Goal: Task Accomplishment & Management: Manage account settings

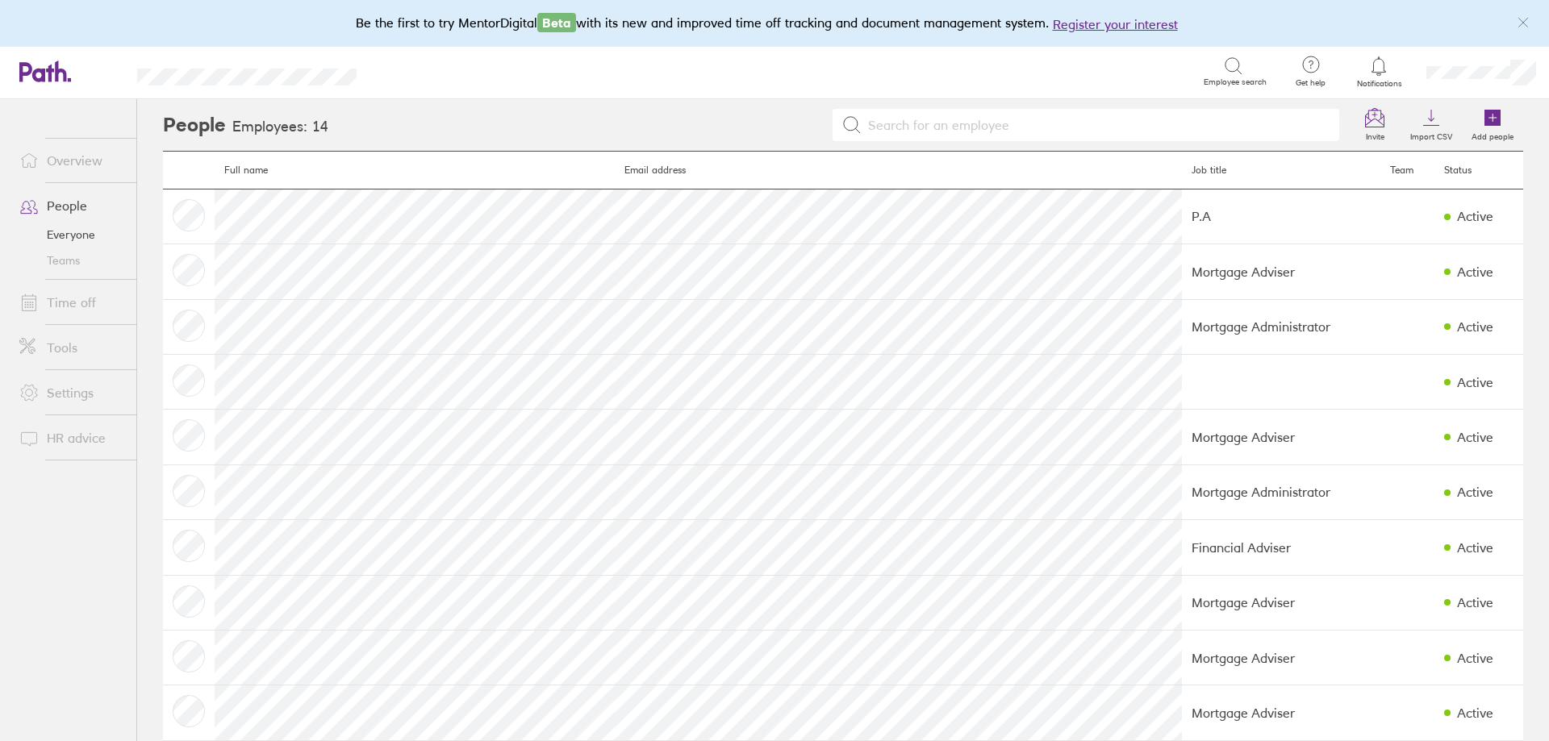
click at [1527, 23] on icon "link" at bounding box center [1523, 22] width 13 height 13
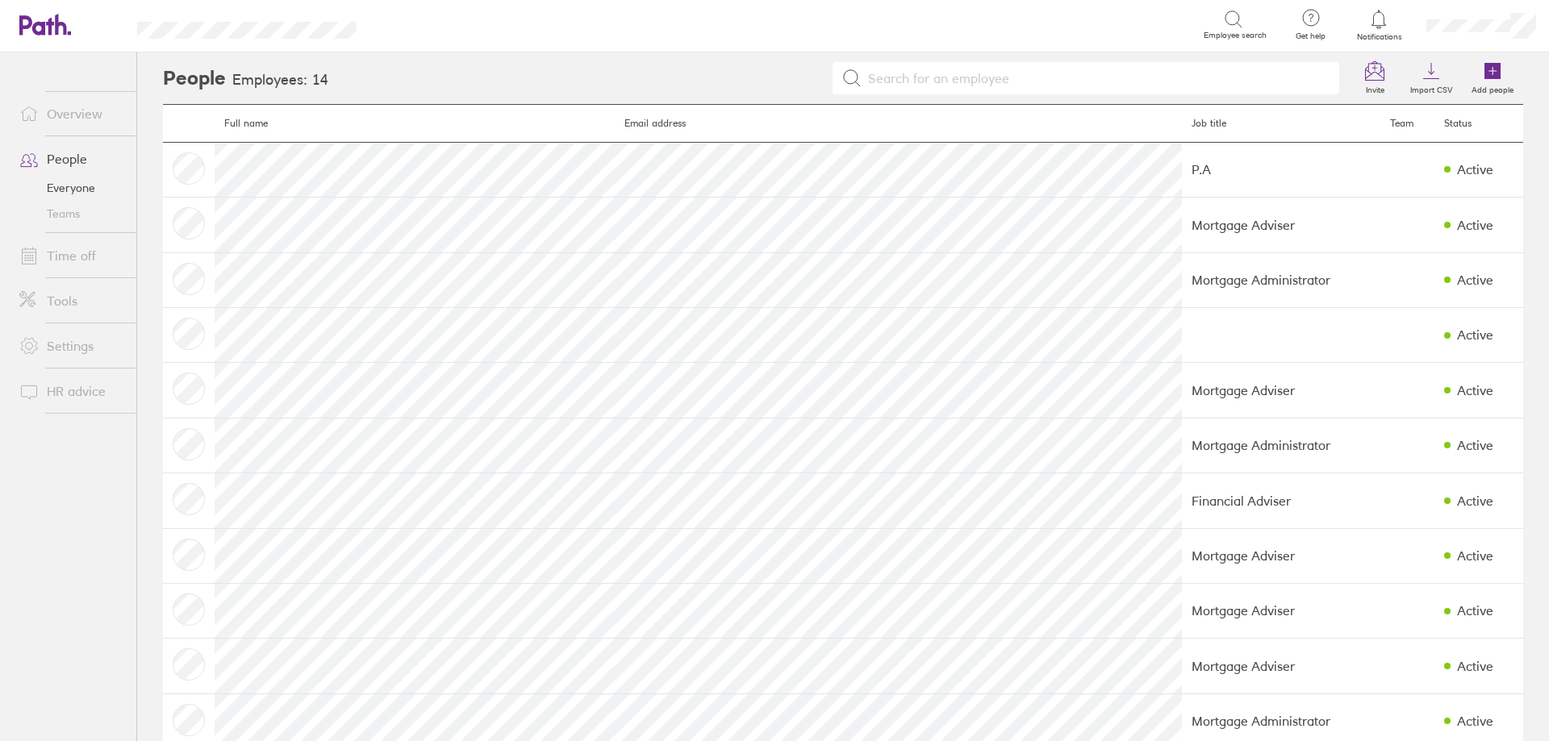
click at [86, 261] on link "Time off" at bounding box center [71, 256] width 130 height 32
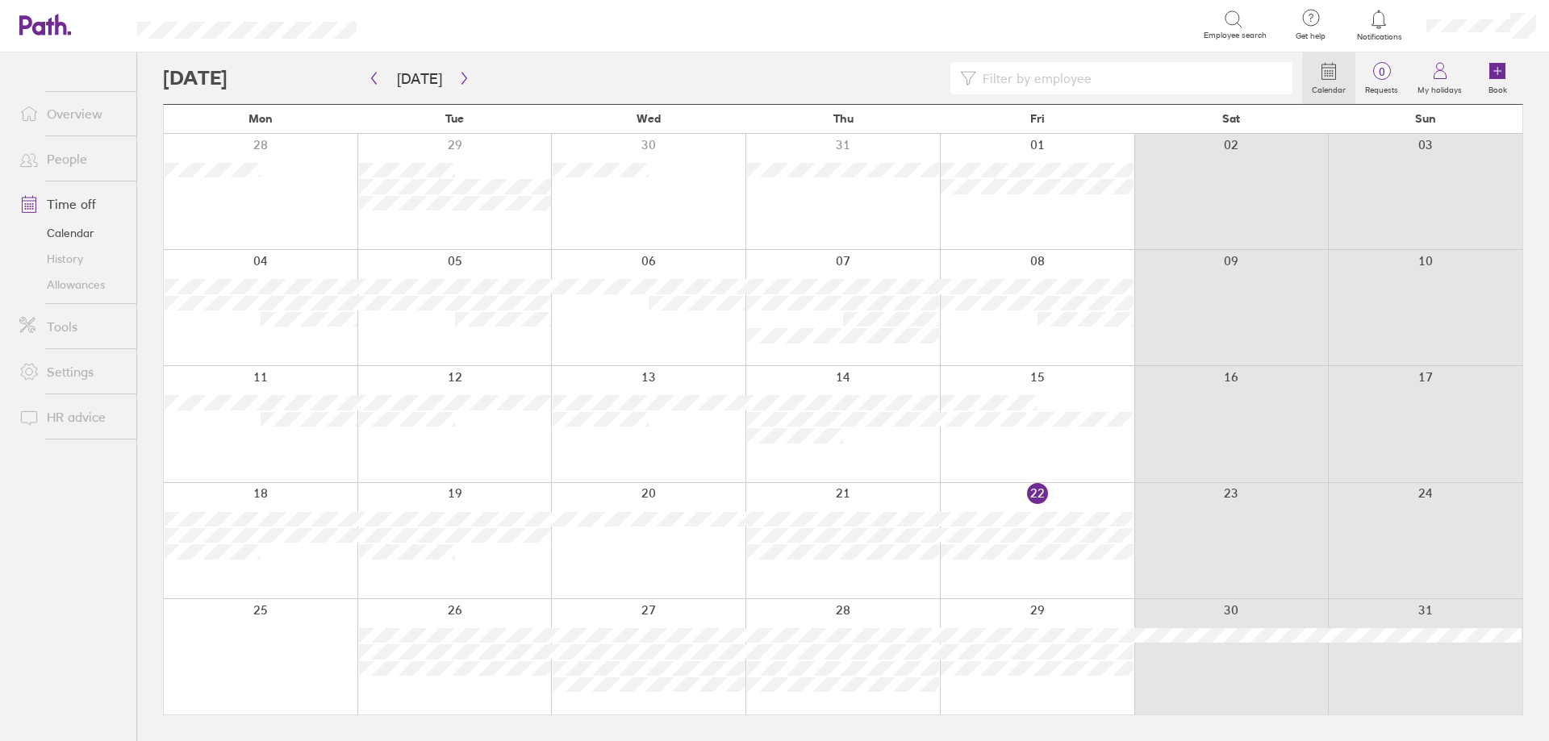
click at [69, 264] on link "History" at bounding box center [71, 259] width 130 height 26
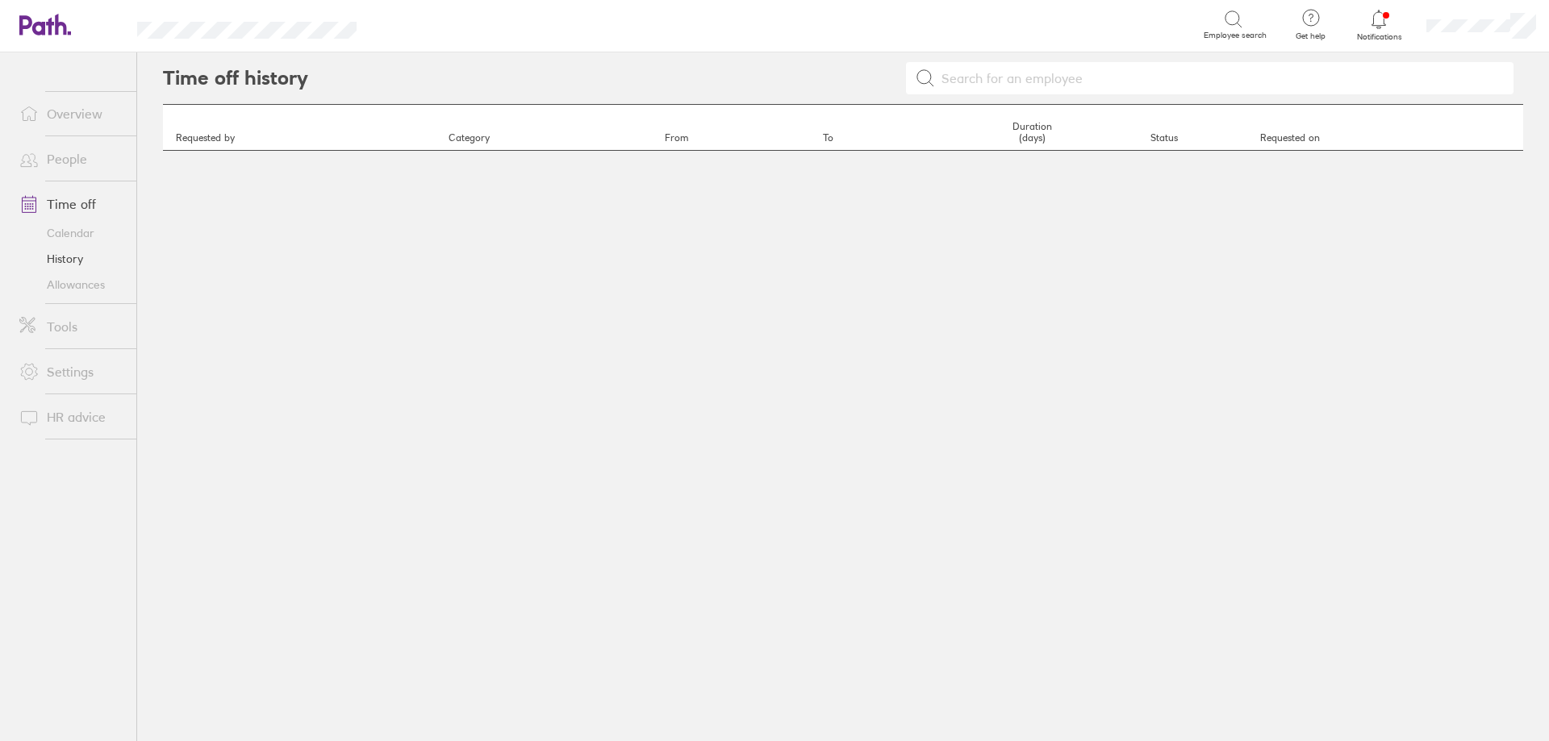
click at [1048, 89] on input at bounding box center [1219, 78] width 569 height 31
click at [928, 80] on icon at bounding box center [925, 78] width 19 height 19
click at [1051, 99] on div "[PERSON_NAME]" at bounding box center [915, 78] width 1215 height 52
click at [1050, 82] on input "[PERSON_NAME]" at bounding box center [1219, 78] width 569 height 31
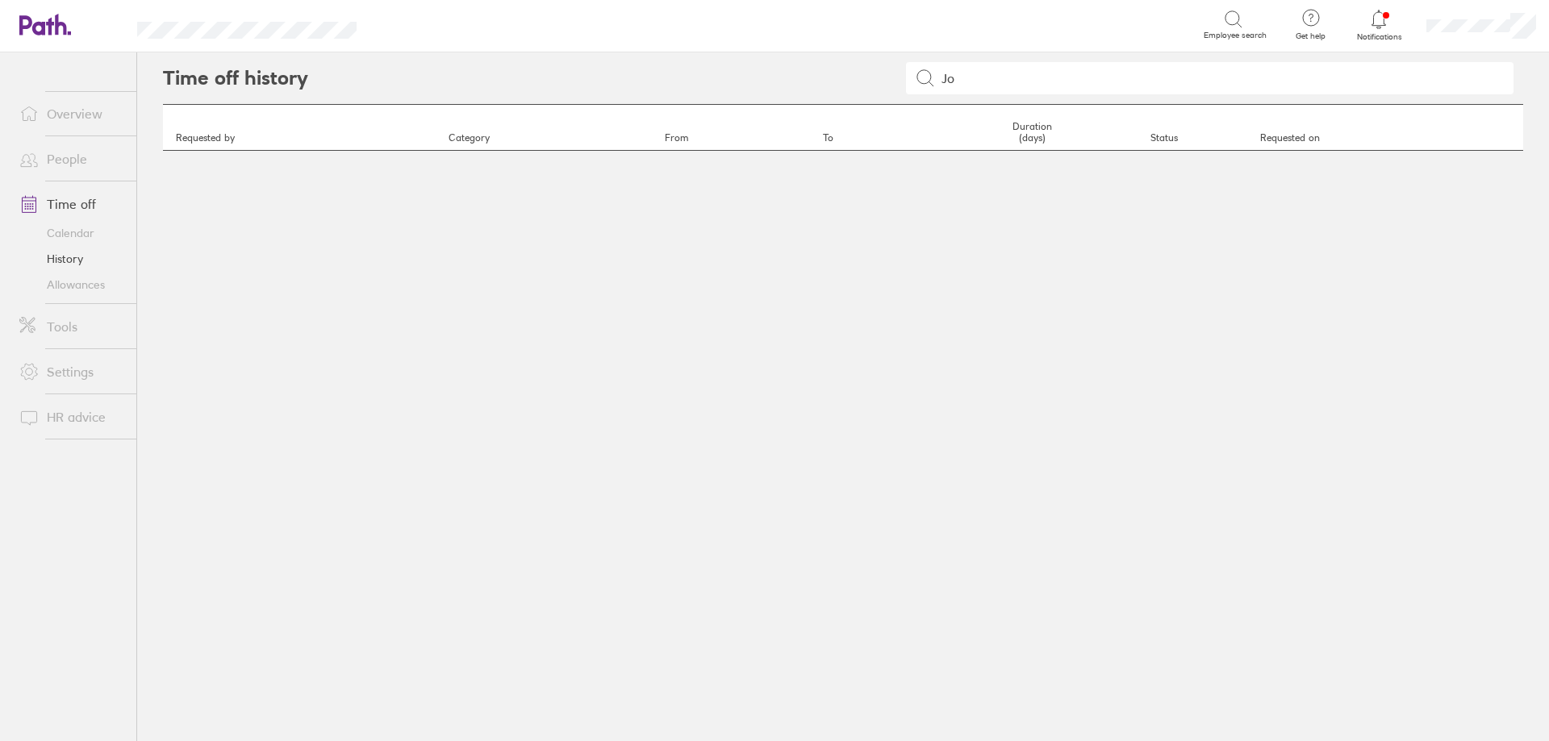
type input "J"
click at [928, 76] on icon at bounding box center [925, 78] width 19 height 19
click at [1082, 81] on input at bounding box center [1219, 78] width 569 height 31
type input "[PERSON_NAME]"
click at [924, 83] on icon at bounding box center [925, 78] width 19 height 19
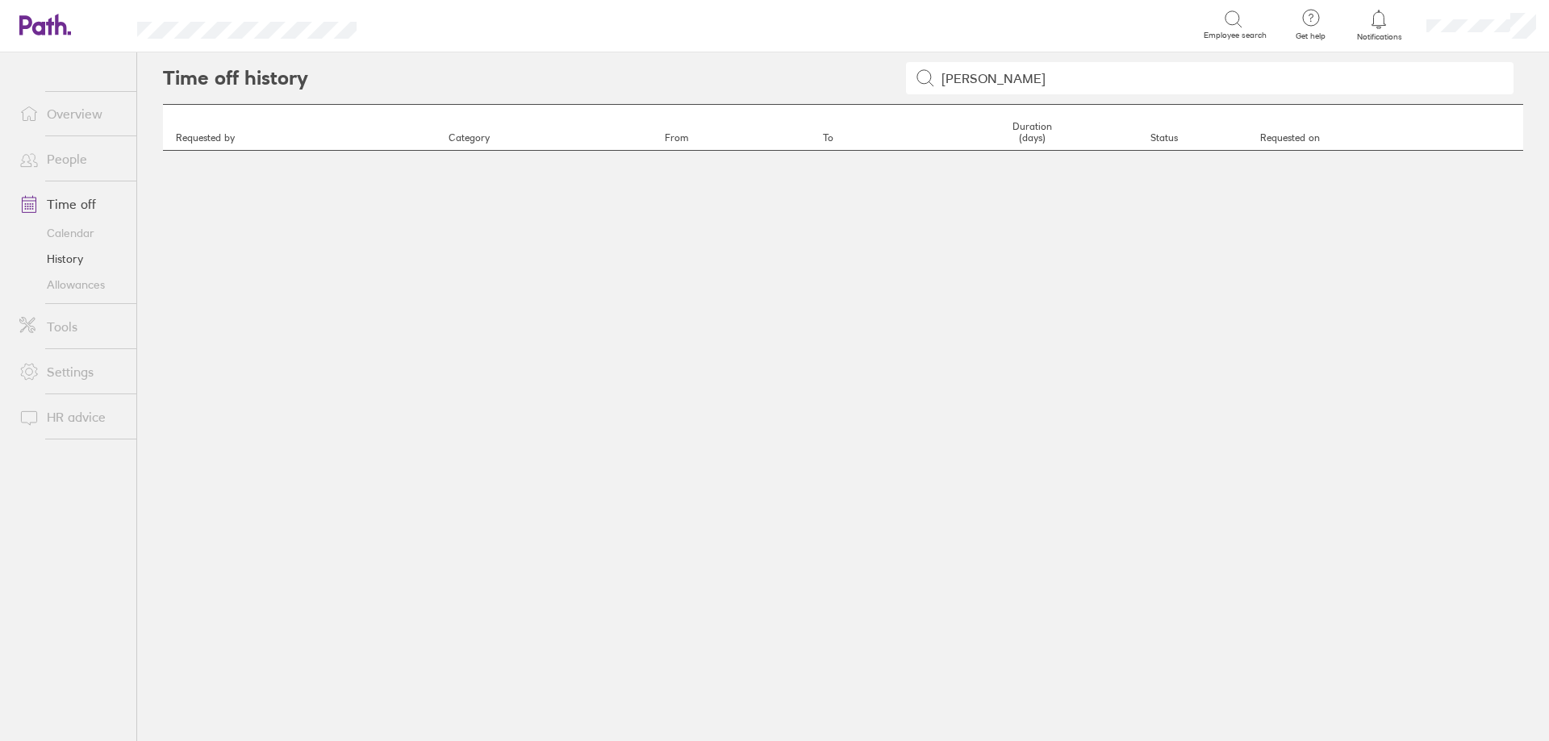
click at [931, 79] on icon at bounding box center [925, 78] width 19 height 19
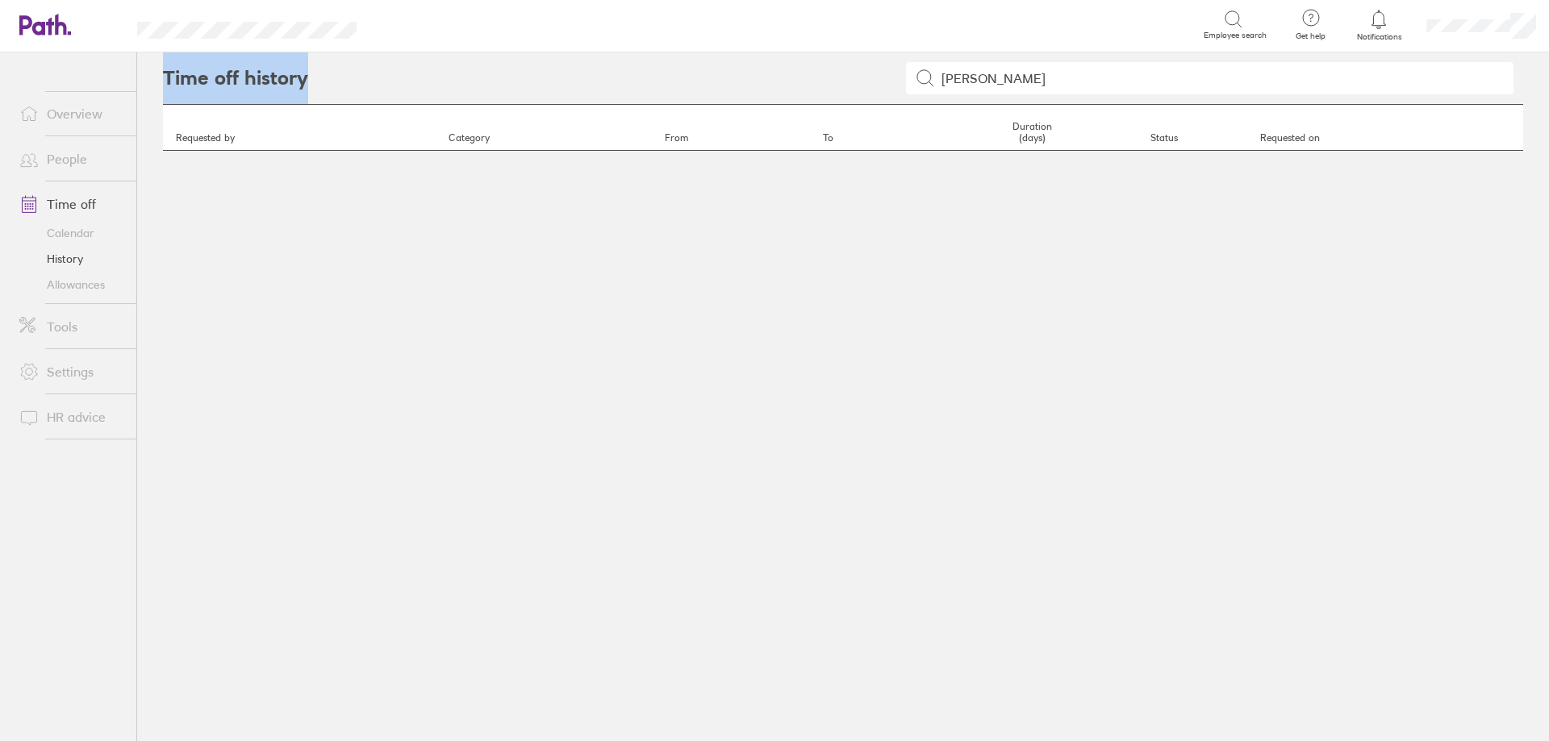
click at [820, 78] on div "[PERSON_NAME]" at bounding box center [915, 78] width 1215 height 52
click at [73, 151] on link "People" at bounding box center [71, 159] width 130 height 32
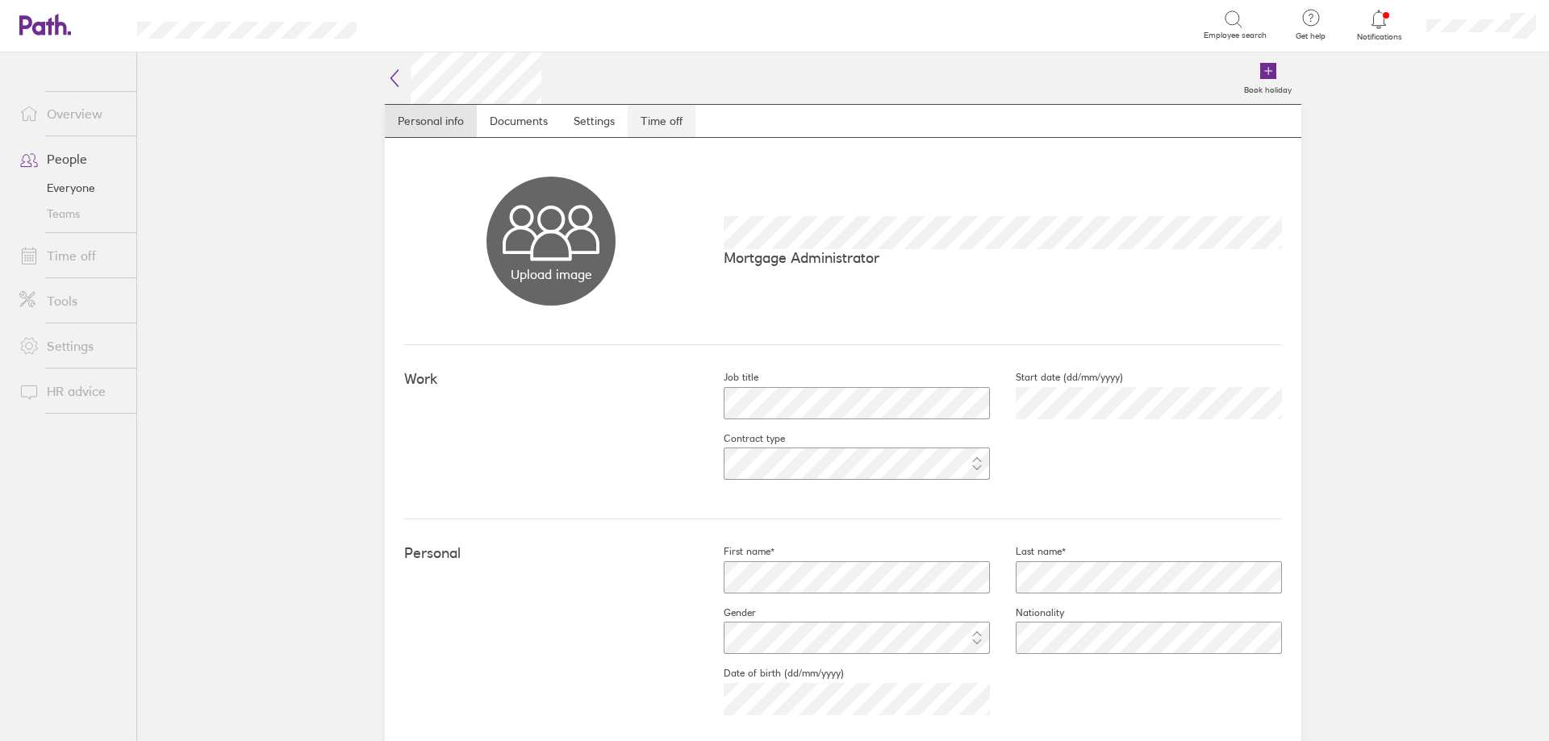
click at [639, 122] on link "Time off" at bounding box center [662, 121] width 68 height 32
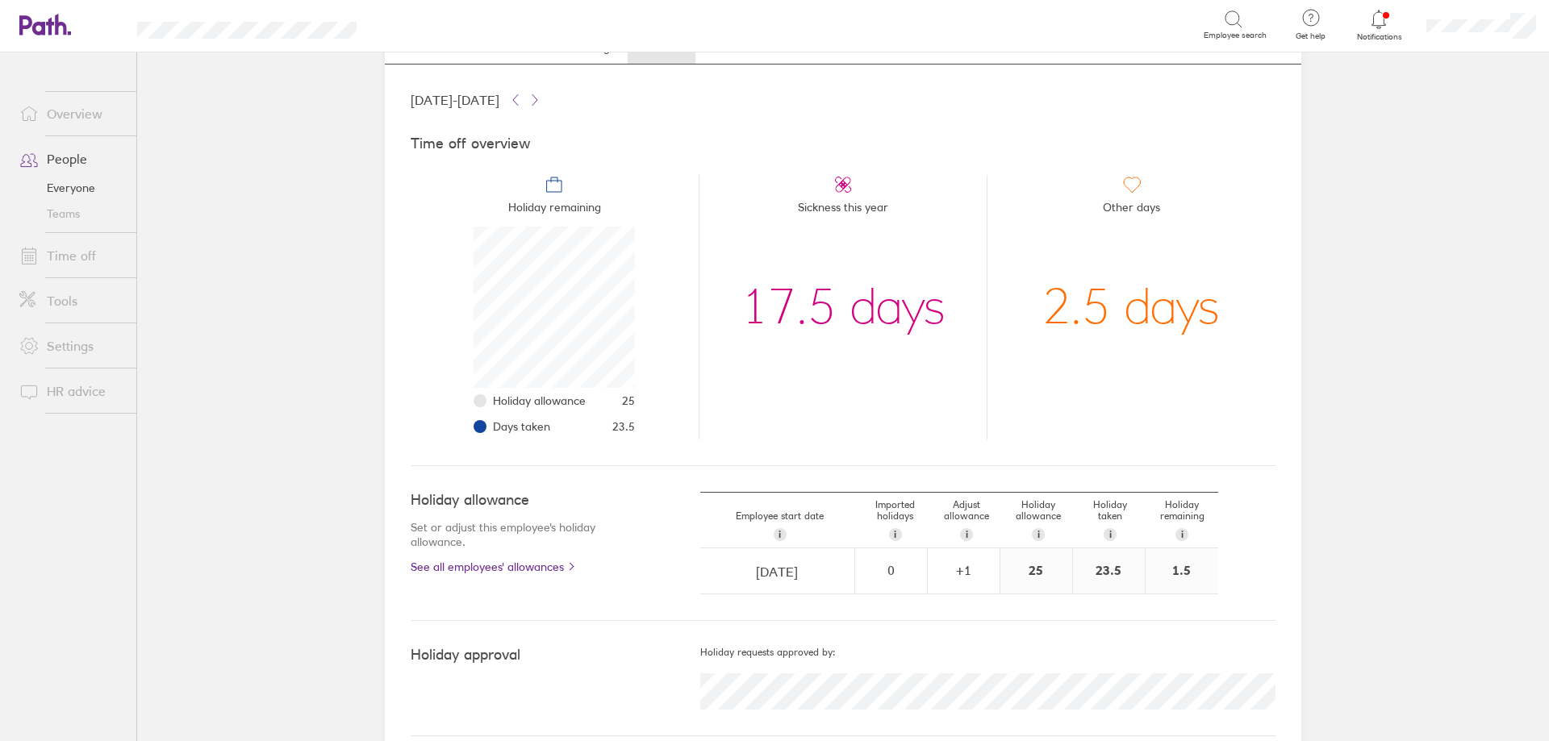
scroll to position [94, 0]
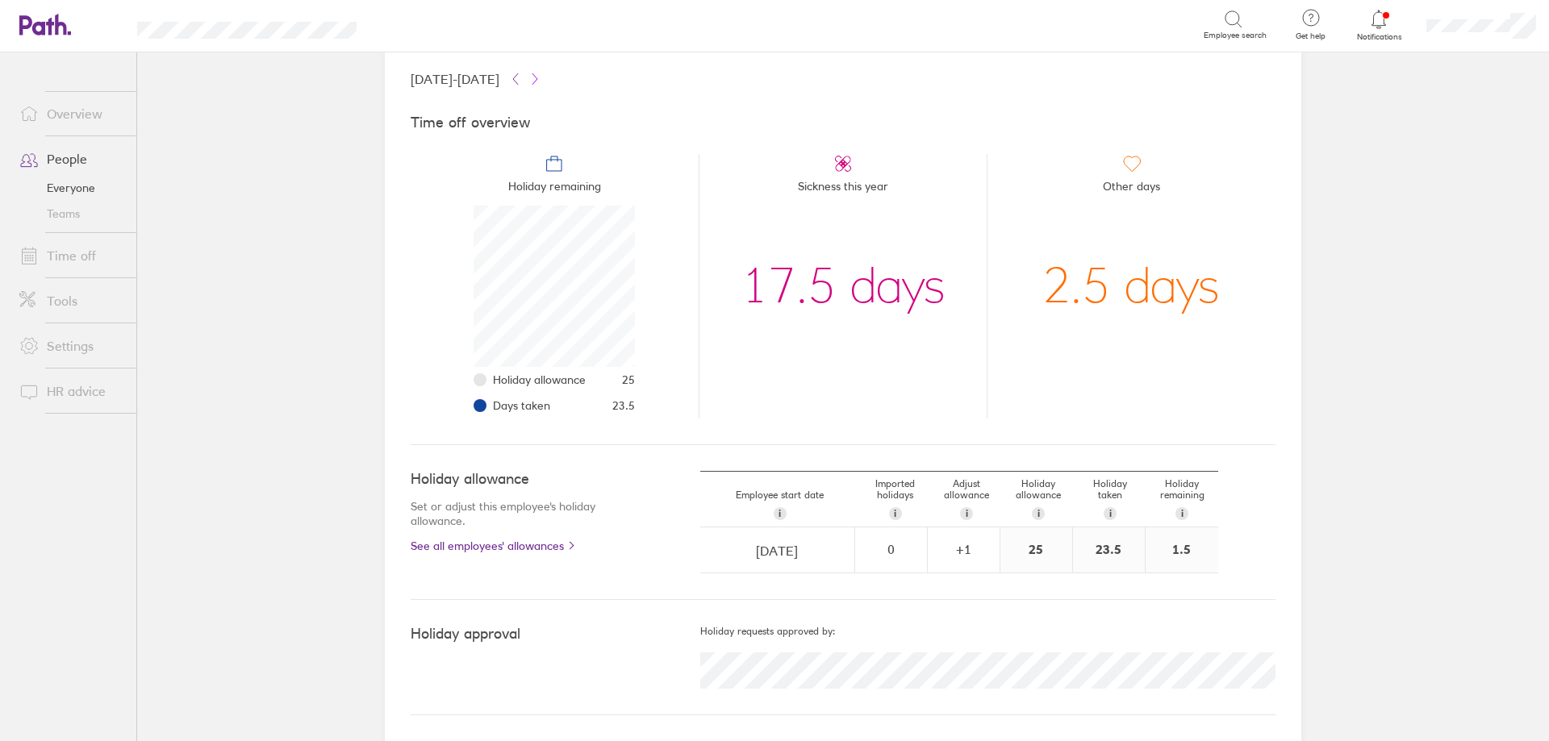
click at [537, 83] on icon at bounding box center [535, 78] width 5 height 10
click at [522, 76] on icon at bounding box center [515, 79] width 13 height 13
click at [80, 262] on link "Time off" at bounding box center [71, 256] width 130 height 32
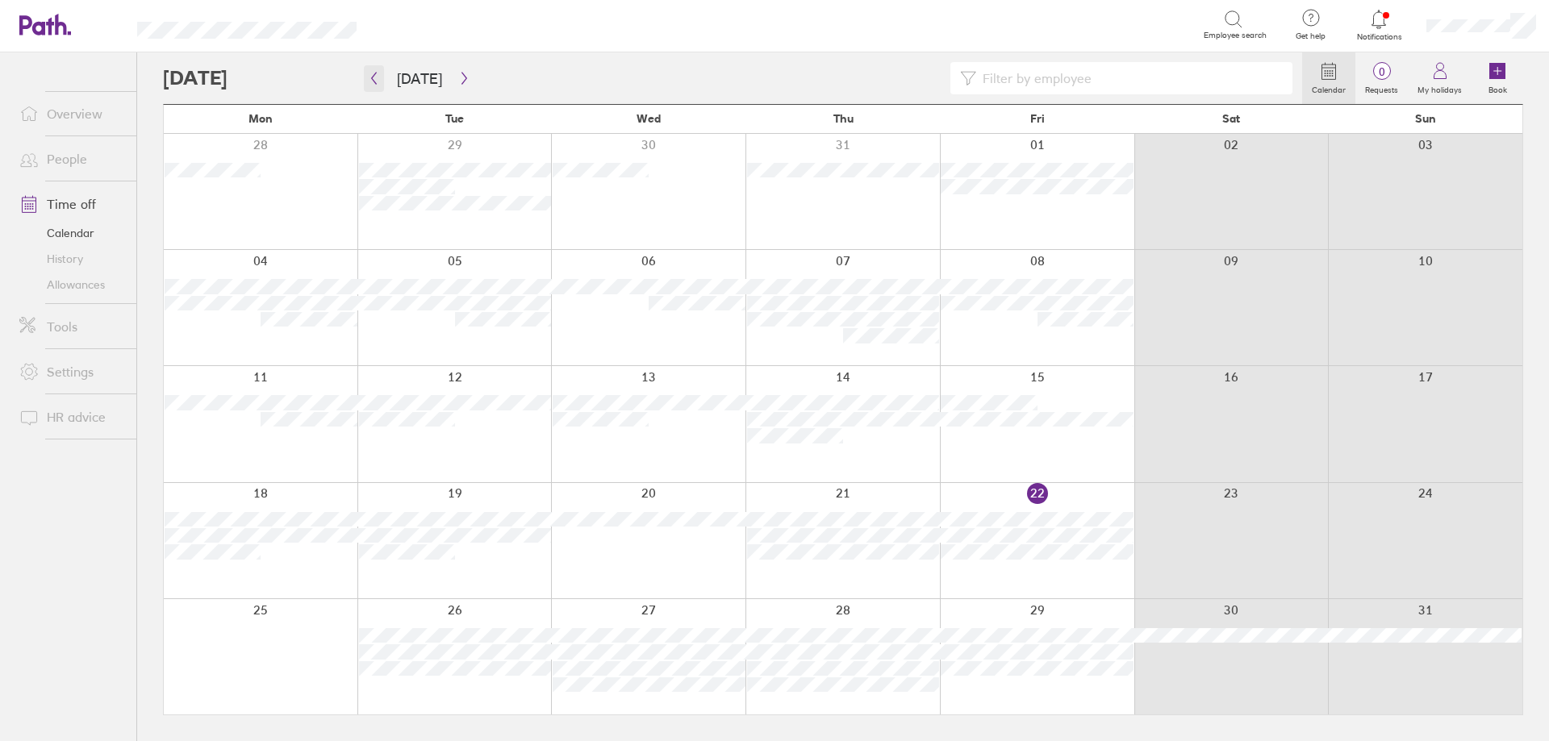
click at [380, 83] on button "button" at bounding box center [374, 78] width 20 height 27
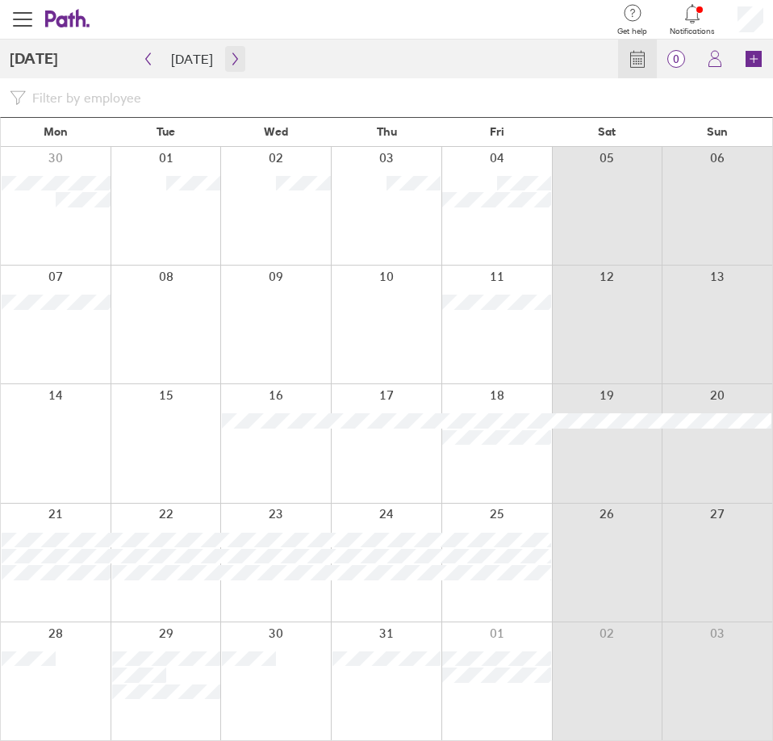
click at [234, 56] on icon "button" at bounding box center [235, 58] width 12 height 13
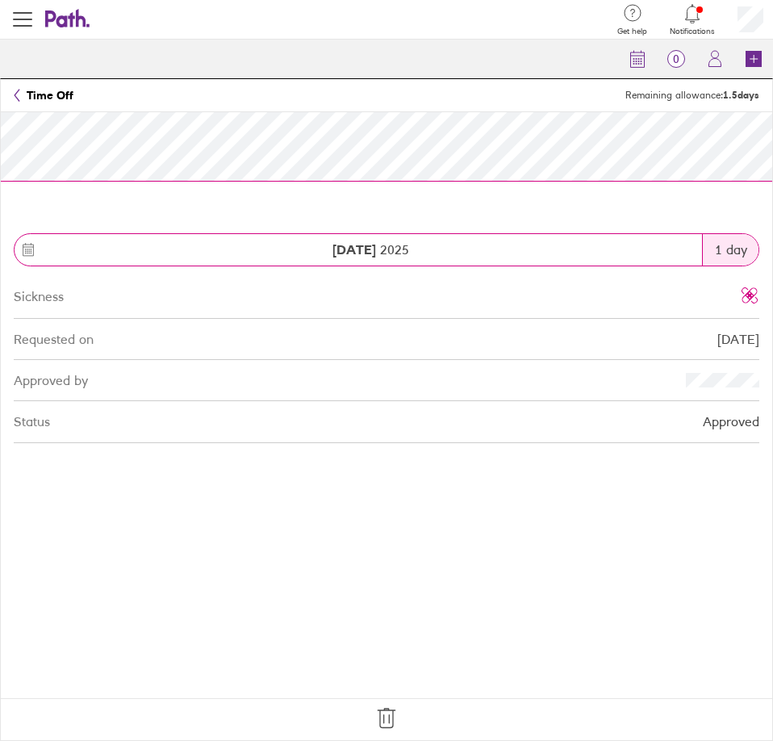
click at [392, 717] on icon at bounding box center [387, 718] width 26 height 26
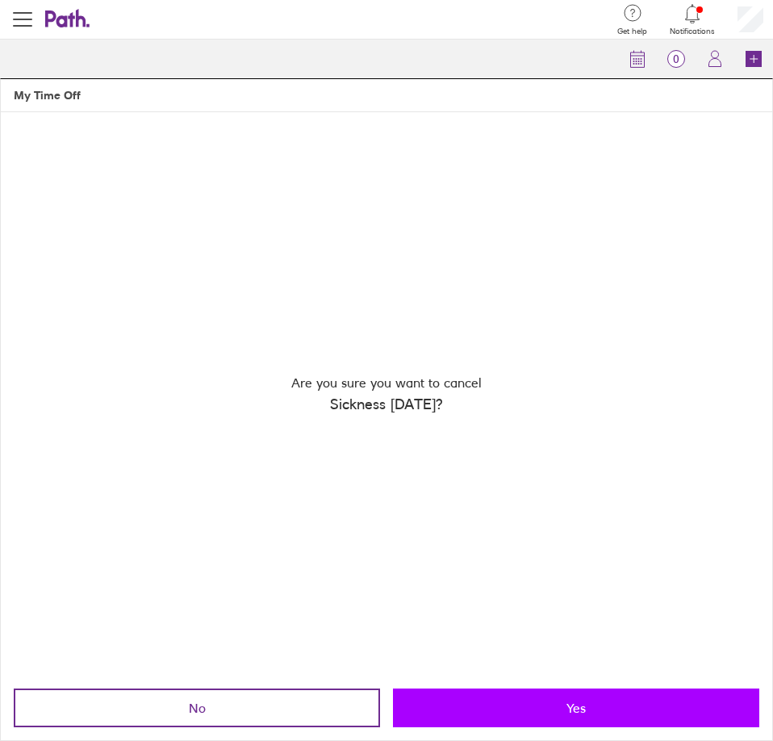
click at [511, 695] on button "Yes" at bounding box center [576, 707] width 366 height 39
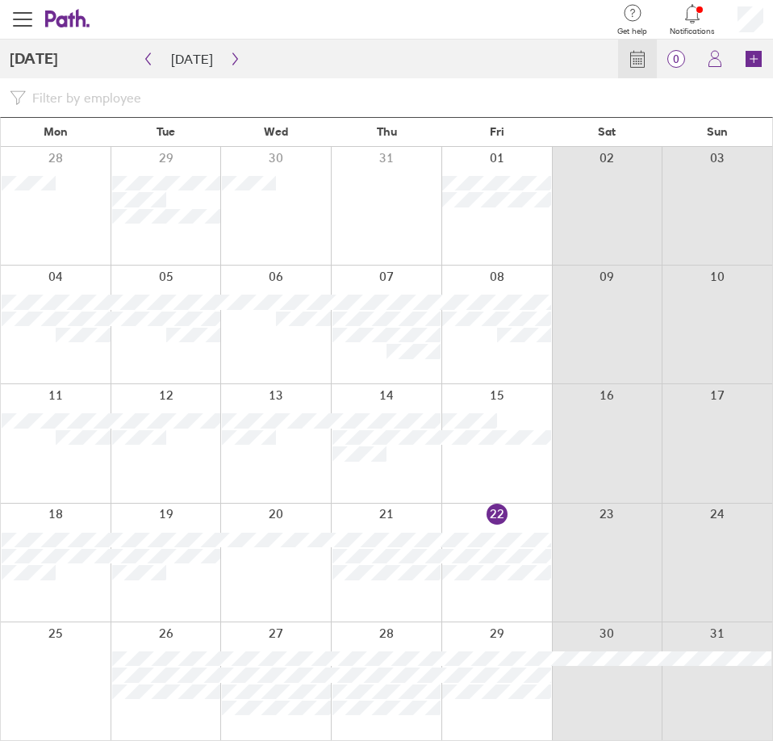
click at [390, 215] on div at bounding box center [386, 206] width 111 height 118
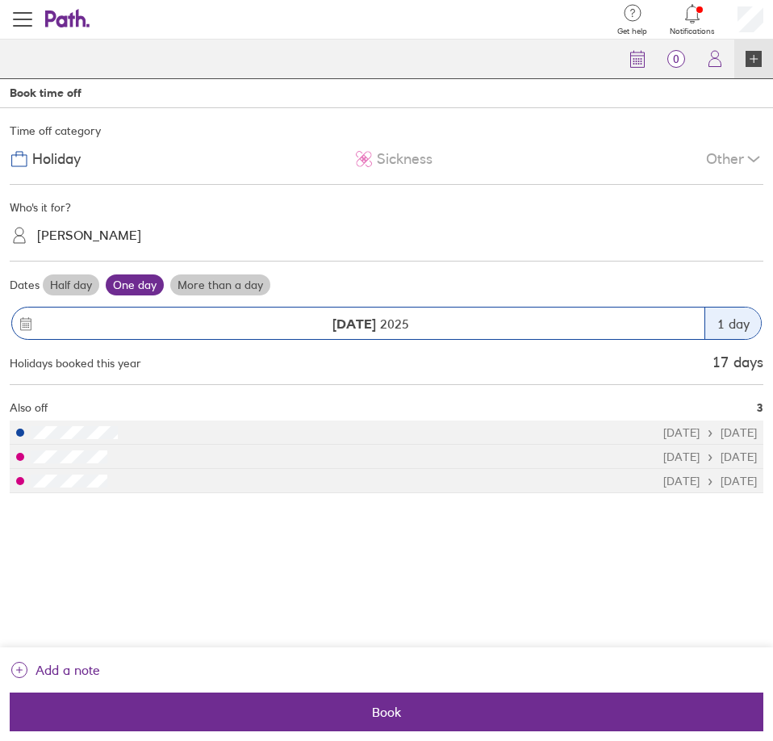
click at [405, 165] on span "Sickness" at bounding box center [405, 159] width 56 height 17
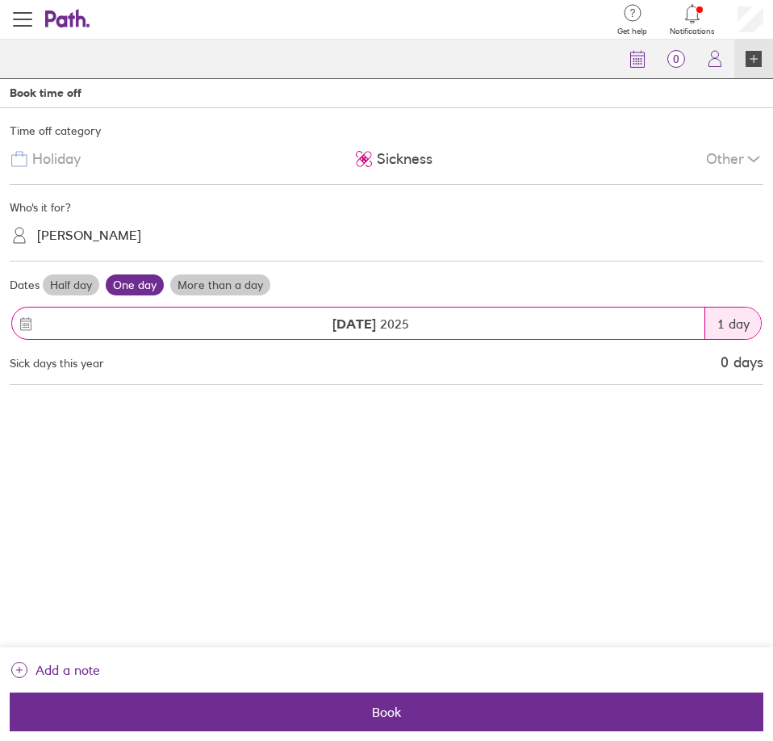
click at [102, 231] on div "[PERSON_NAME]" at bounding box center [89, 235] width 104 height 15
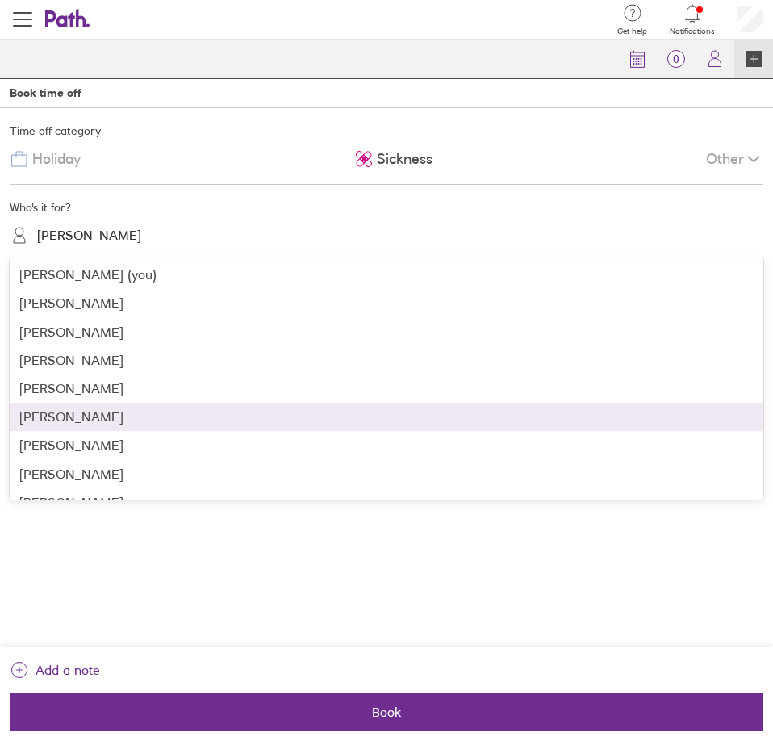
click at [96, 422] on div "[PERSON_NAME]" at bounding box center [387, 417] width 754 height 28
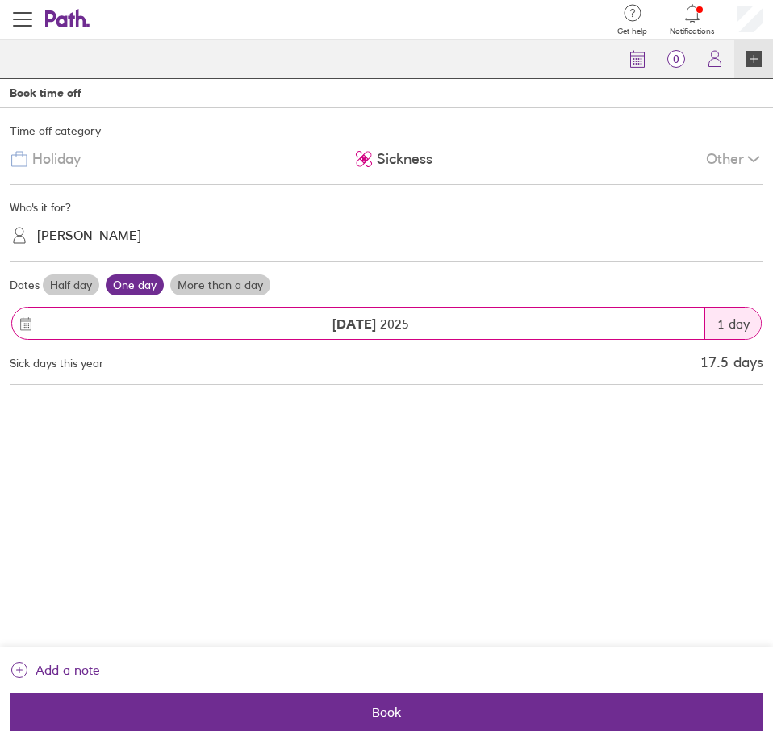
click at [77, 291] on label "Half day" at bounding box center [71, 284] width 56 height 21
click at [0, 0] on input "Half day" at bounding box center [0, 0] width 0 height 0
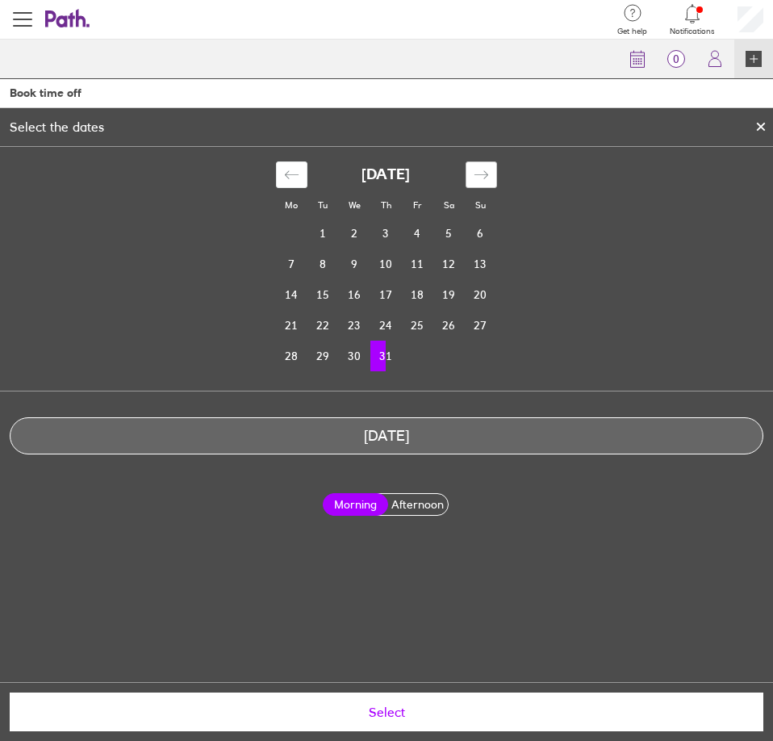
click at [484, 170] on icon "Move forward to switch to the next month." at bounding box center [481, 174] width 15 height 15
click at [299, 172] on div "Move backward to switch to the previous month." at bounding box center [291, 174] width 31 height 27
click at [387, 708] on span "Select" at bounding box center [386, 711] width 731 height 15
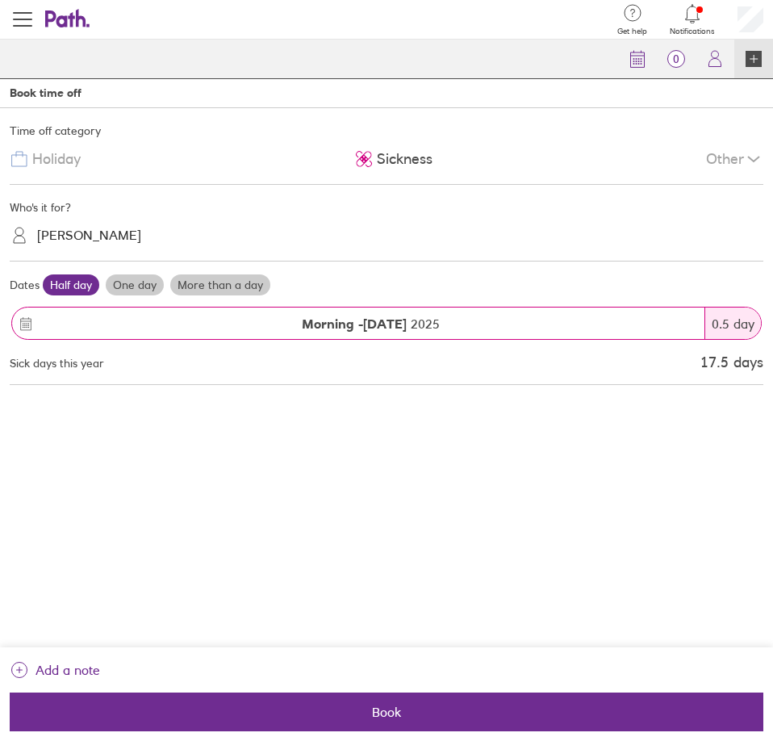
click at [387, 708] on span "Book" at bounding box center [386, 711] width 731 height 15
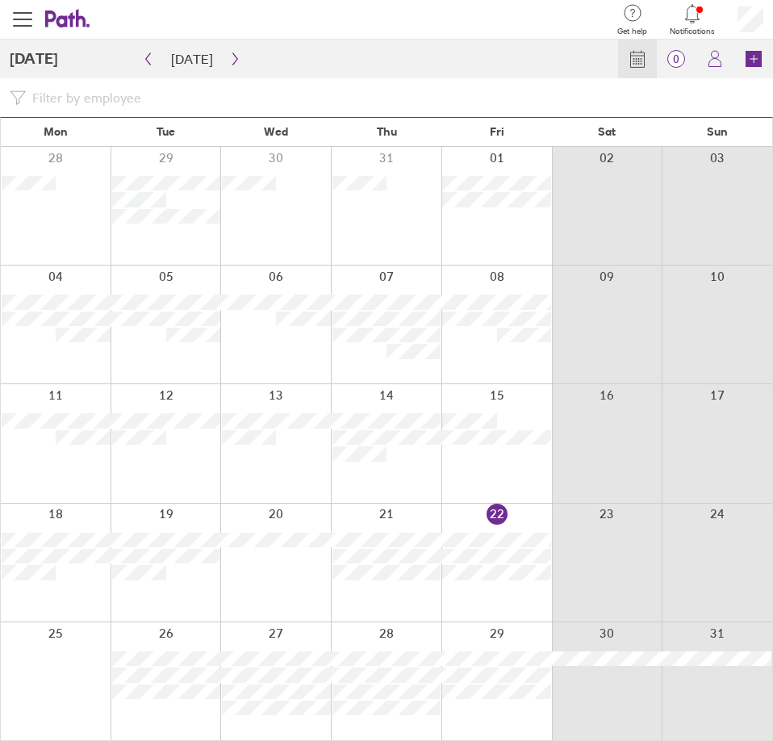
click at [398, 182] on div "28 29 30 31 01 02 03" at bounding box center [386, 206] width 771 height 118
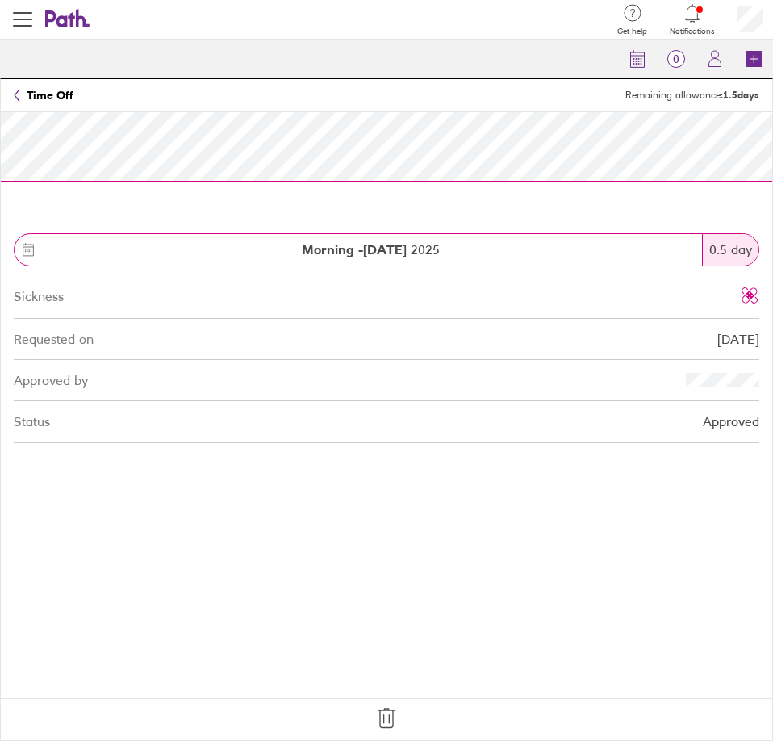
click at [391, 716] on icon at bounding box center [387, 718] width 26 height 26
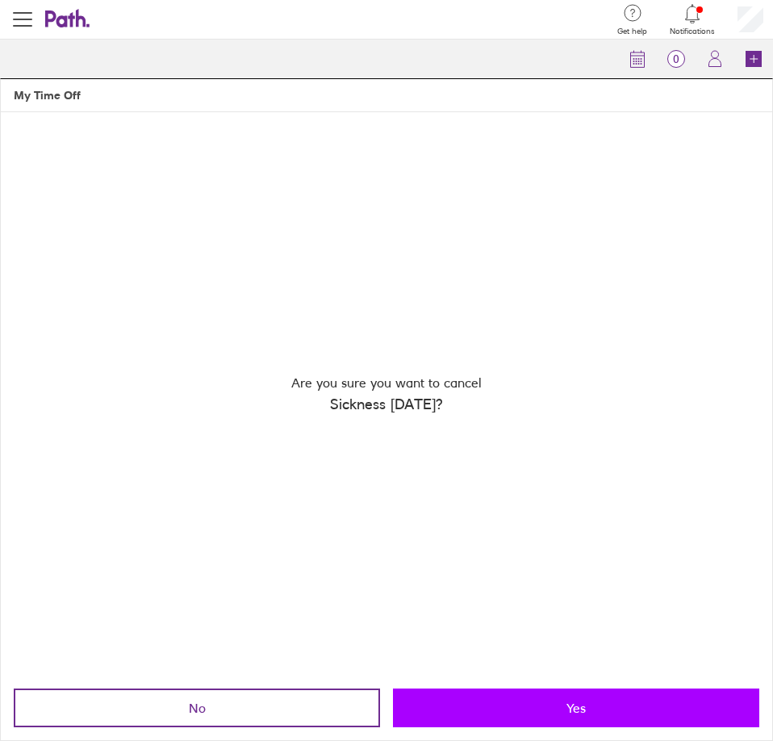
click at [447, 708] on button "Yes" at bounding box center [576, 707] width 366 height 39
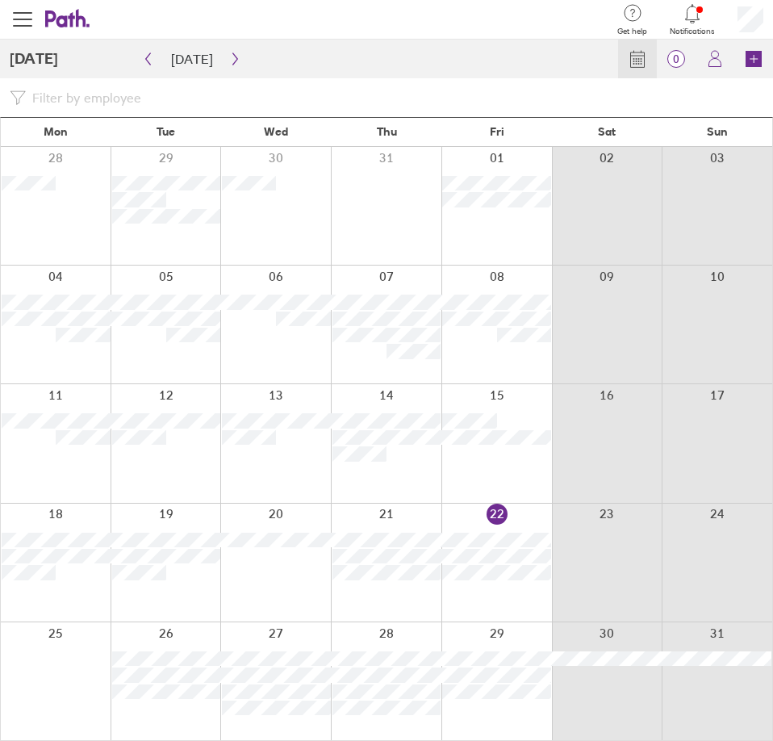
click at [386, 215] on div at bounding box center [386, 206] width 111 height 118
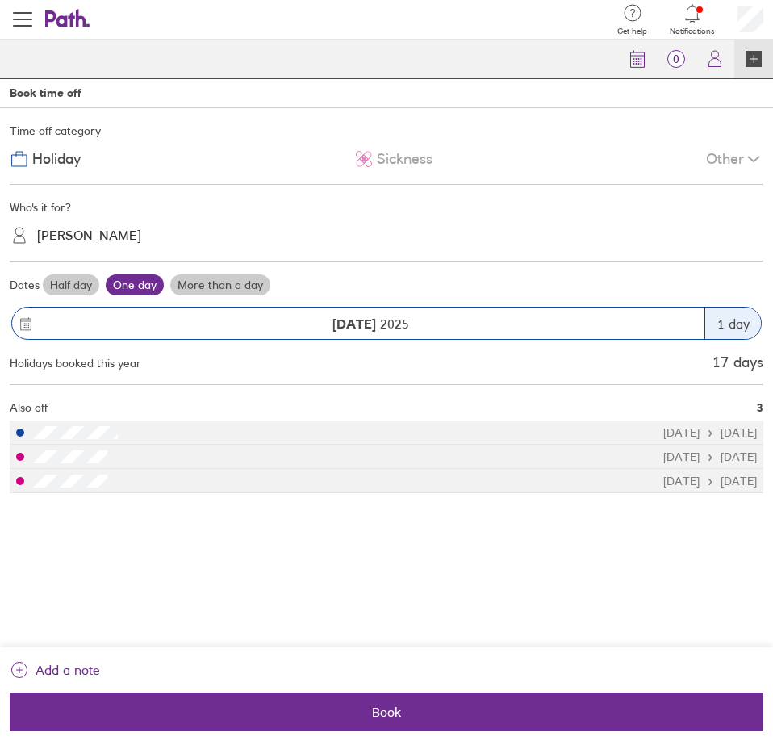
click at [111, 233] on div "[PERSON_NAME]" at bounding box center [89, 235] width 104 height 15
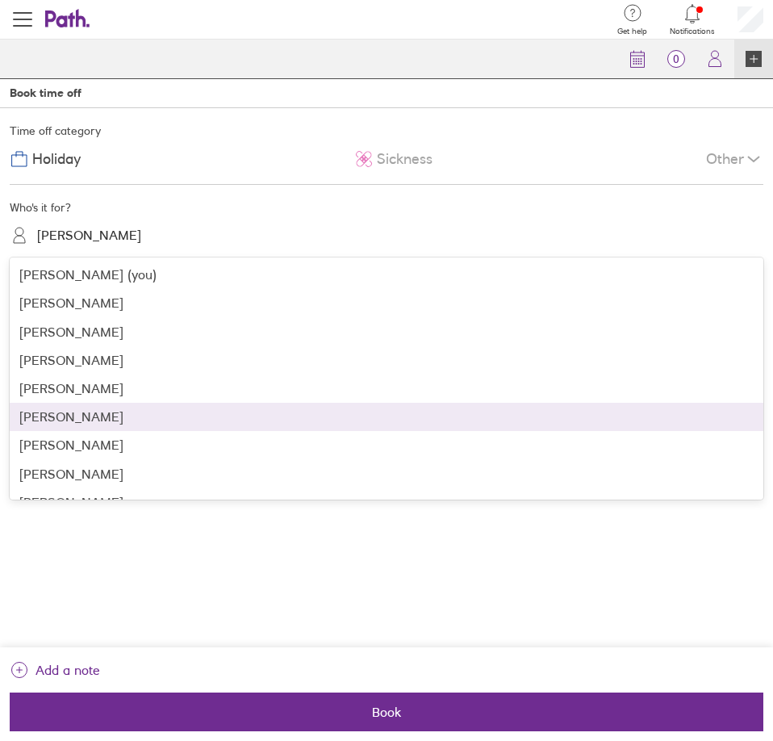
click at [102, 422] on div "[PERSON_NAME]" at bounding box center [387, 417] width 754 height 28
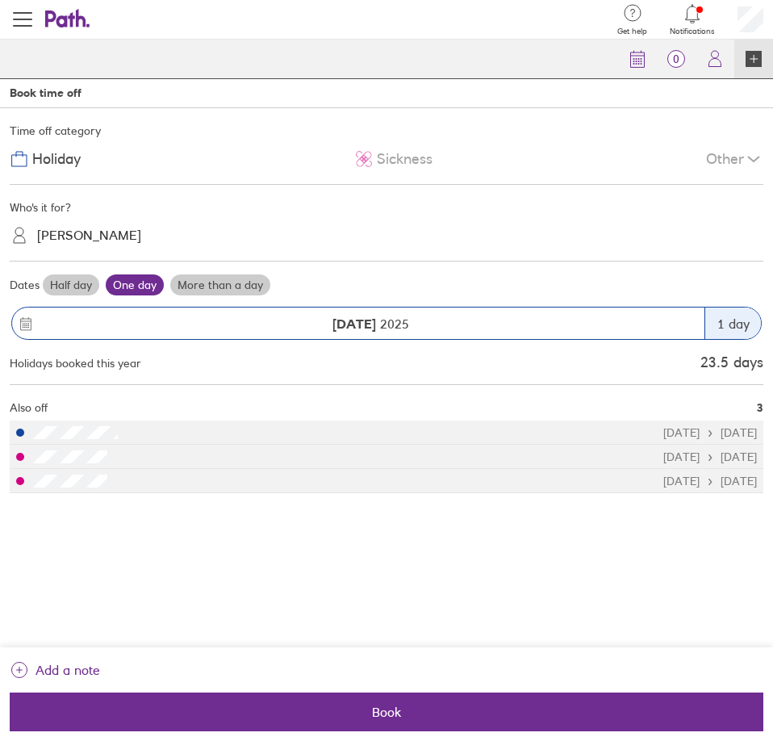
click at [394, 168] on div "Sickness" at bounding box center [393, 159] width 78 height 31
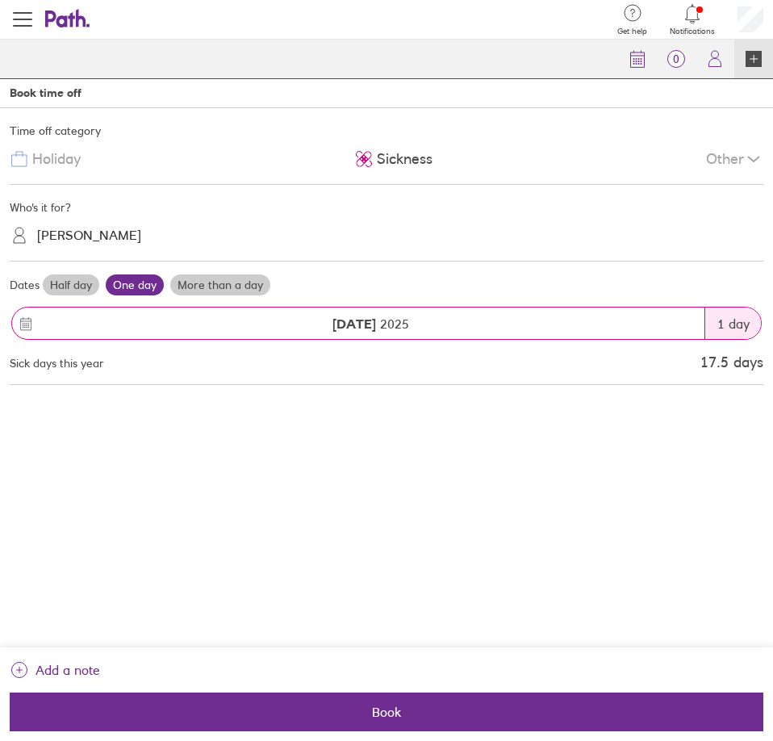
click at [77, 285] on label "Half day" at bounding box center [71, 284] width 56 height 21
click at [0, 0] on input "Half day" at bounding box center [0, 0] width 0 height 0
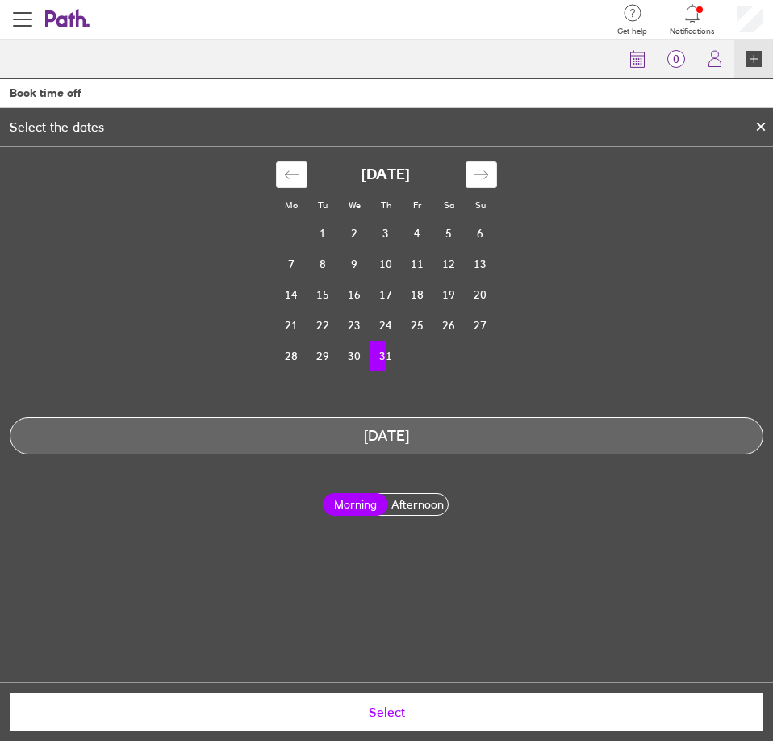
click at [392, 355] on td "31" at bounding box center [385, 355] width 31 height 31
click at [421, 495] on label "Afternoon" at bounding box center [418, 504] width 66 height 21
click at [0, 0] on input "Afternoon" at bounding box center [0, 0] width 0 height 0
click at [393, 712] on span "Select" at bounding box center [386, 711] width 731 height 15
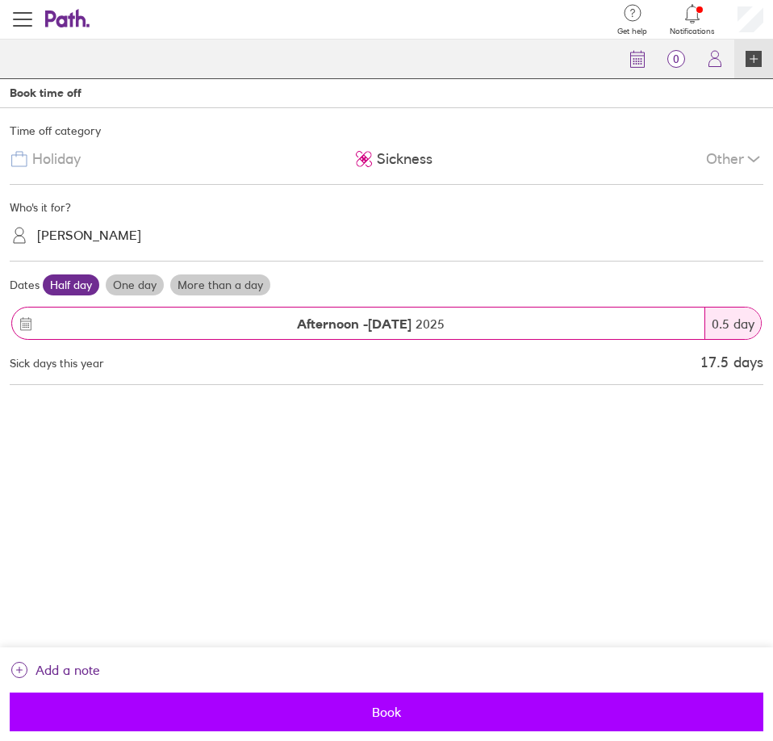
click at [393, 712] on span "Book" at bounding box center [386, 711] width 731 height 15
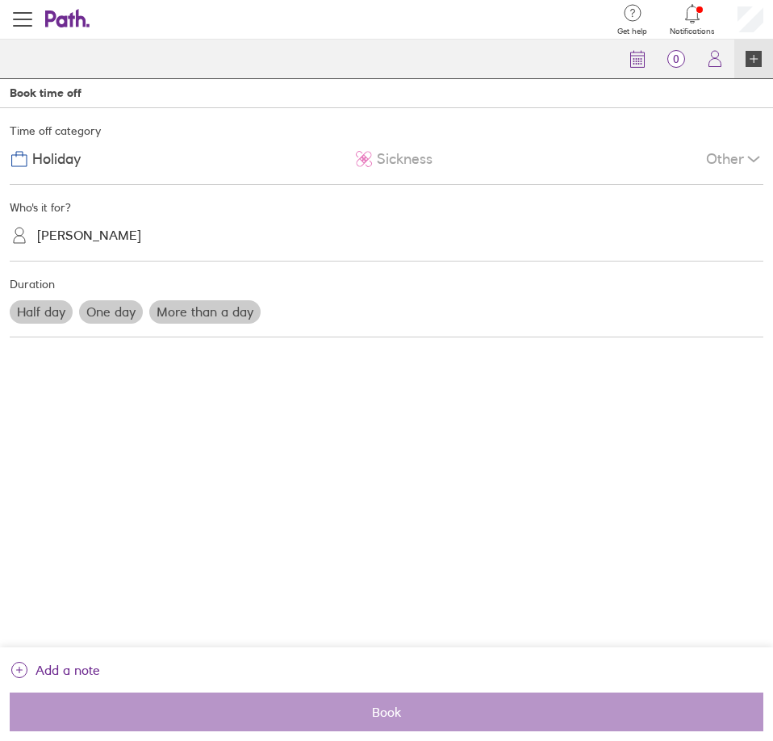
click at [399, 169] on div "Sickness" at bounding box center [393, 159] width 78 height 31
click at [48, 308] on label "Half day" at bounding box center [41, 311] width 63 height 23
click at [0, 0] on input "Half day" at bounding box center [0, 0] width 0 height 0
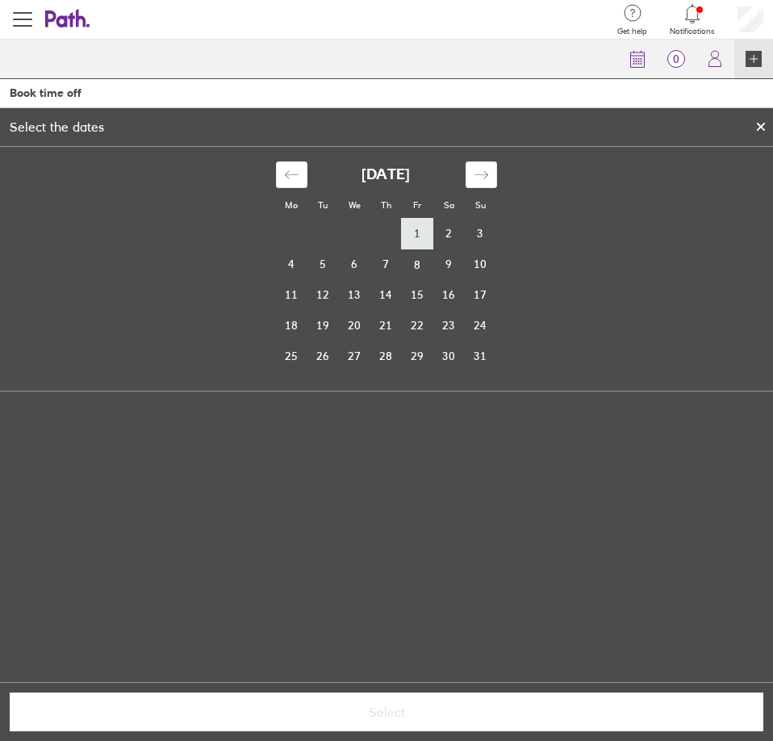
click at [411, 240] on td "1" at bounding box center [417, 234] width 31 height 31
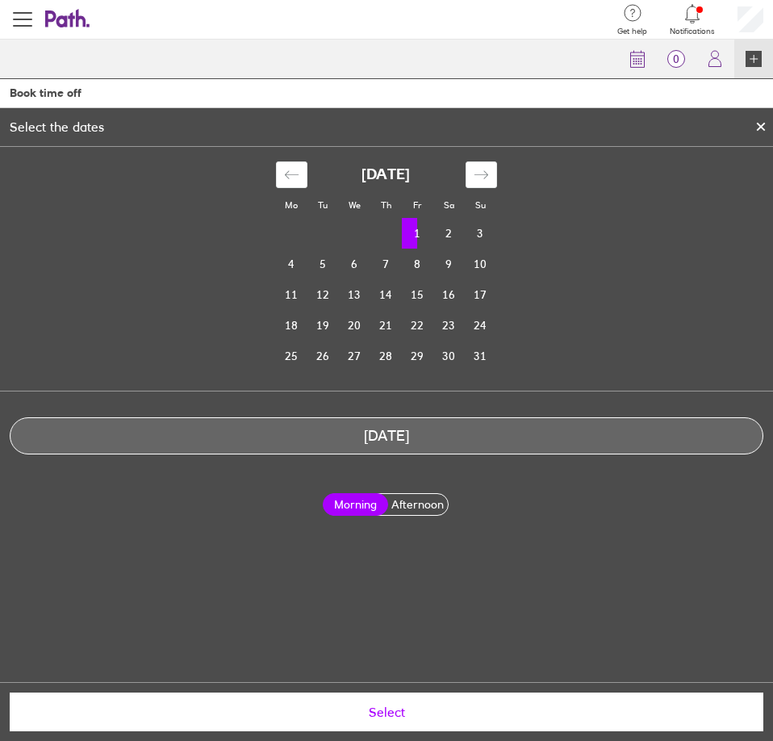
click at [428, 493] on div "Morning Afternoon" at bounding box center [386, 504] width 123 height 23
click at [421, 507] on label "Afternoon" at bounding box center [418, 504] width 66 height 21
click at [0, 0] on input "Afternoon" at bounding box center [0, 0] width 0 height 0
click at [369, 721] on button "Select" at bounding box center [387, 711] width 754 height 39
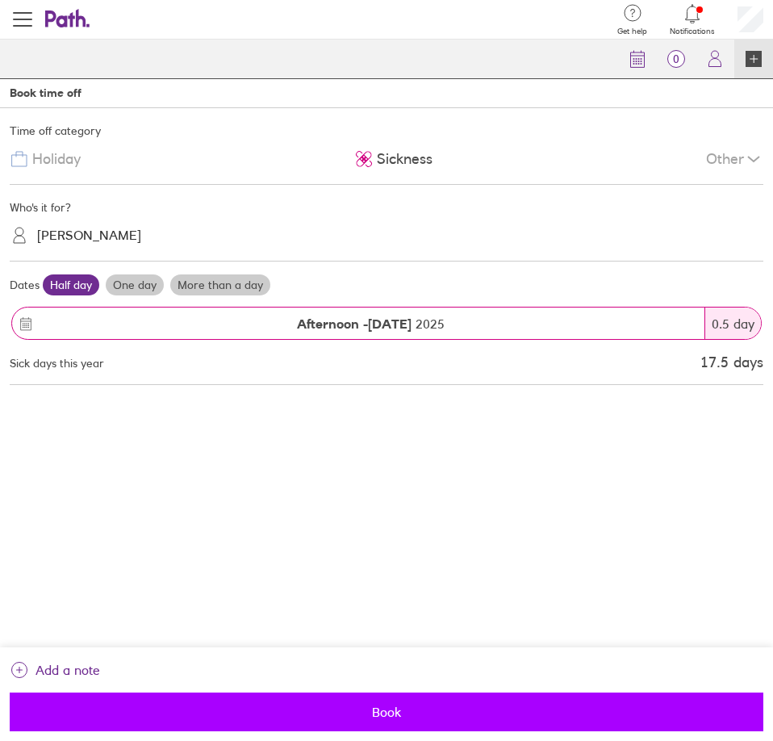
click at [320, 704] on span "Book" at bounding box center [386, 711] width 731 height 15
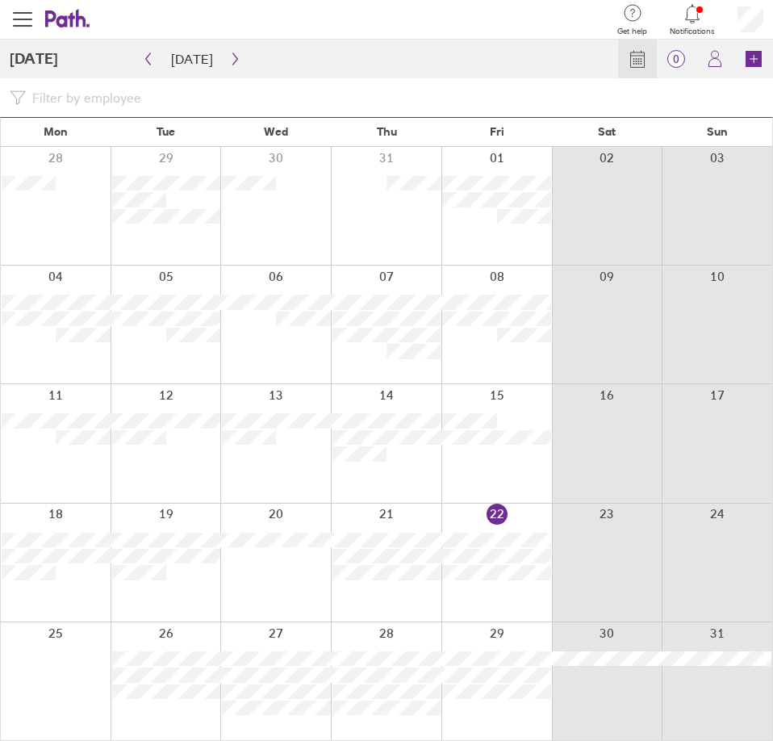
click at [278, 582] on div at bounding box center [275, 562] width 111 height 118
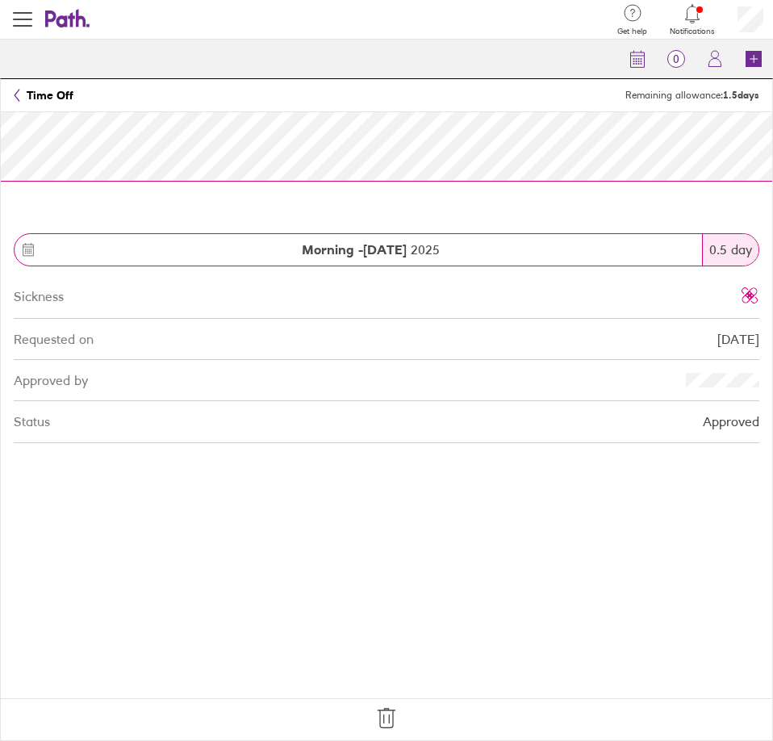
click at [395, 724] on icon at bounding box center [387, 718] width 26 height 26
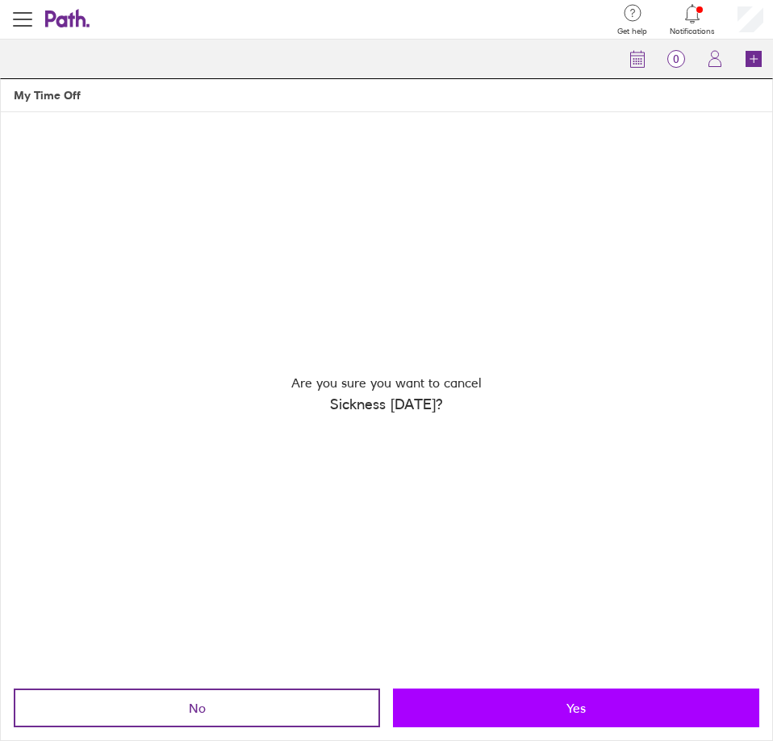
click at [513, 698] on button "Yes" at bounding box center [576, 707] width 366 height 39
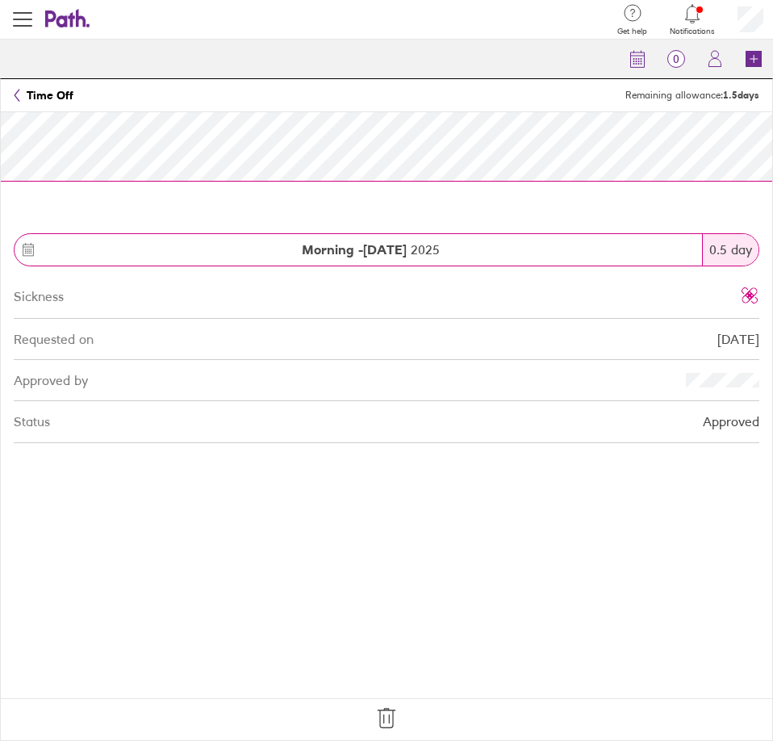
click at [391, 716] on icon at bounding box center [387, 718] width 26 height 26
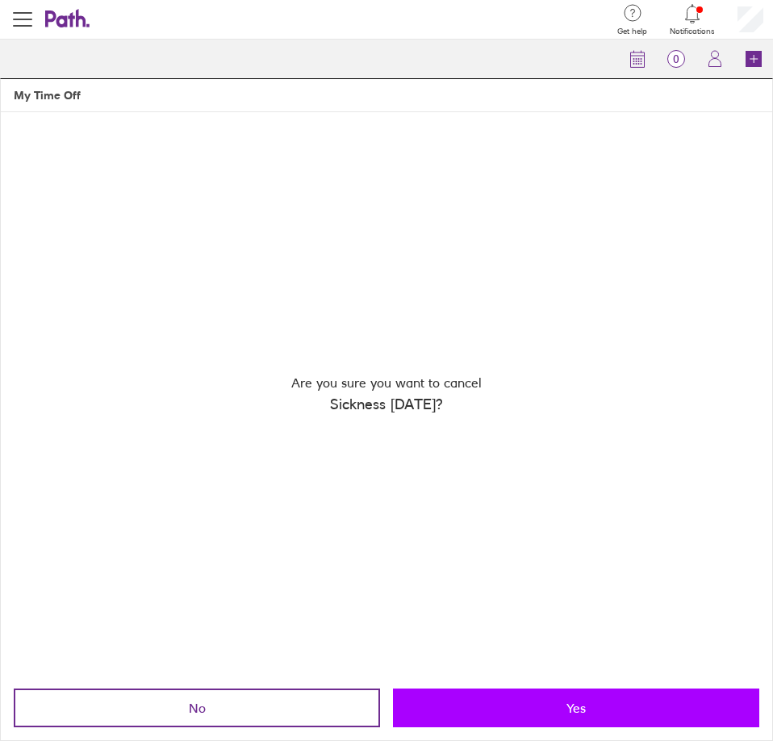
click at [514, 725] on button "Yes" at bounding box center [576, 707] width 366 height 39
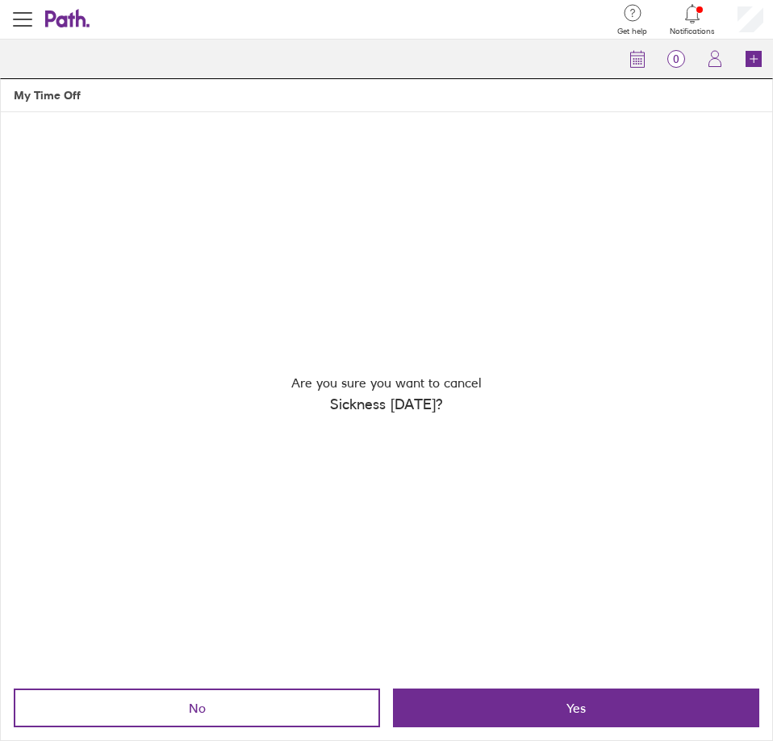
click at [0, 0] on div at bounding box center [0, 0] width 0 height 0
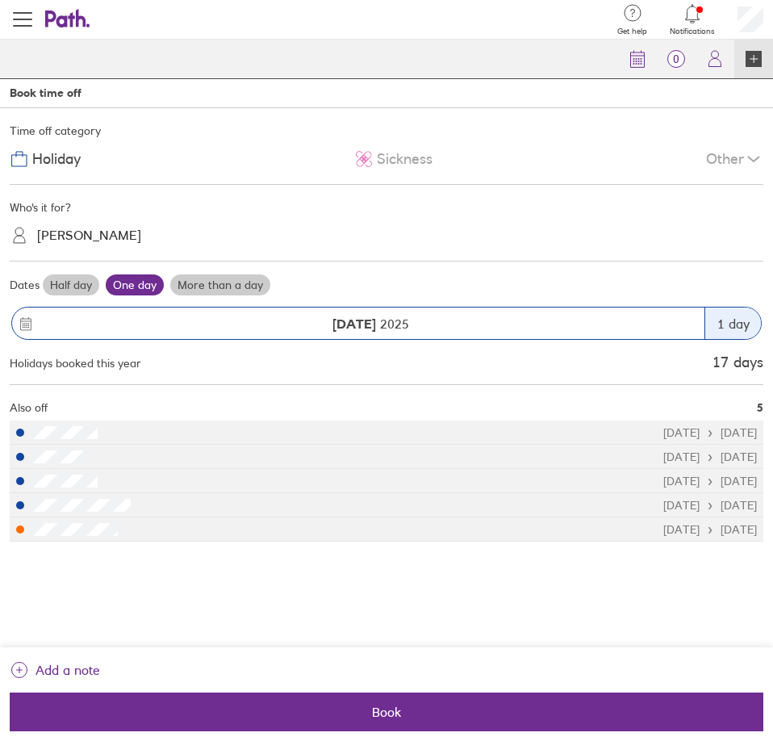
click at [81, 284] on label "Half day" at bounding box center [71, 284] width 56 height 21
click at [0, 0] on input "Half day" at bounding box center [0, 0] width 0 height 0
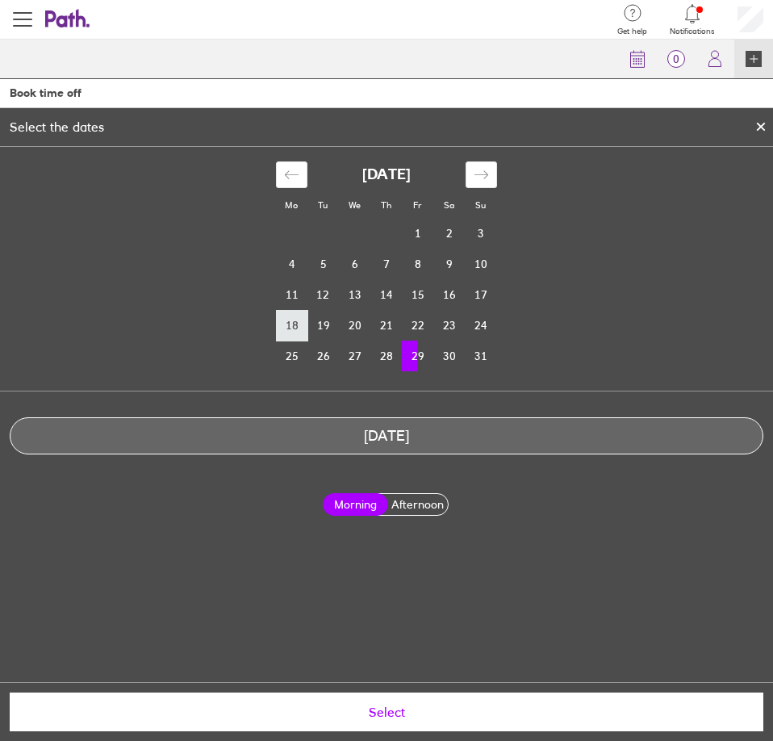
click at [294, 334] on td "18" at bounding box center [291, 325] width 31 height 31
click at [408, 496] on label "Afternoon" at bounding box center [418, 504] width 66 height 21
click at [0, 0] on input "Afternoon" at bounding box center [0, 0] width 0 height 0
click at [353, 720] on button "Select" at bounding box center [387, 711] width 754 height 39
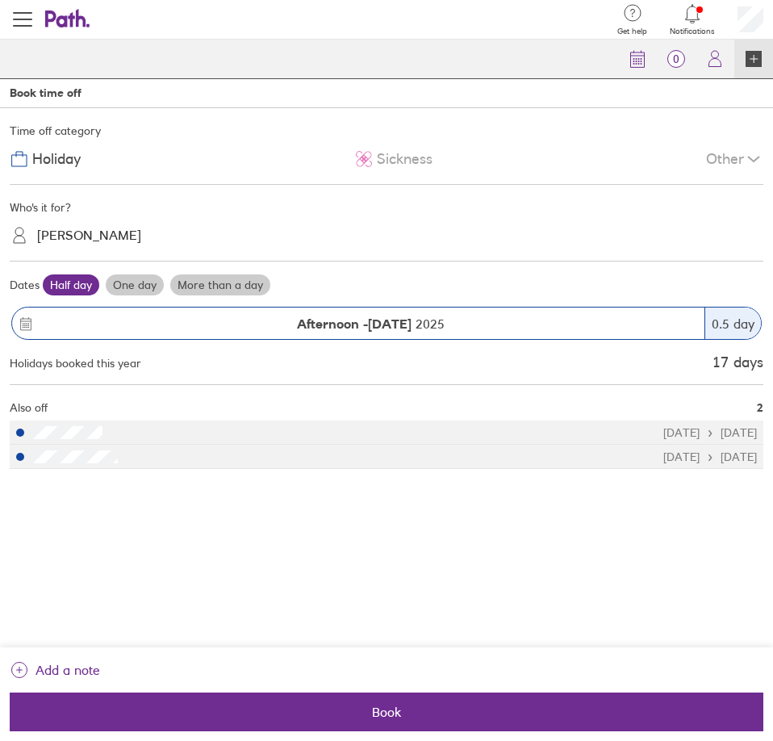
click at [85, 232] on div "[PERSON_NAME]" at bounding box center [89, 235] width 104 height 15
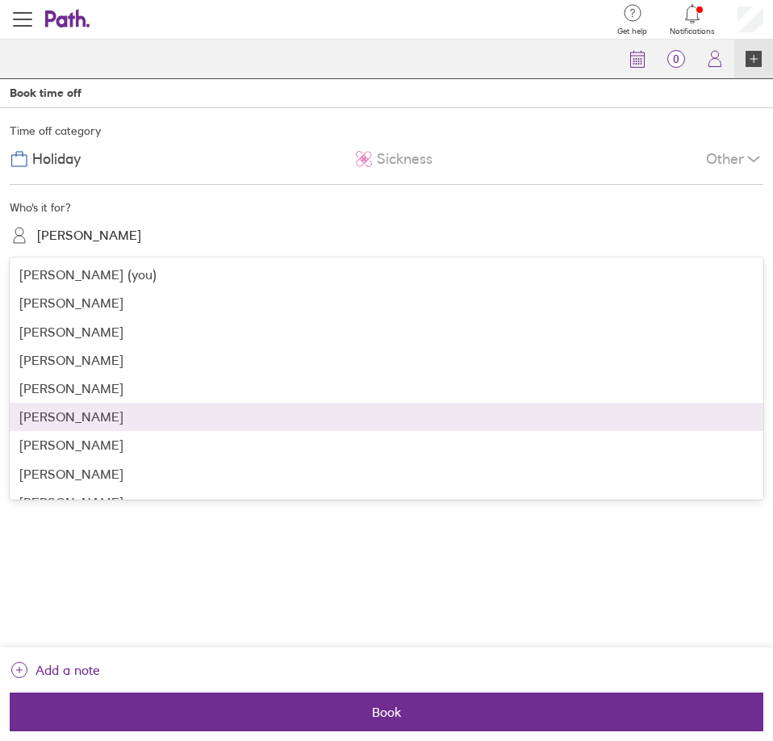
click at [86, 417] on div "[PERSON_NAME]" at bounding box center [387, 417] width 754 height 28
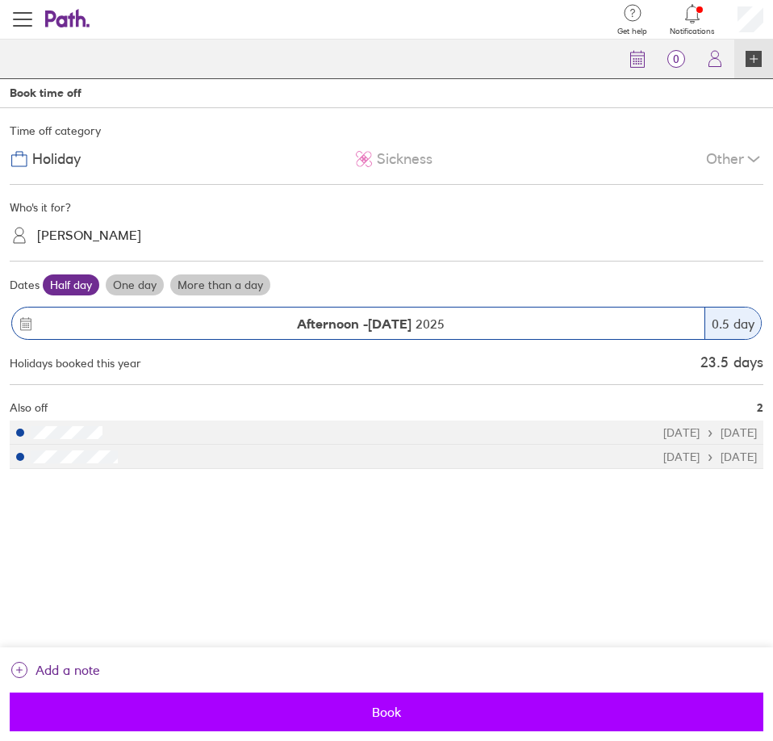
click at [318, 712] on span "Book" at bounding box center [386, 711] width 731 height 15
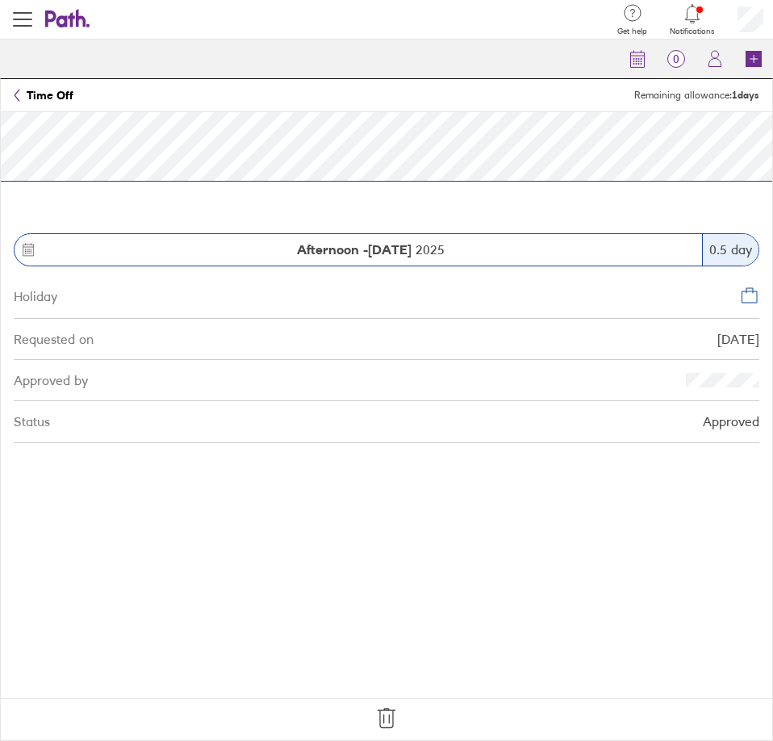
click at [387, 720] on icon at bounding box center [387, 718] width 26 height 26
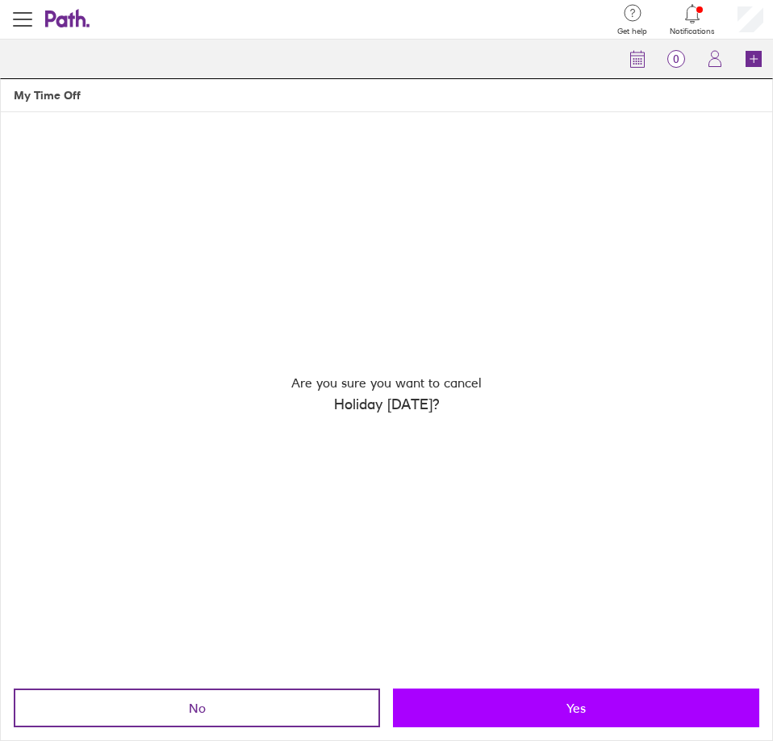
click at [463, 717] on button "Yes" at bounding box center [576, 707] width 366 height 39
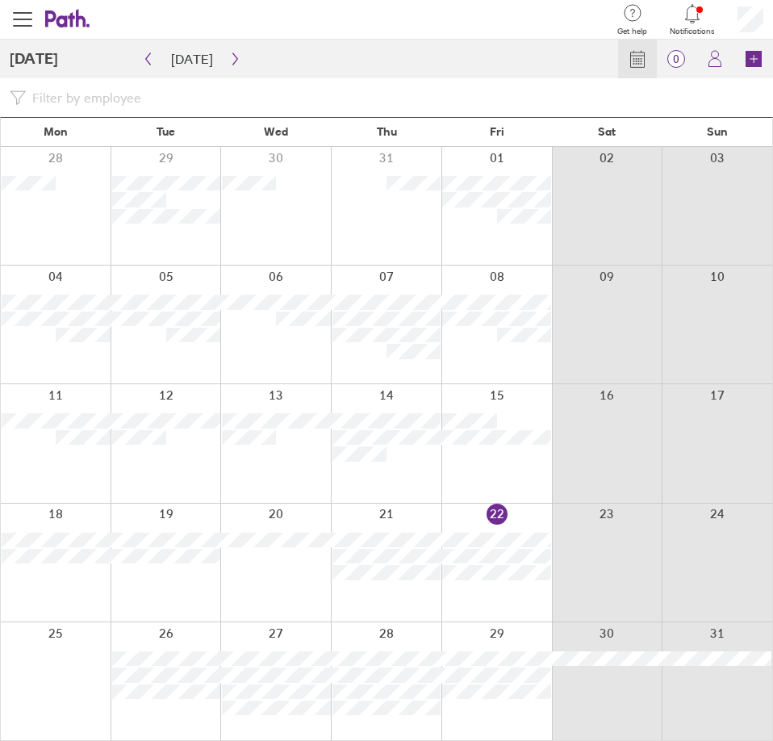
click at [70, 580] on div at bounding box center [56, 562] width 110 height 118
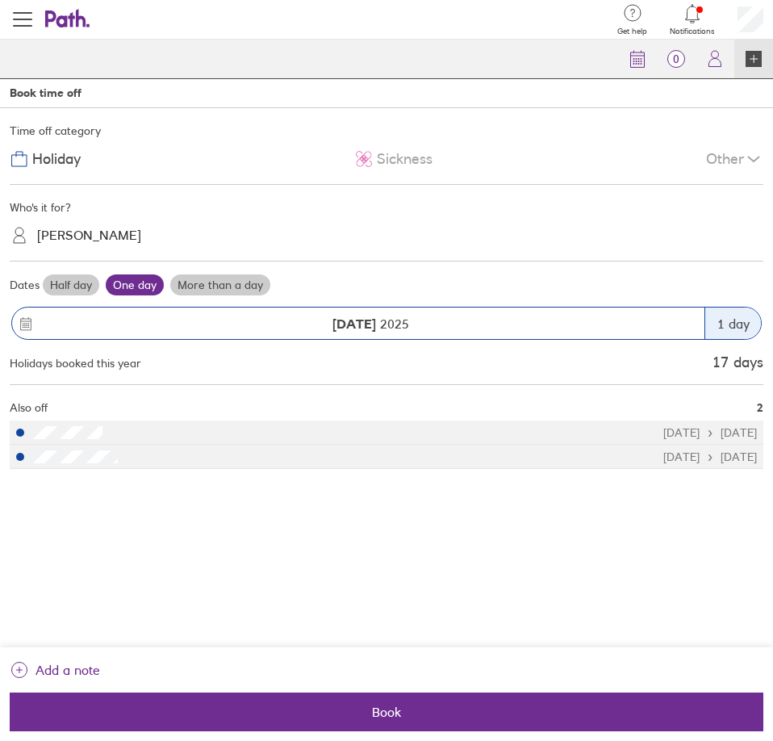
click at [416, 169] on div "Sickness" at bounding box center [393, 159] width 78 height 31
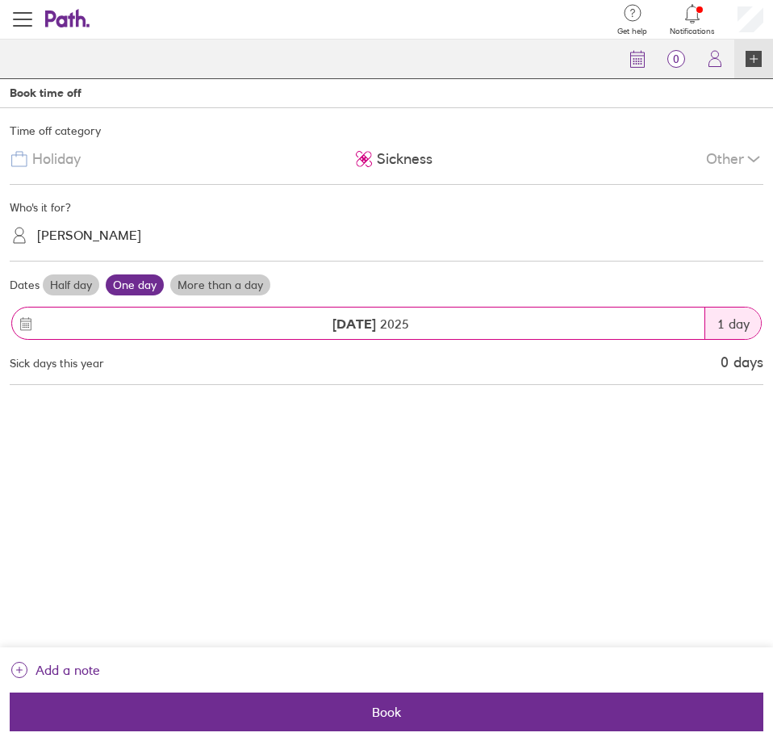
click at [102, 236] on div "[PERSON_NAME]" at bounding box center [89, 235] width 104 height 15
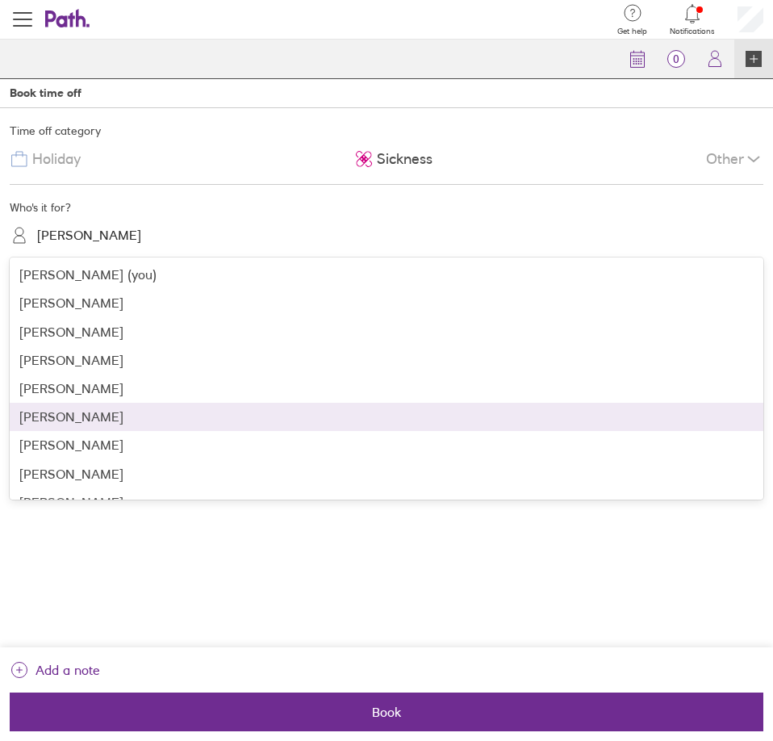
click at [89, 428] on div "[PERSON_NAME]" at bounding box center [387, 417] width 754 height 28
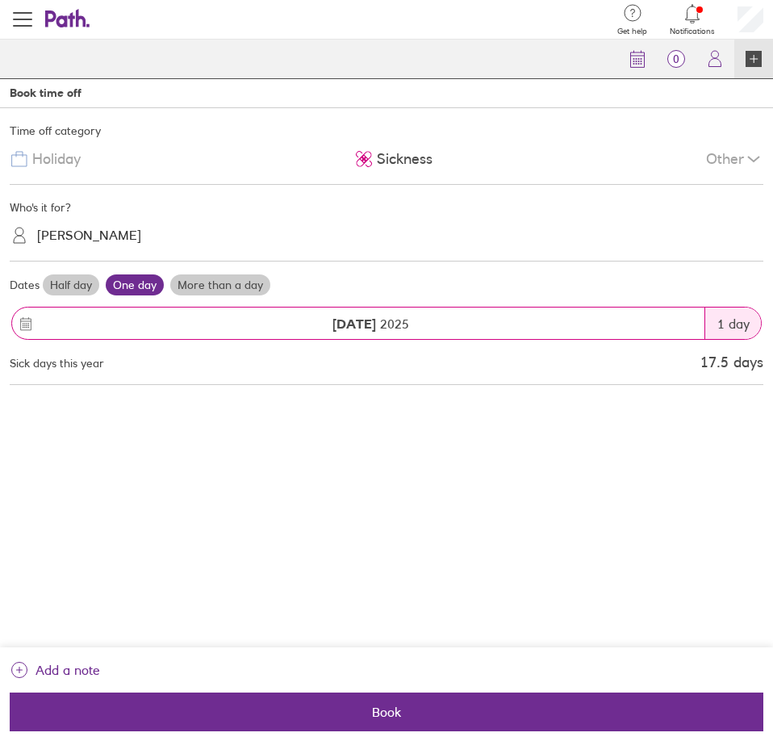
click at [80, 289] on label "Half day" at bounding box center [71, 284] width 56 height 21
click at [0, 0] on input "Half day" at bounding box center [0, 0] width 0 height 0
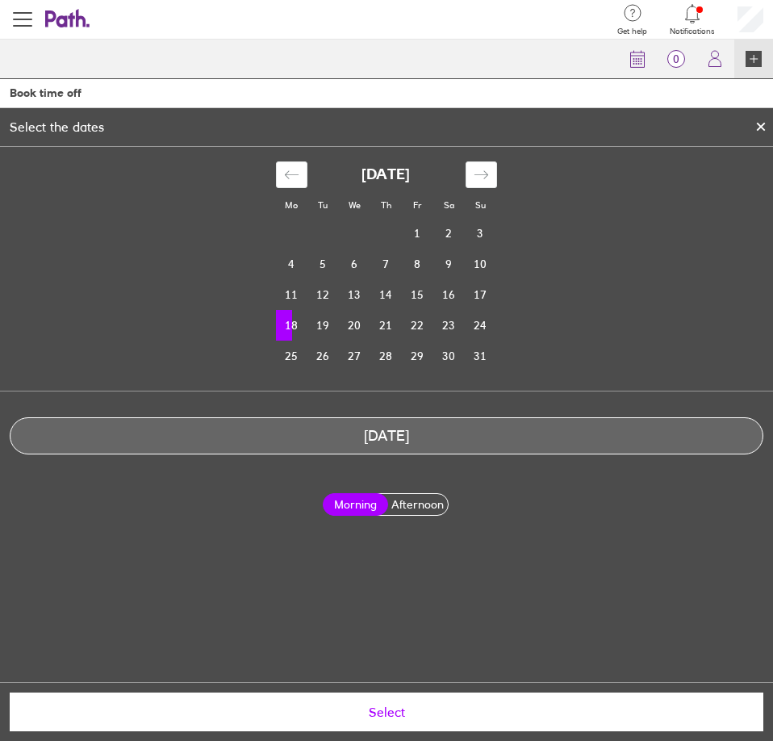
click at [397, 494] on label "Afternoon" at bounding box center [418, 504] width 66 height 21
click at [0, 0] on input "Afternoon" at bounding box center [0, 0] width 0 height 0
click at [369, 696] on button "Select" at bounding box center [387, 711] width 754 height 39
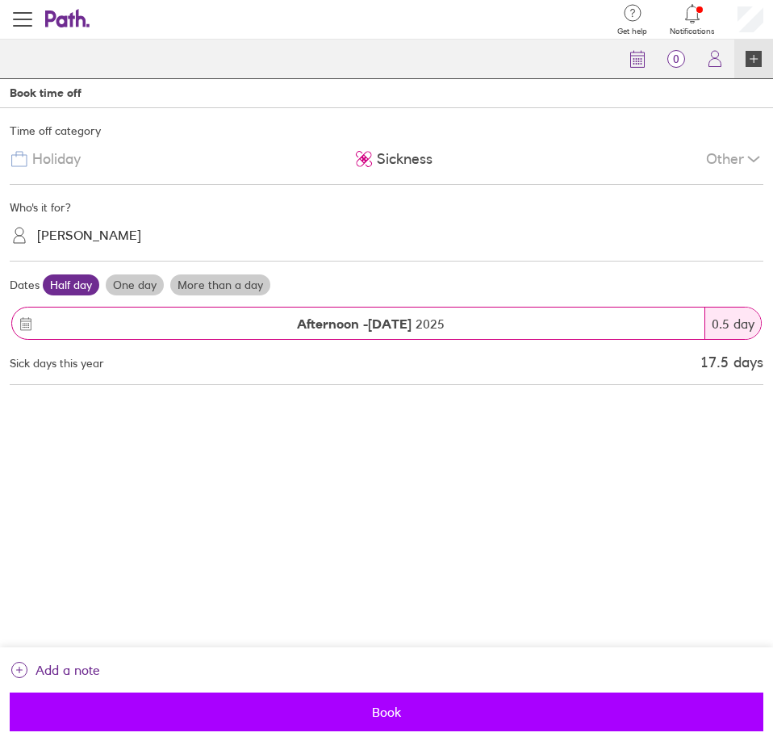
click at [362, 717] on span "Book" at bounding box center [386, 711] width 731 height 15
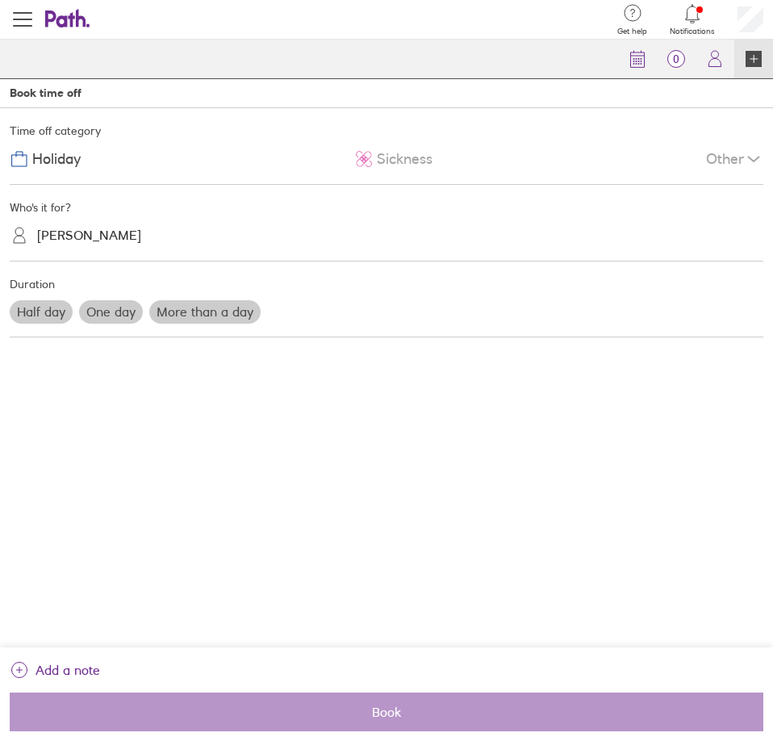
click at [397, 158] on span "Sickness" at bounding box center [405, 159] width 56 height 17
click at [56, 310] on label "Half day" at bounding box center [41, 311] width 63 height 23
click at [0, 0] on input "Half day" at bounding box center [0, 0] width 0 height 0
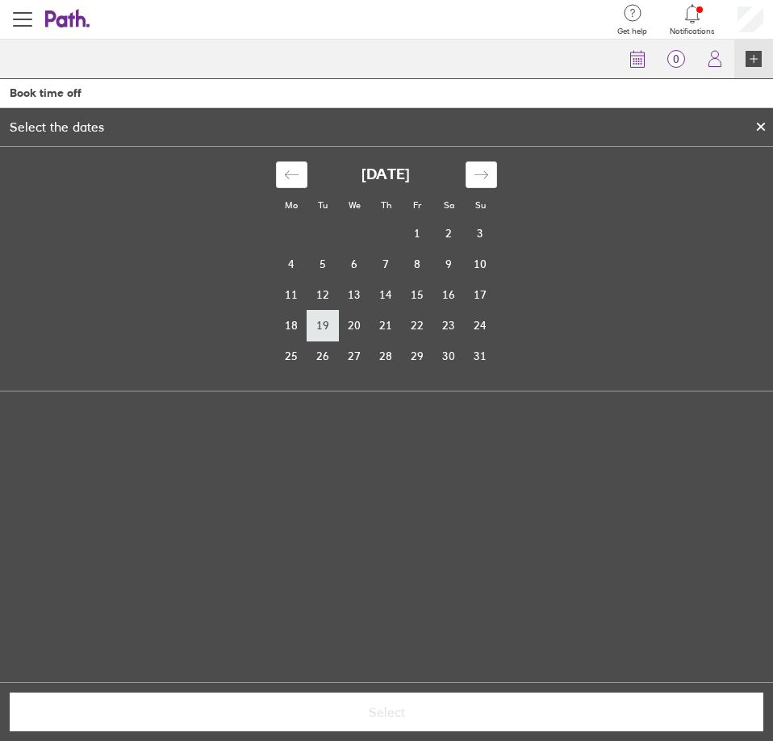
click at [332, 332] on td "19" at bounding box center [322, 325] width 31 height 31
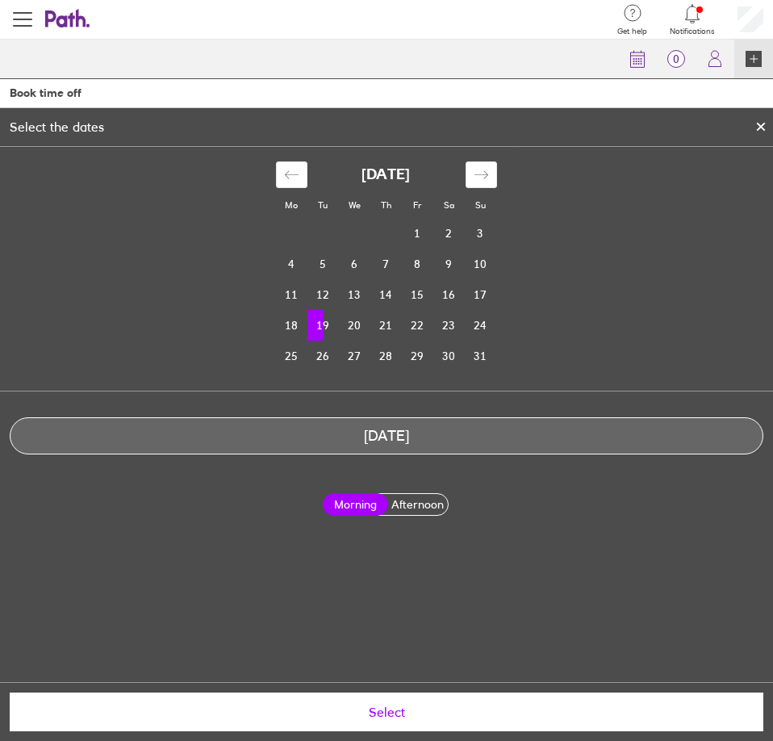
click at [407, 514] on label "Afternoon" at bounding box center [418, 504] width 66 height 21
click at [0, 0] on input "Afternoon" at bounding box center [0, 0] width 0 height 0
click at [374, 700] on button "Select" at bounding box center [387, 711] width 754 height 39
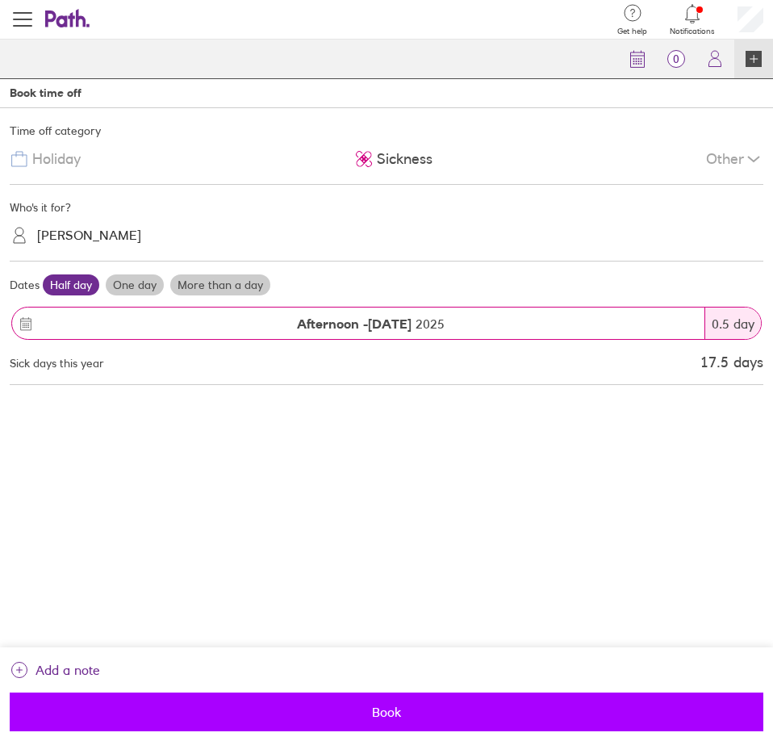
click at [346, 709] on span "Book" at bounding box center [386, 711] width 731 height 15
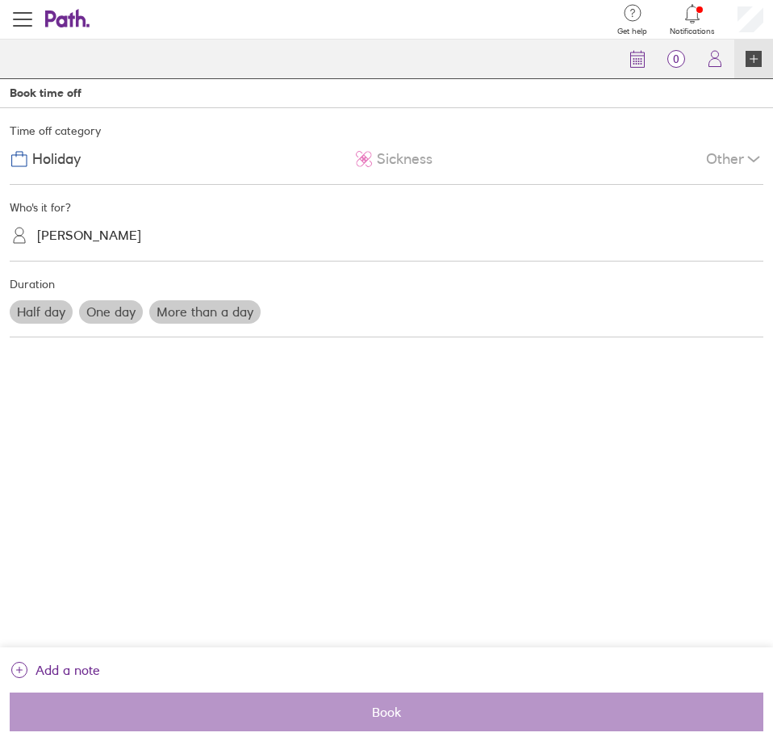
click at [380, 164] on span "Sickness" at bounding box center [405, 159] width 56 height 17
click at [33, 313] on label "Half day" at bounding box center [41, 311] width 63 height 23
click at [0, 0] on input "Half day" at bounding box center [0, 0] width 0 height 0
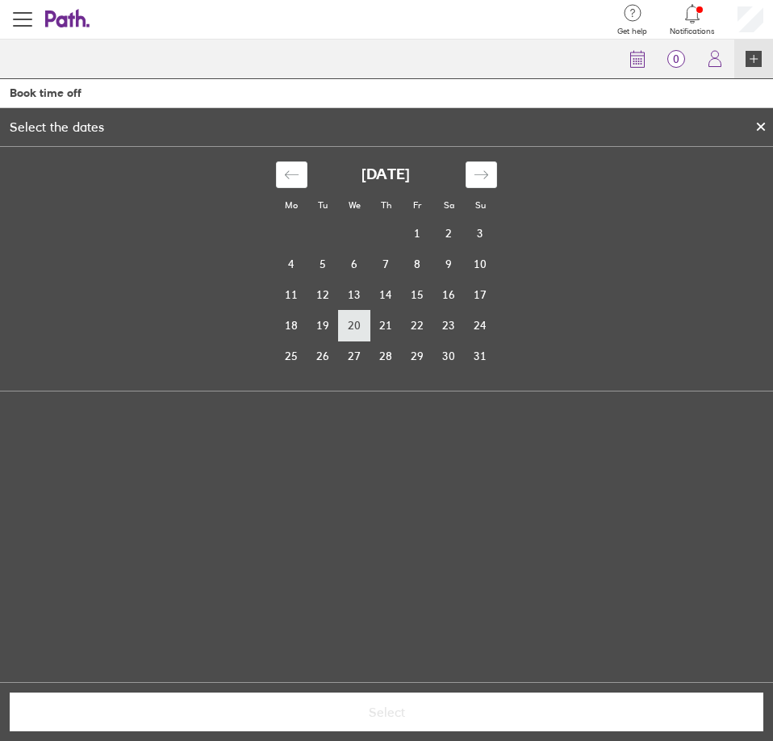
click at [342, 338] on td "20" at bounding box center [354, 325] width 31 height 31
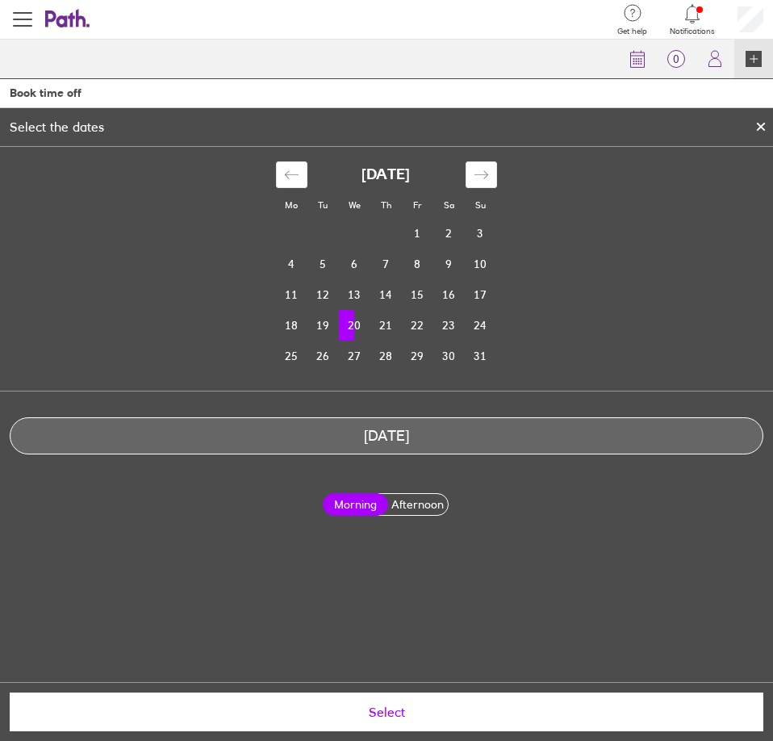
click at [415, 501] on label "Afternoon" at bounding box center [418, 504] width 66 height 21
click at [0, 0] on input "Afternoon" at bounding box center [0, 0] width 0 height 0
click at [387, 720] on button "Select" at bounding box center [387, 711] width 754 height 39
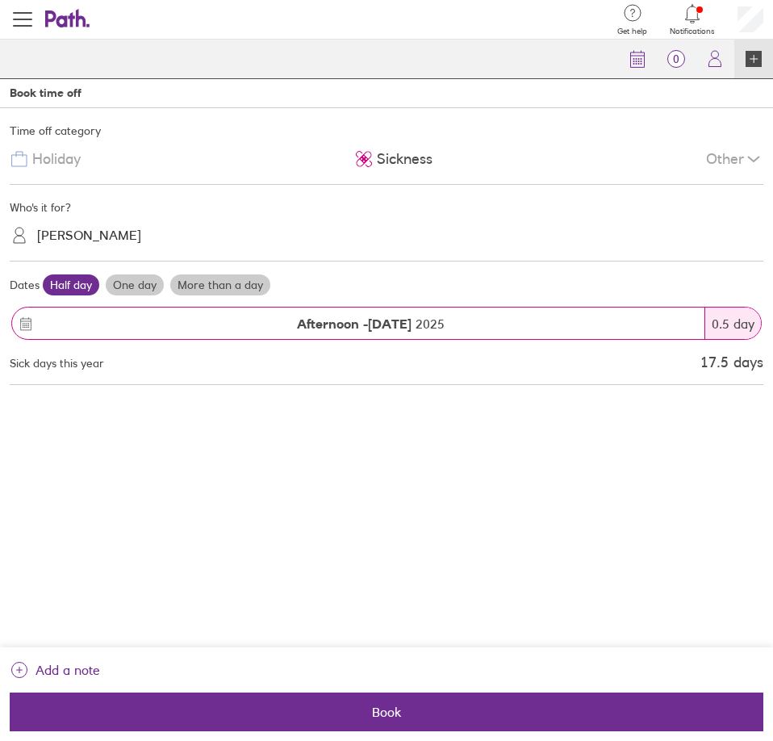
click at [387, 720] on button "Book" at bounding box center [387, 711] width 754 height 39
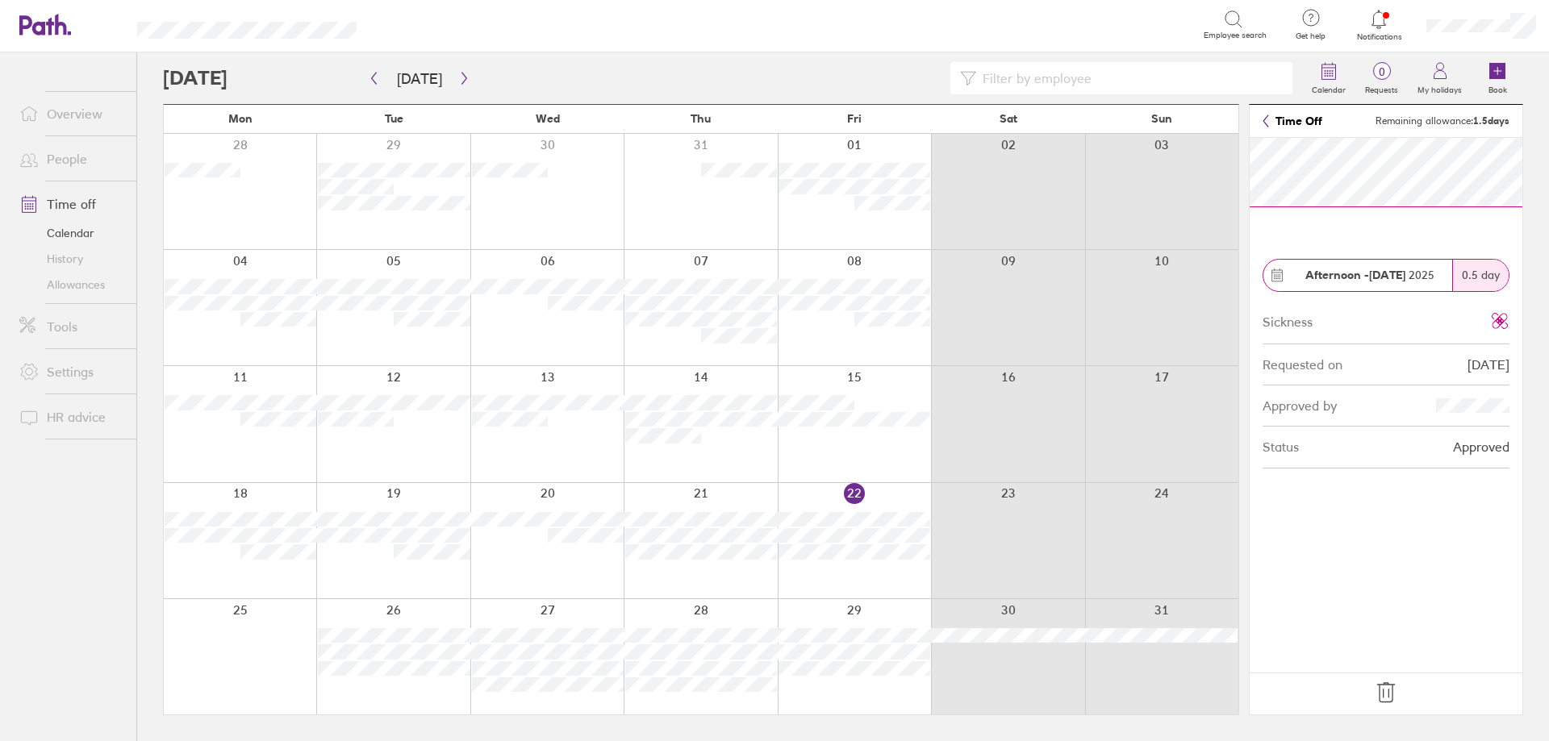
click at [1387, 688] on icon at bounding box center [1386, 693] width 26 height 26
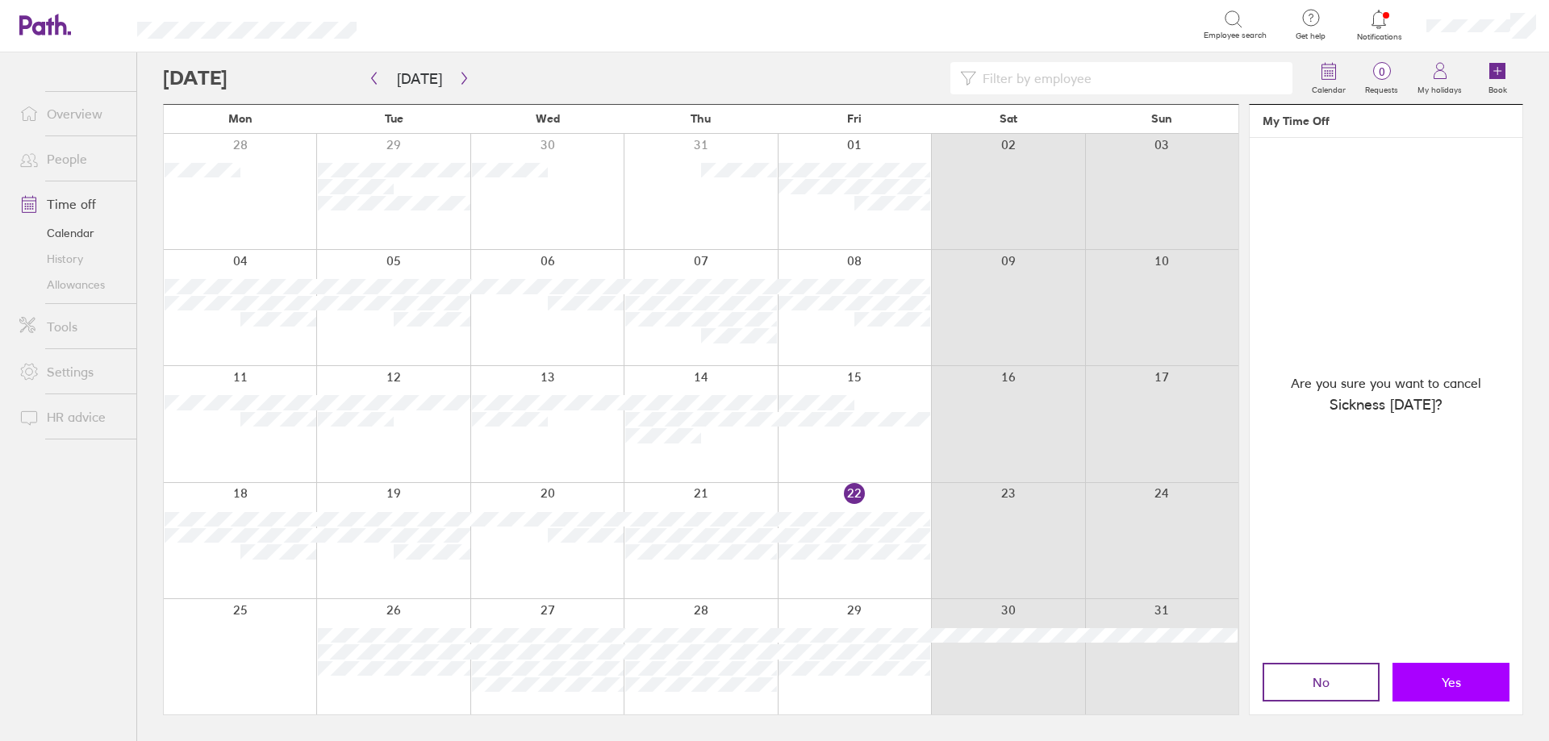
click at [1476, 695] on button "Yes" at bounding box center [1451, 682] width 117 height 39
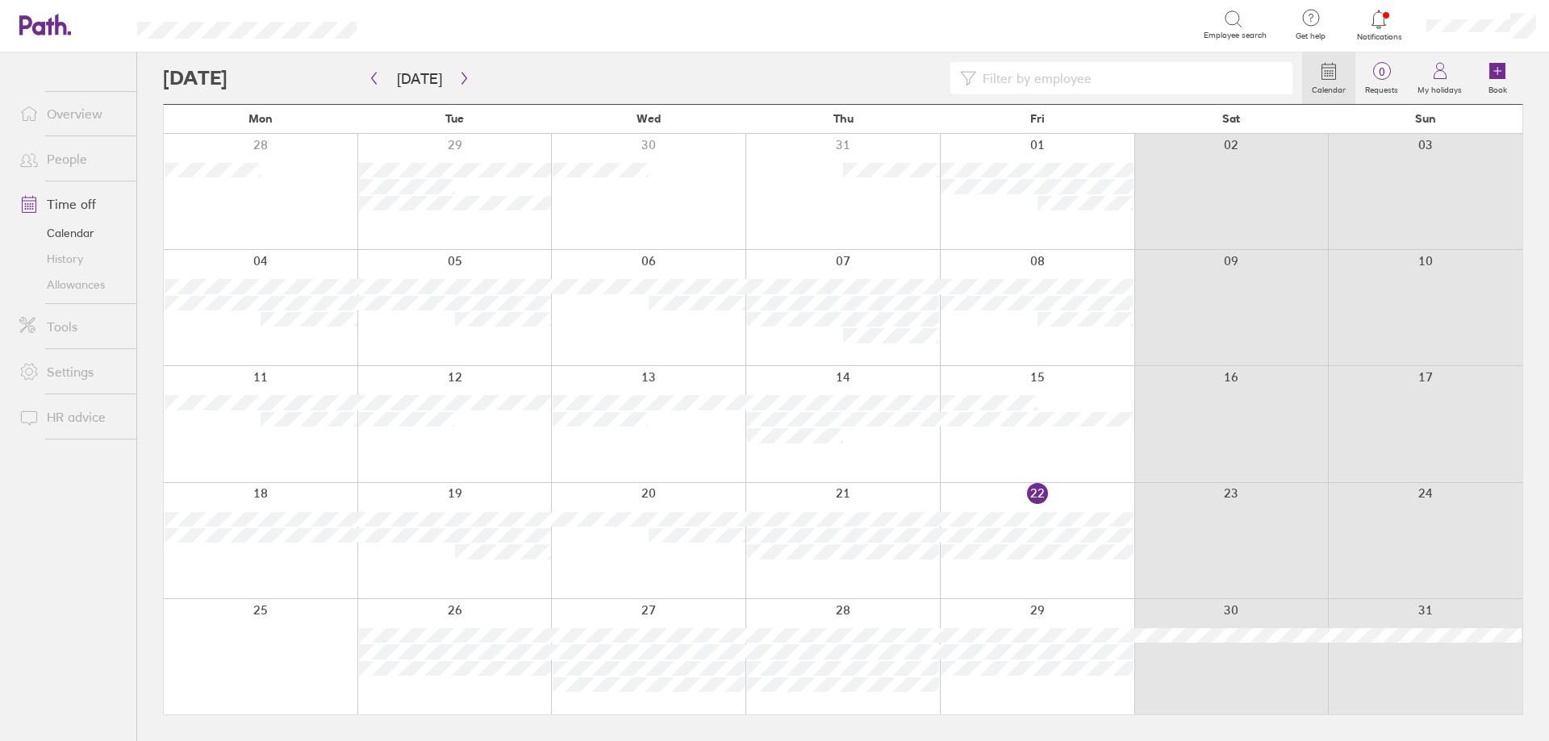
click at [319, 549] on div at bounding box center [261, 540] width 194 height 115
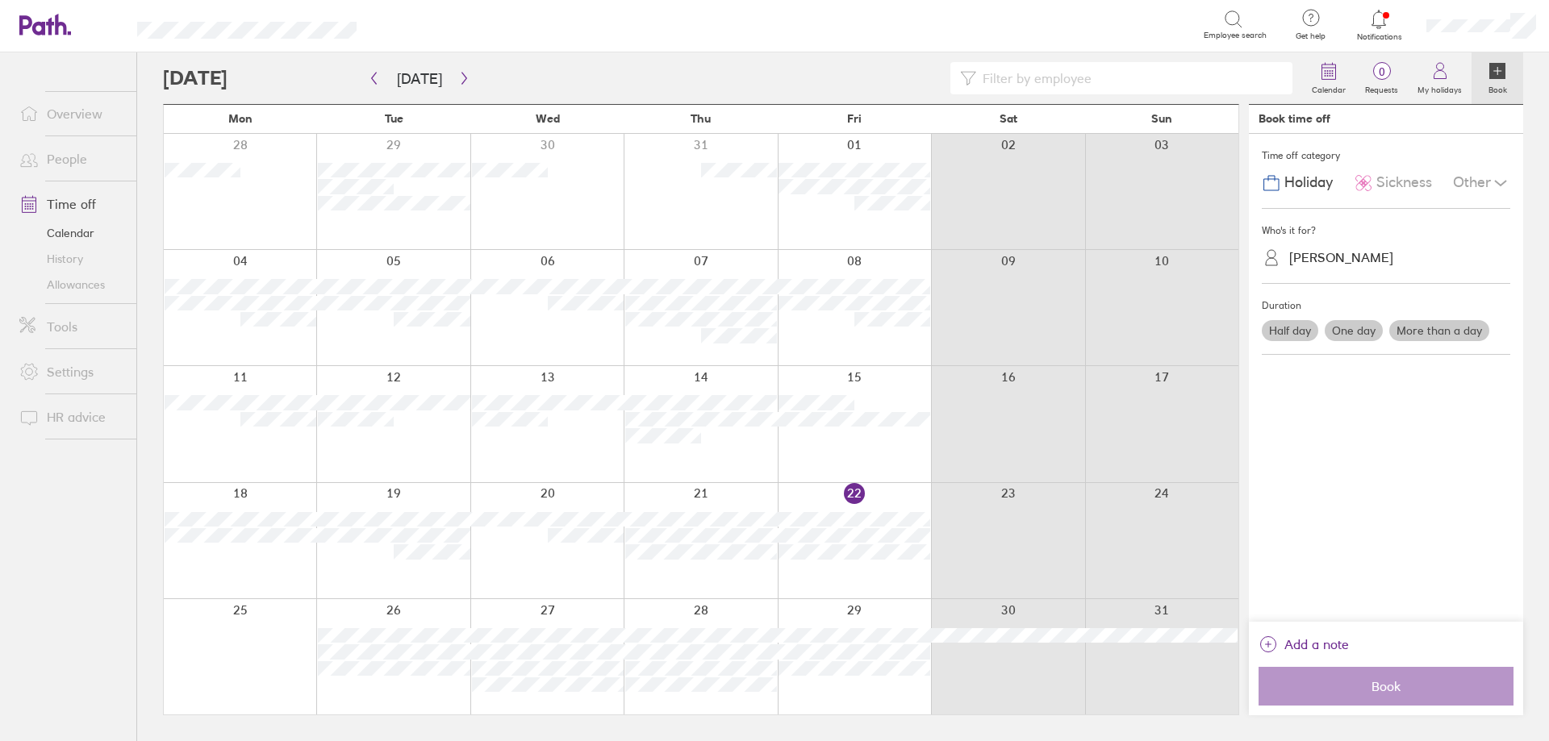
click at [499, 556] on div at bounding box center [546, 540] width 153 height 115
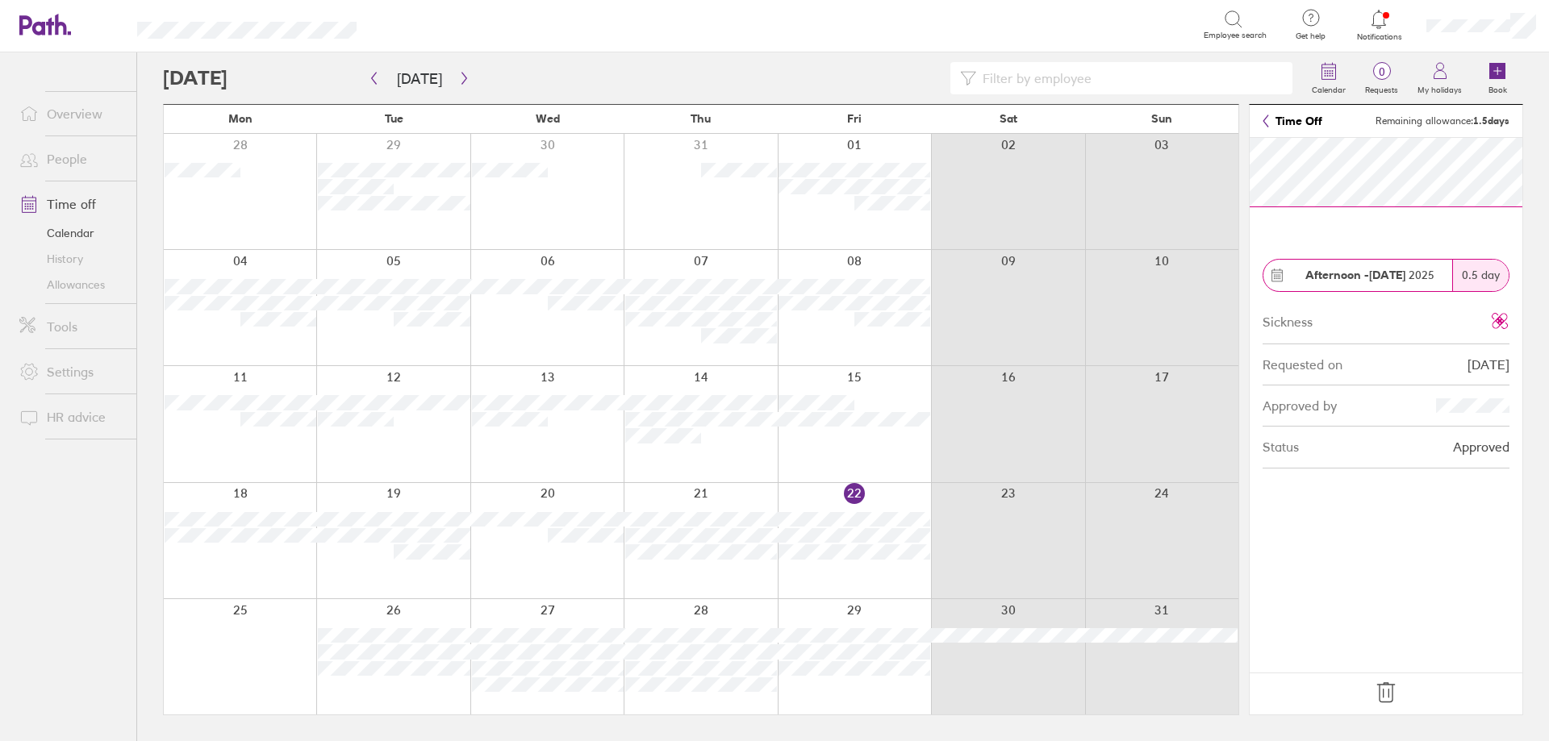
click at [1383, 687] on icon at bounding box center [1386, 693] width 26 height 26
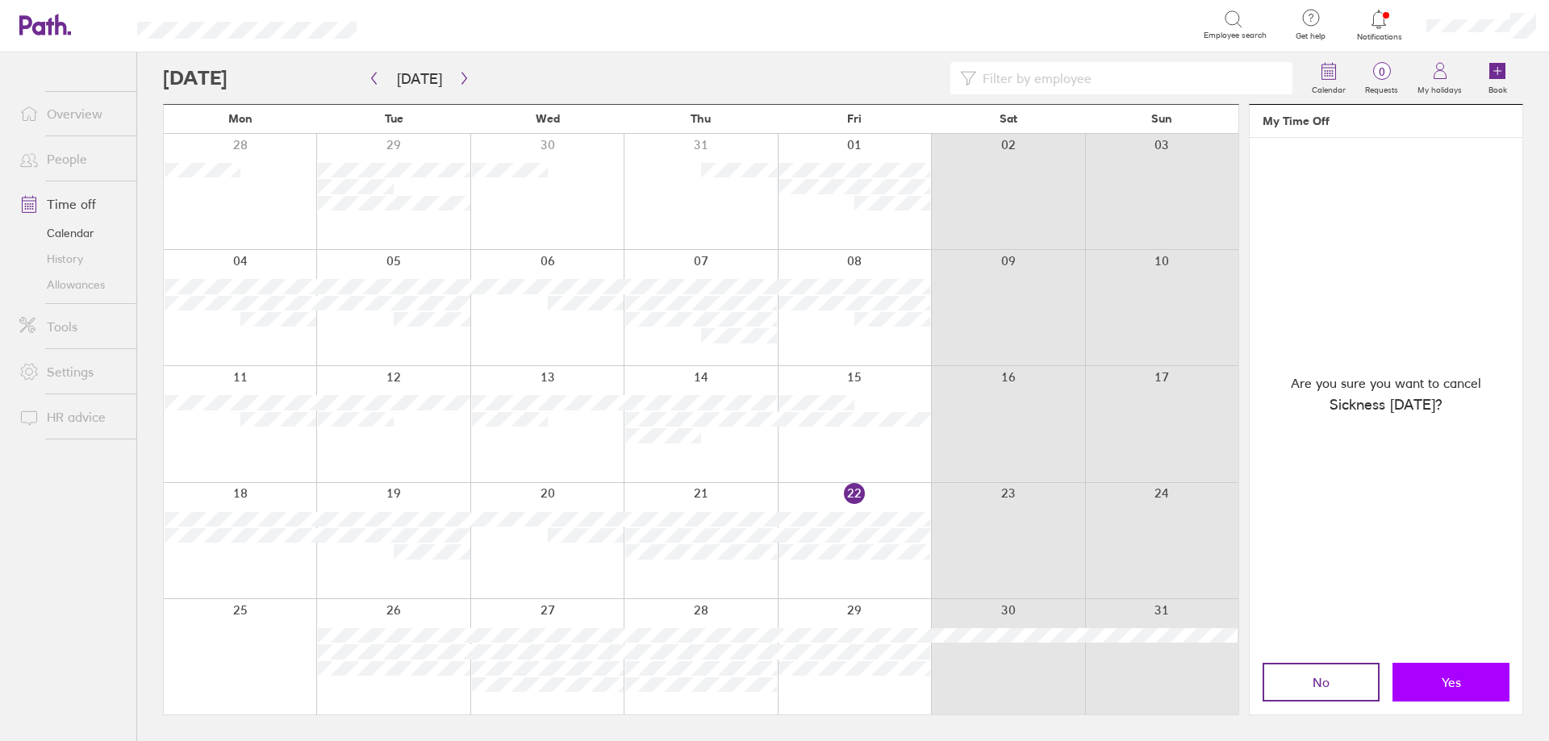
click at [1477, 676] on button "Yes" at bounding box center [1451, 682] width 117 height 39
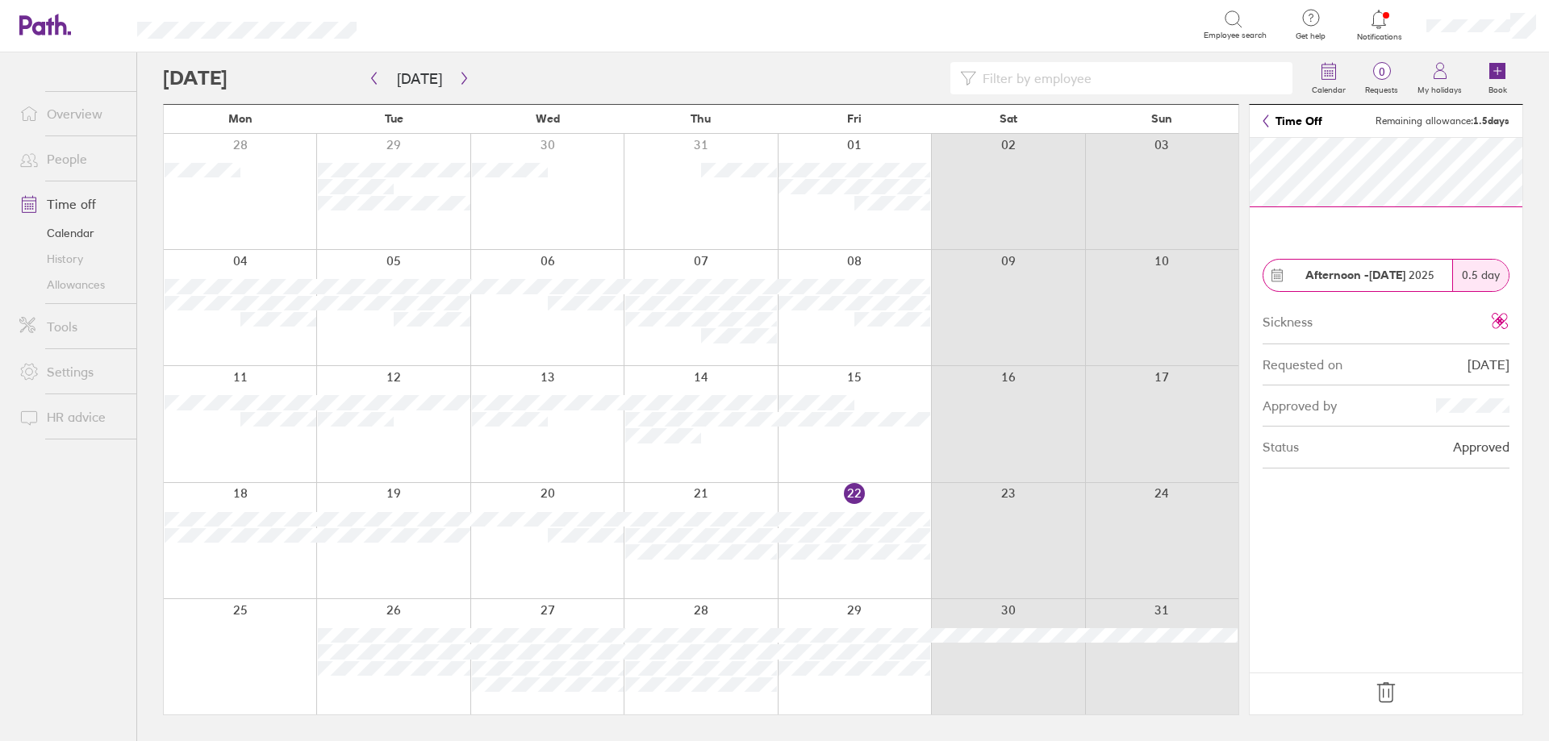
click at [1382, 702] on icon at bounding box center [1385, 692] width 17 height 19
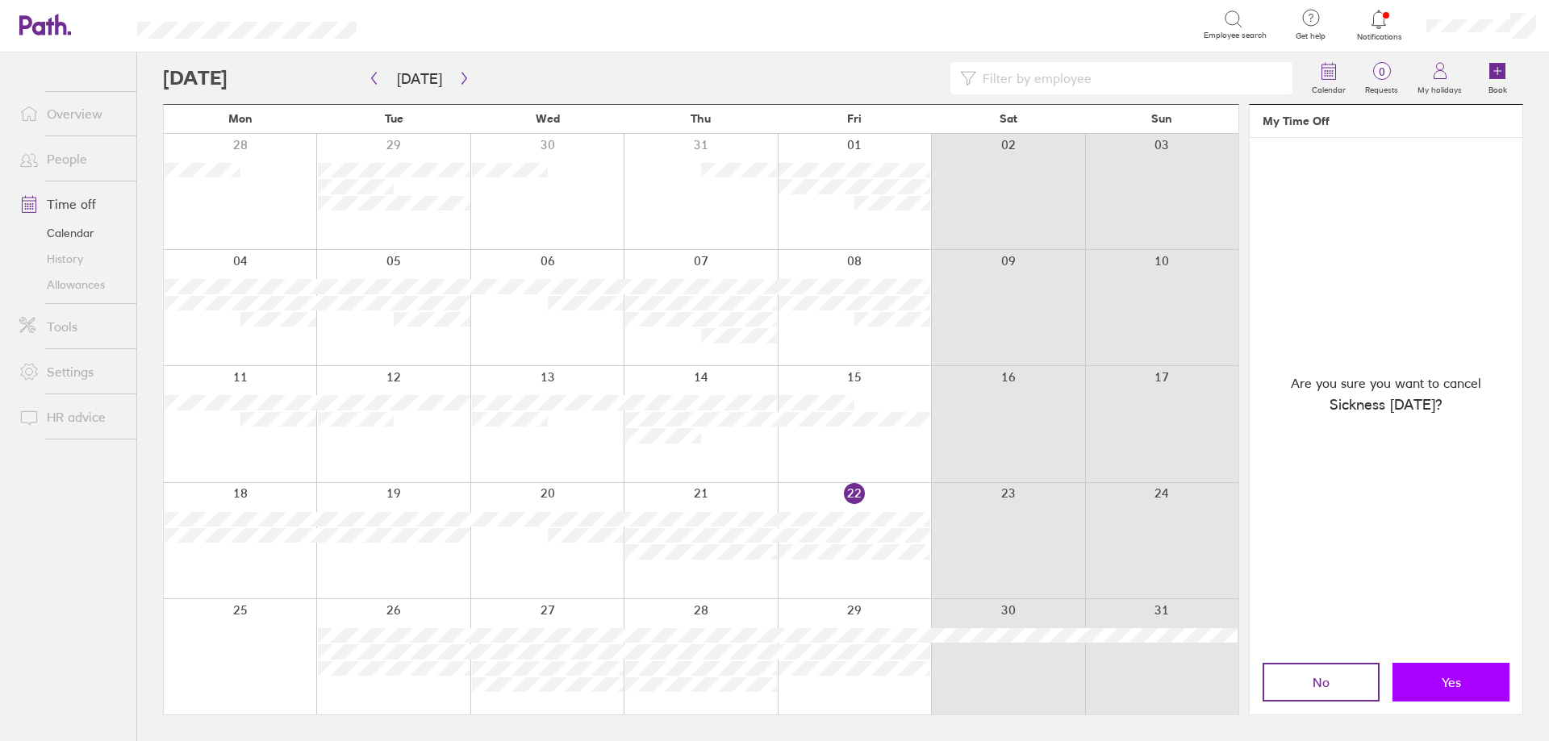
click at [1460, 673] on button "Yes" at bounding box center [1451, 682] width 117 height 39
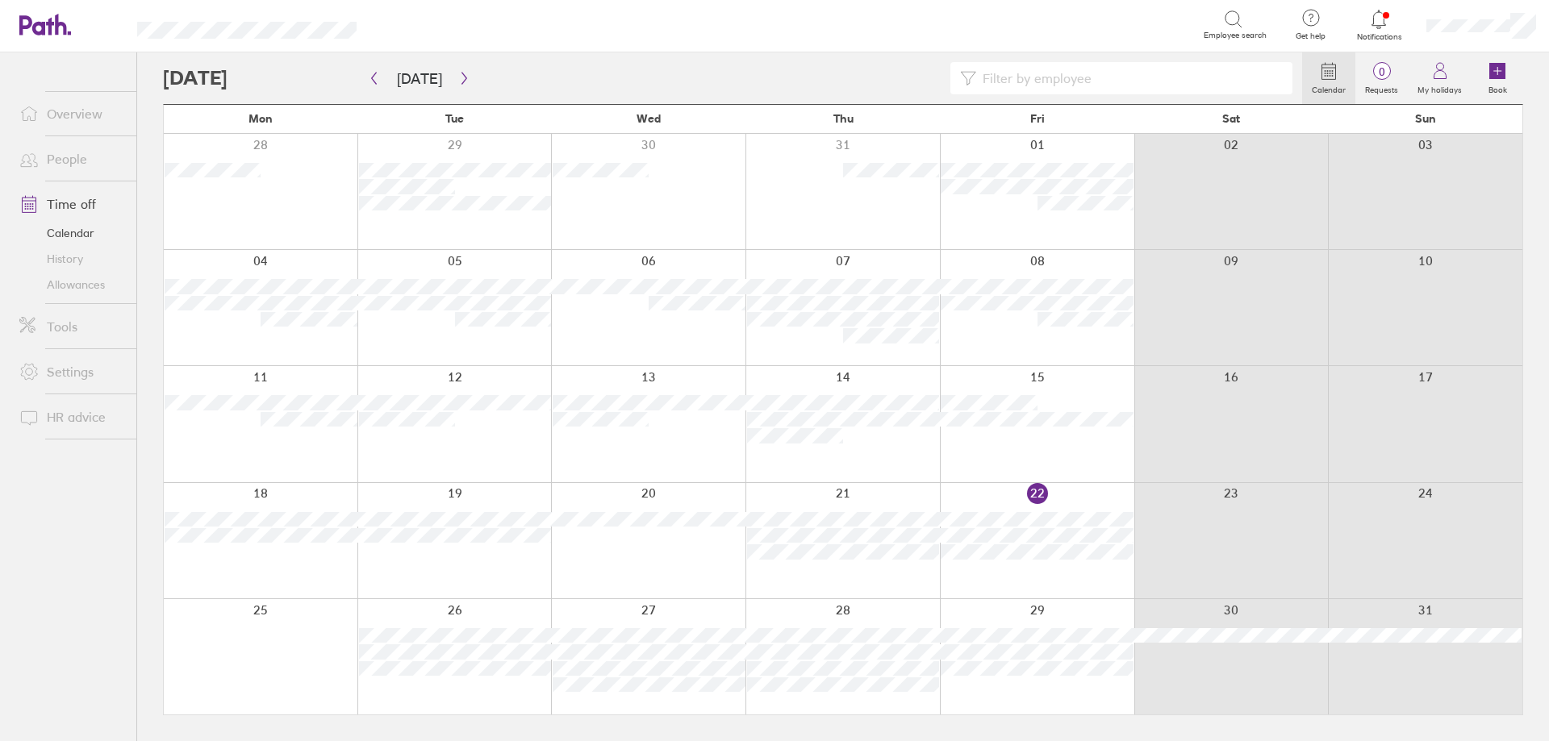
click at [292, 573] on div at bounding box center [261, 540] width 194 height 115
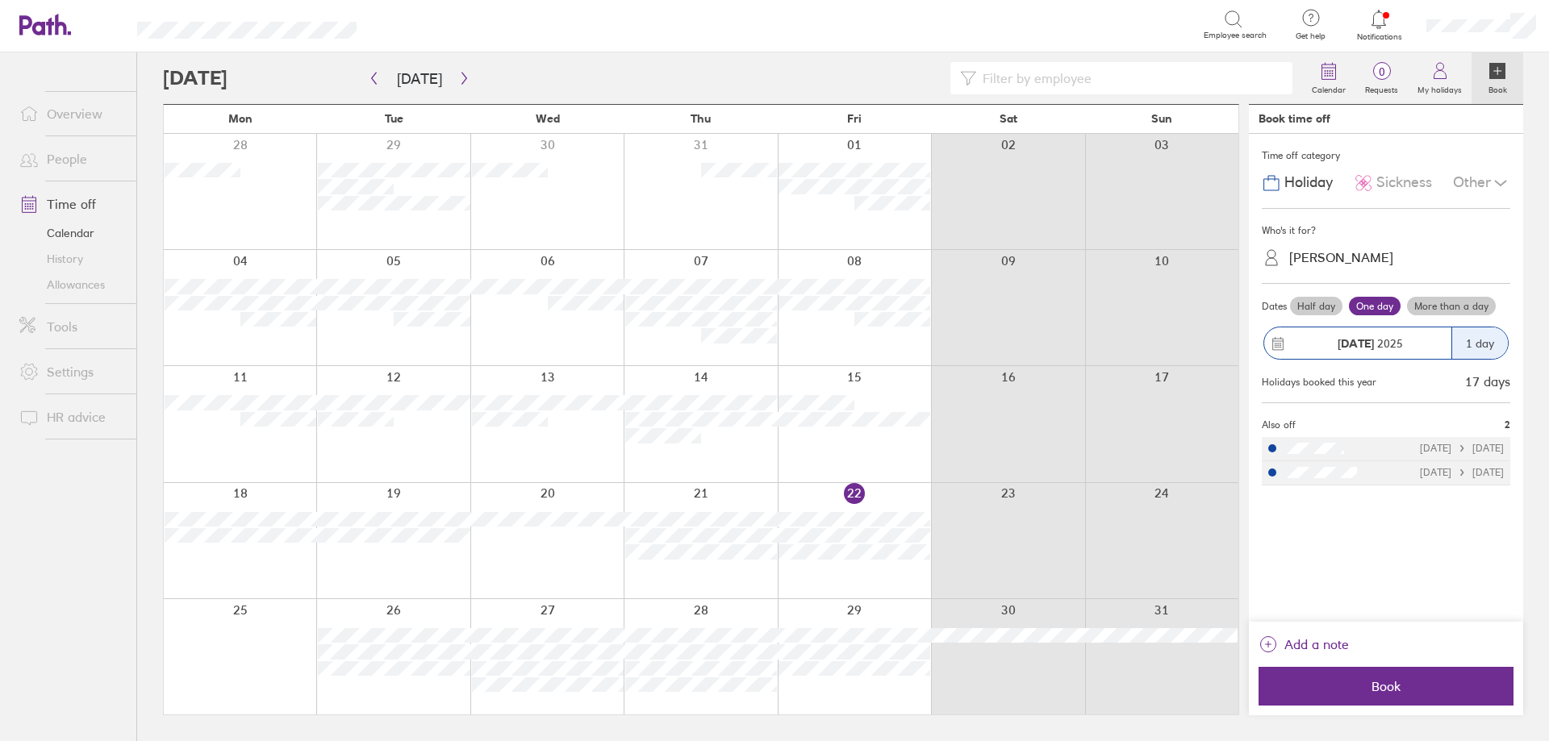
click at [1401, 187] on span "Sickness" at bounding box center [1404, 182] width 56 height 17
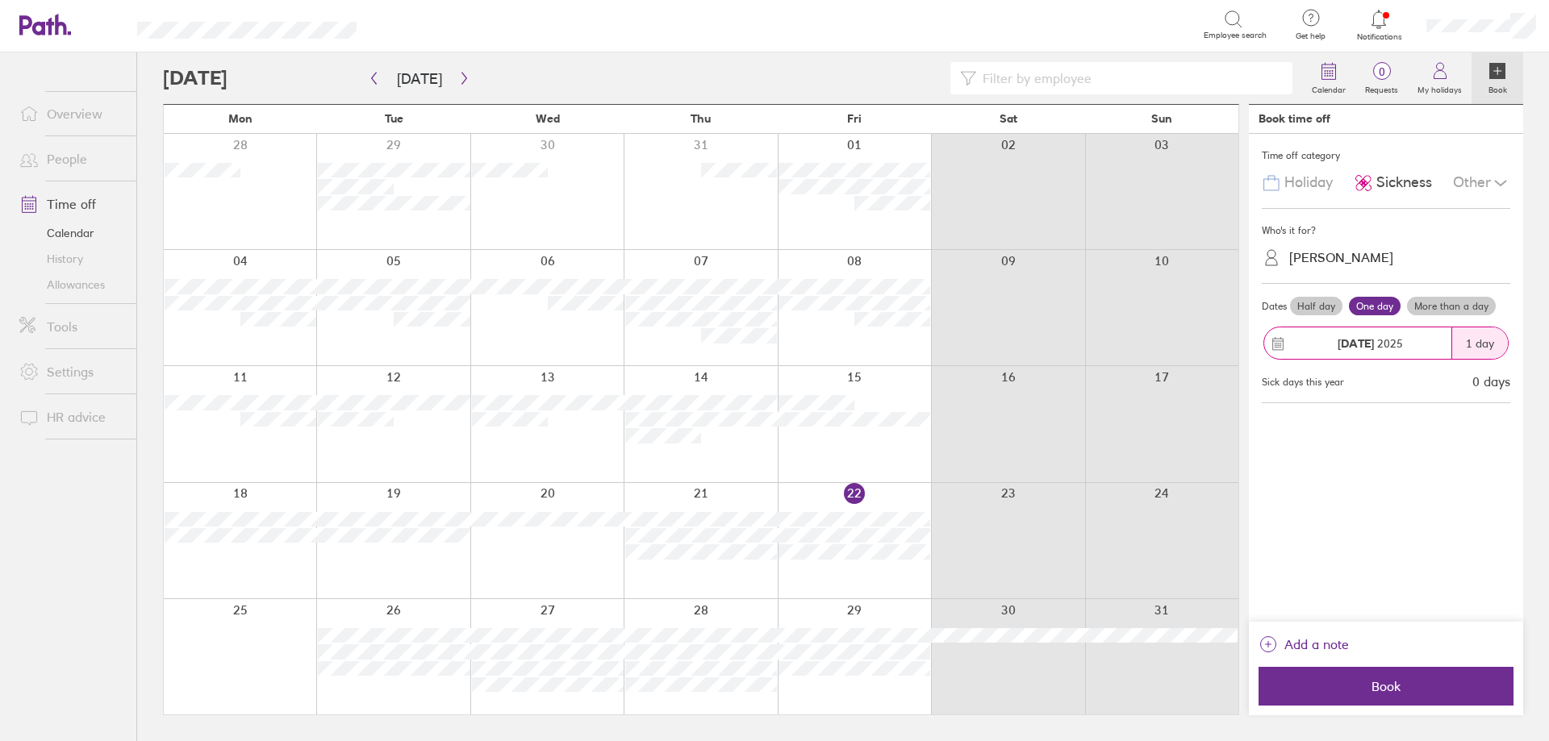
click at [1345, 259] on div "[PERSON_NAME]" at bounding box center [1341, 257] width 104 height 15
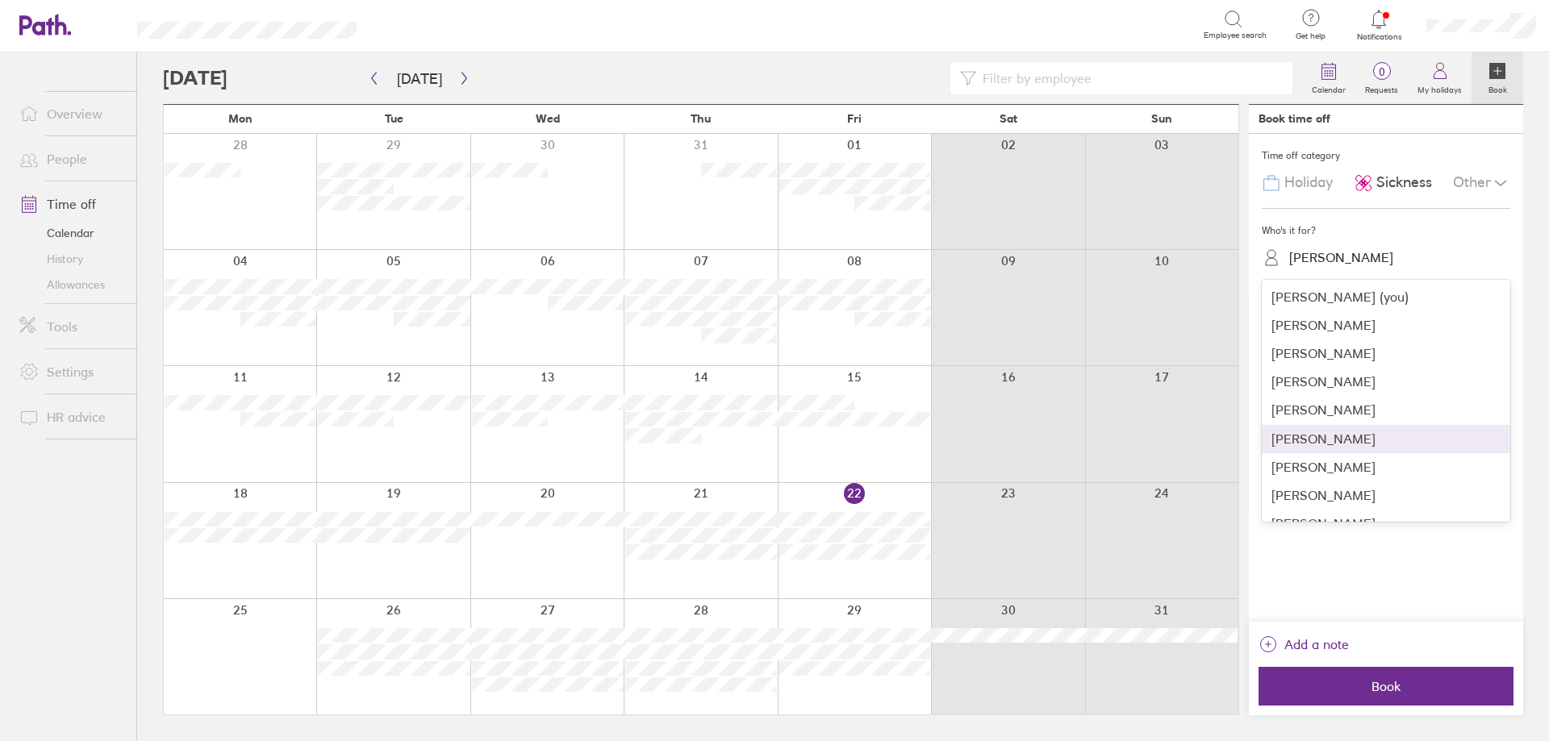
click at [1299, 438] on div "[PERSON_NAME]" at bounding box center [1386, 439] width 249 height 28
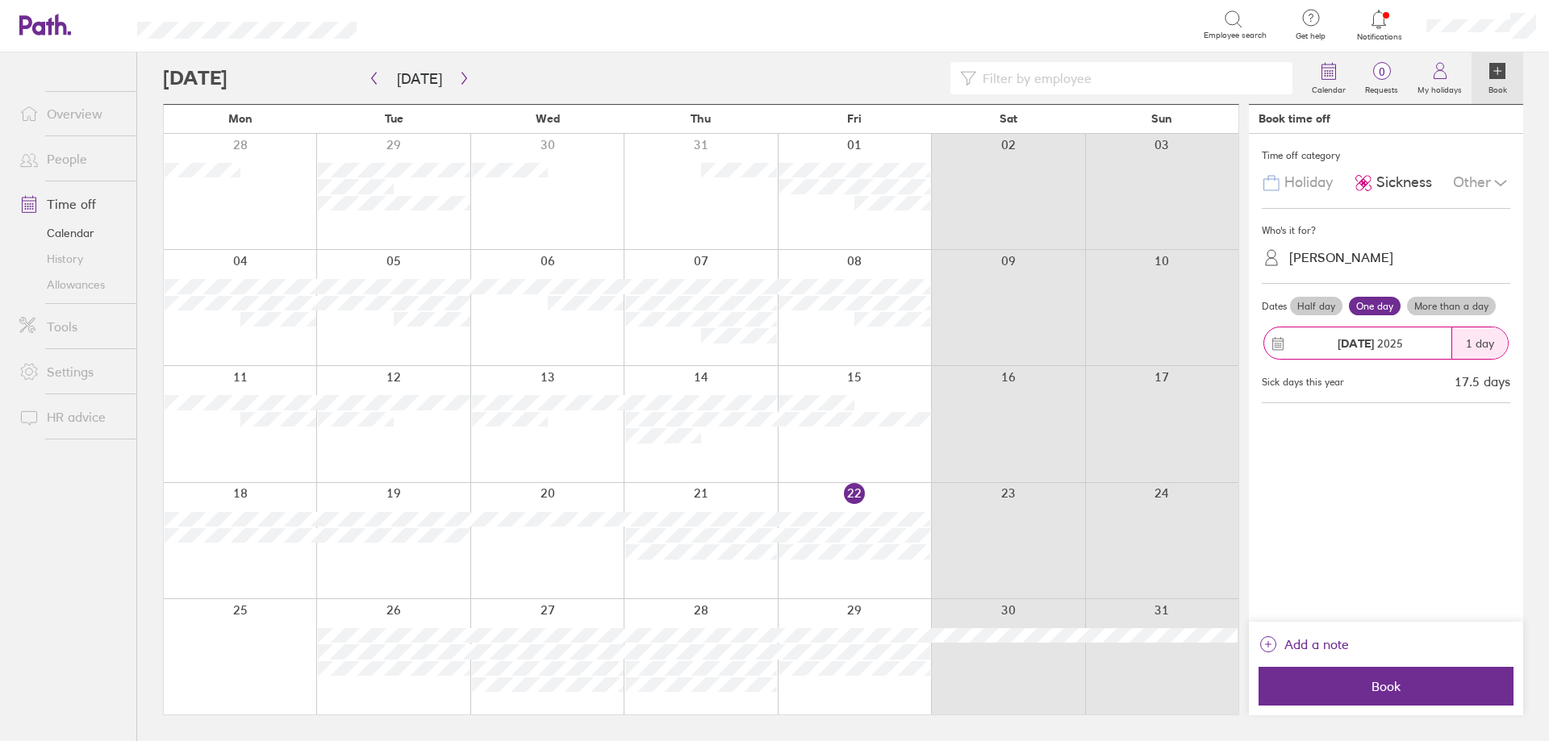
click at [1331, 310] on label "Half day" at bounding box center [1316, 306] width 52 height 19
click at [0, 0] on input "Half day" at bounding box center [0, 0] width 0 height 0
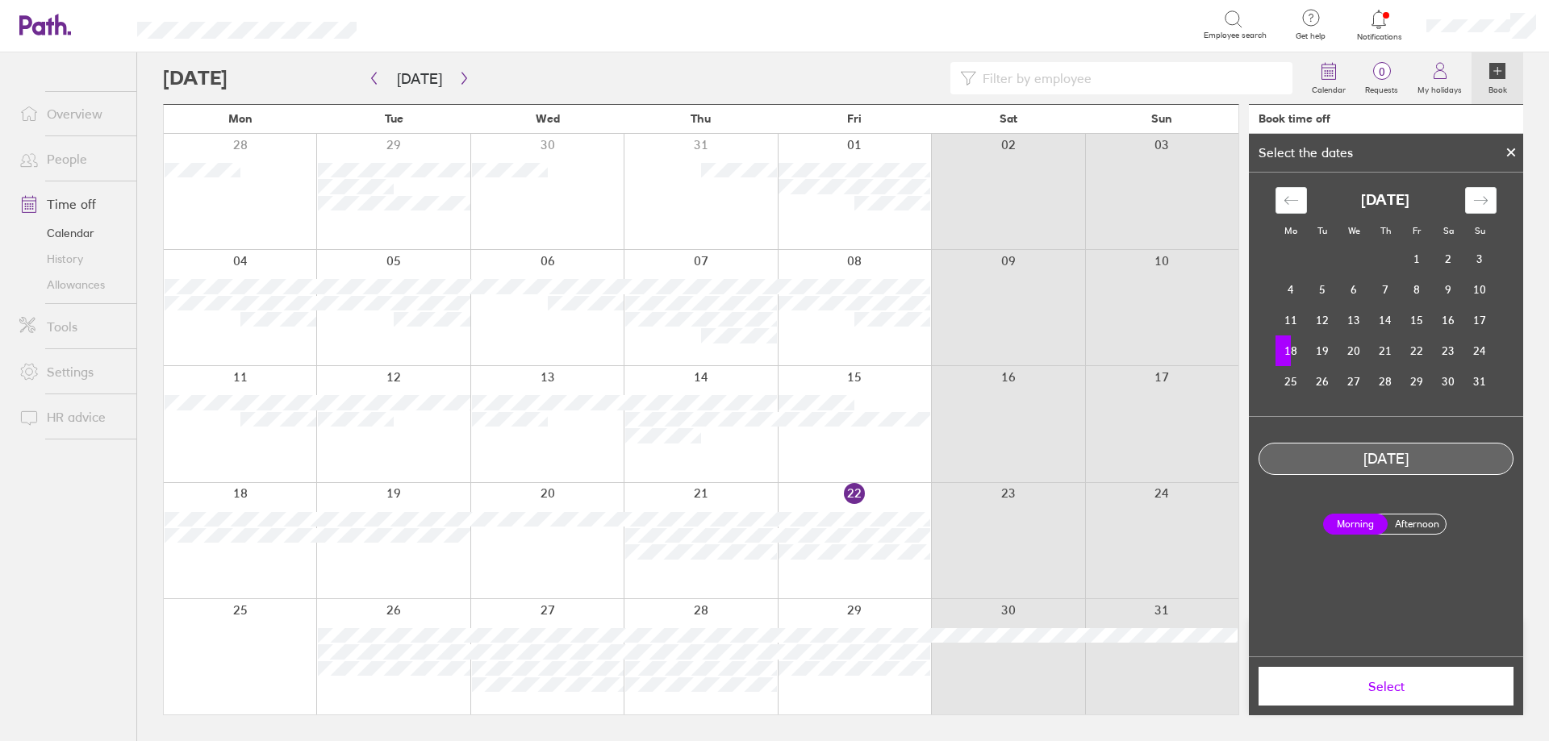
click at [1388, 700] on button "Select" at bounding box center [1386, 686] width 255 height 39
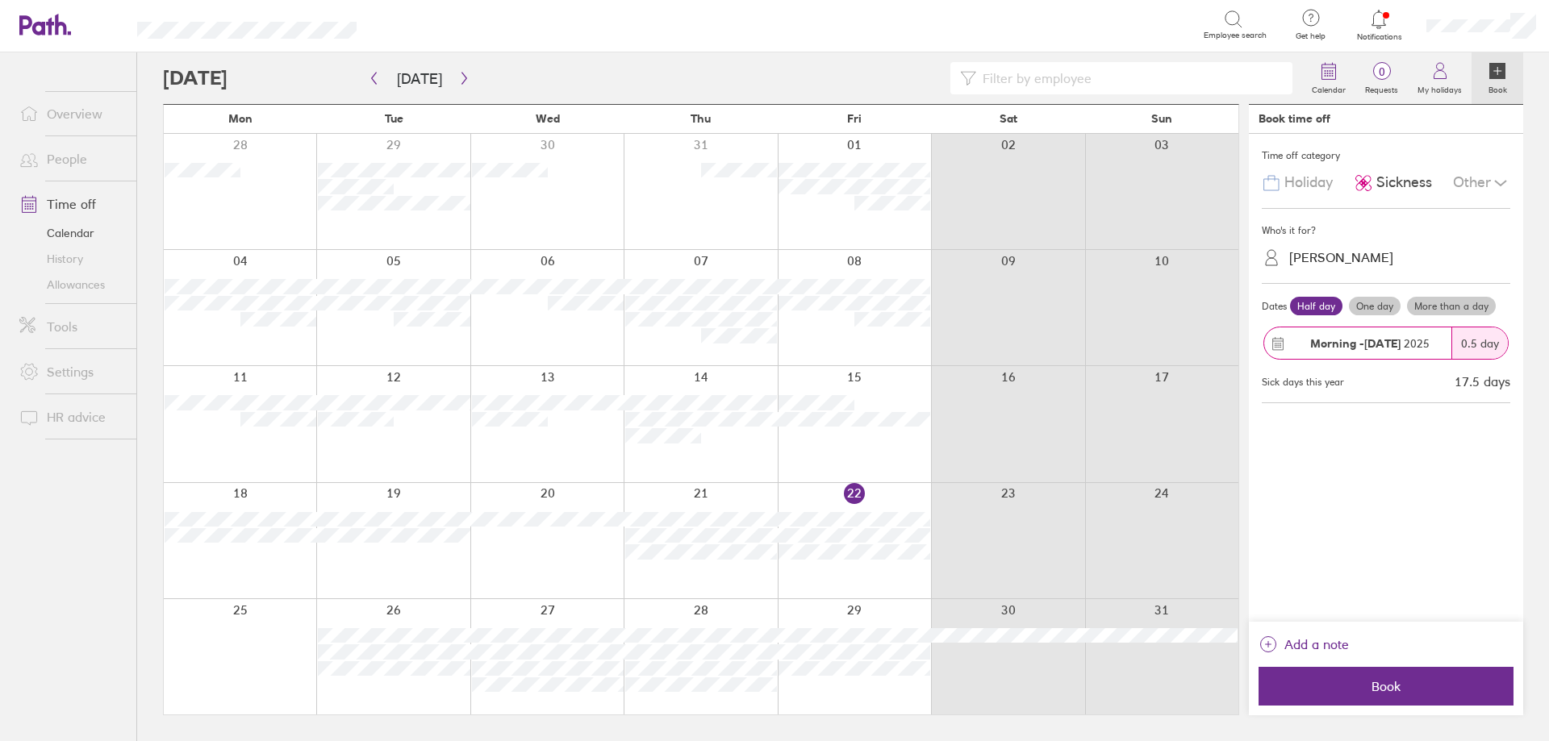
click at [1388, 700] on button "Book" at bounding box center [1386, 686] width 255 height 39
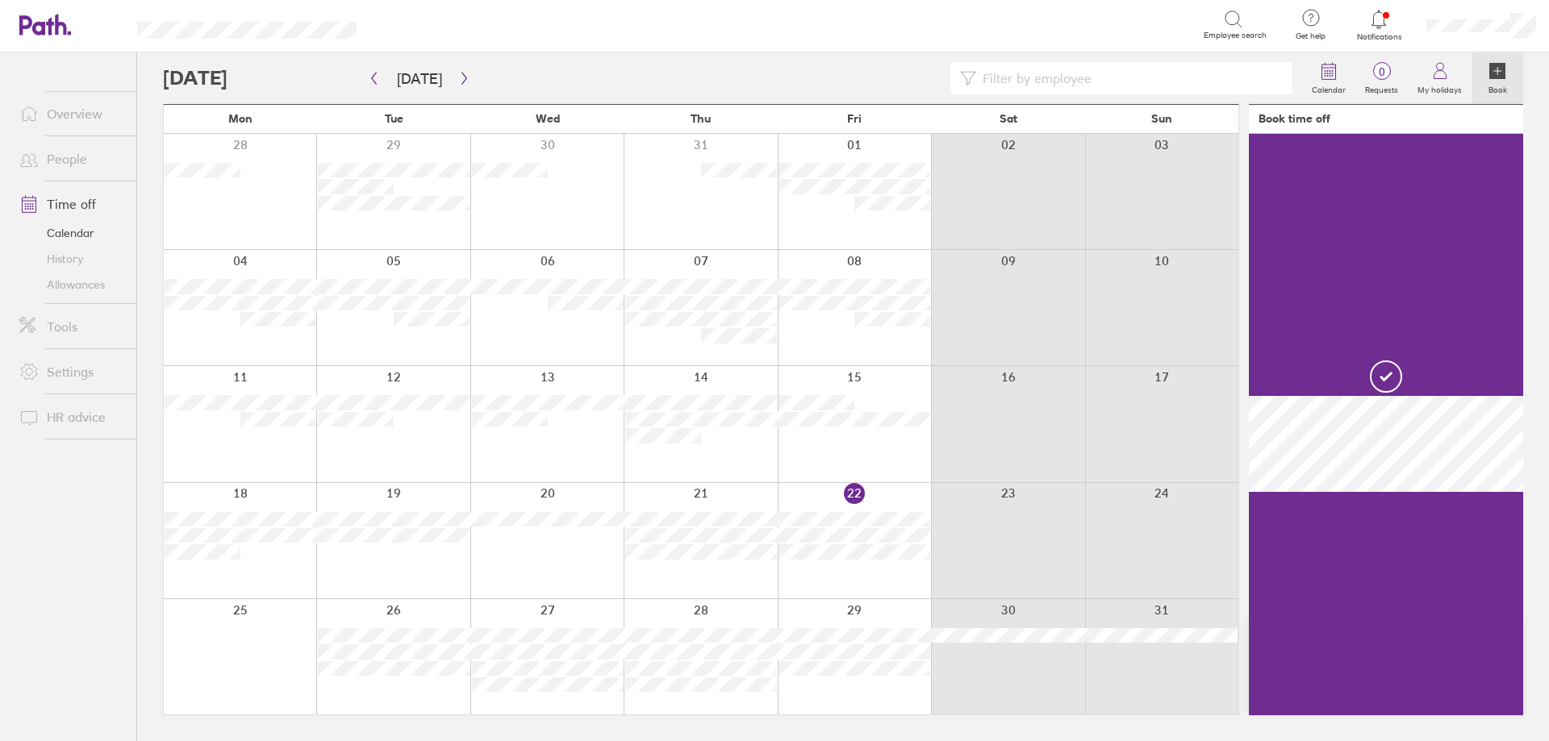
click at [441, 590] on div at bounding box center [392, 540] width 153 height 115
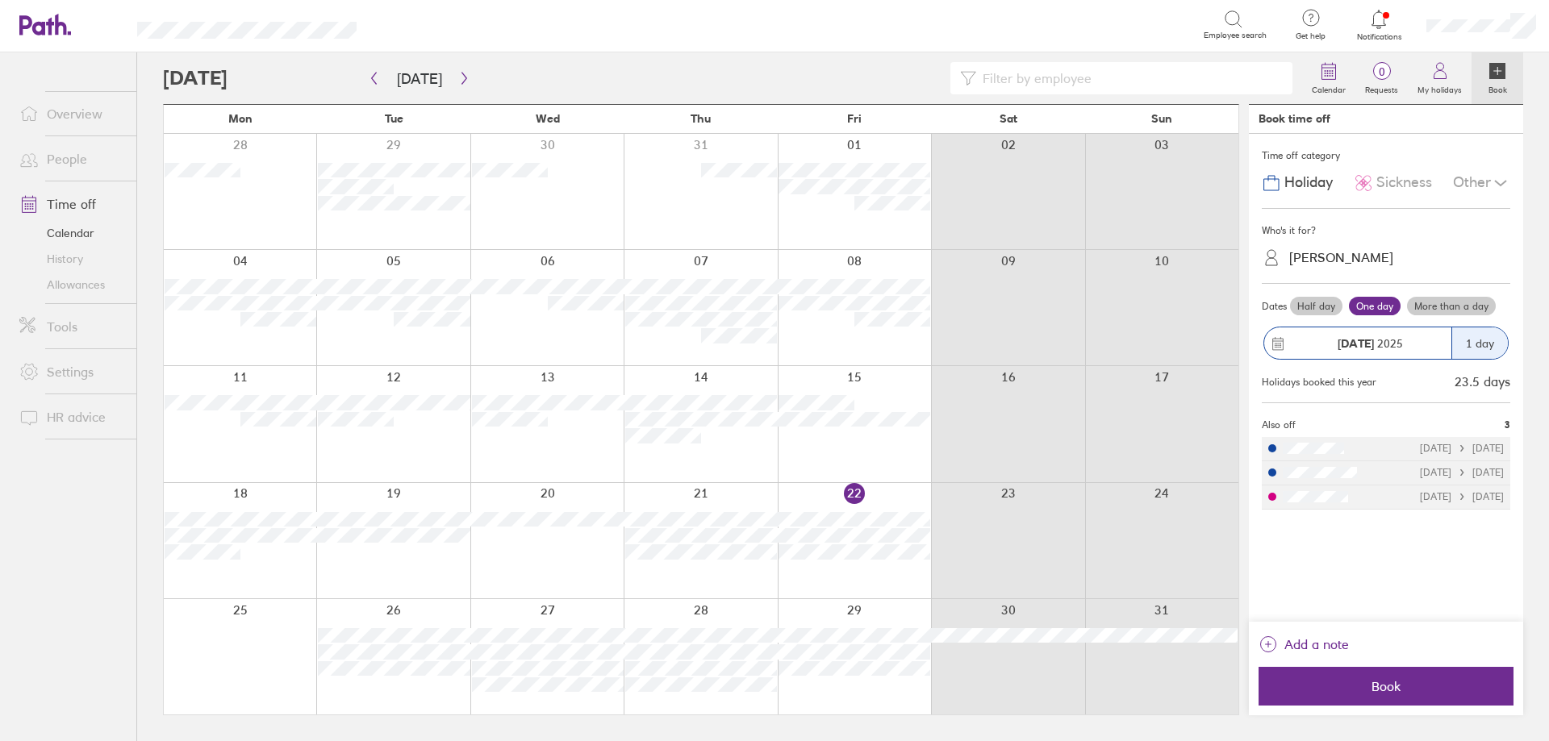
click at [1389, 184] on span "Sickness" at bounding box center [1404, 182] width 56 height 17
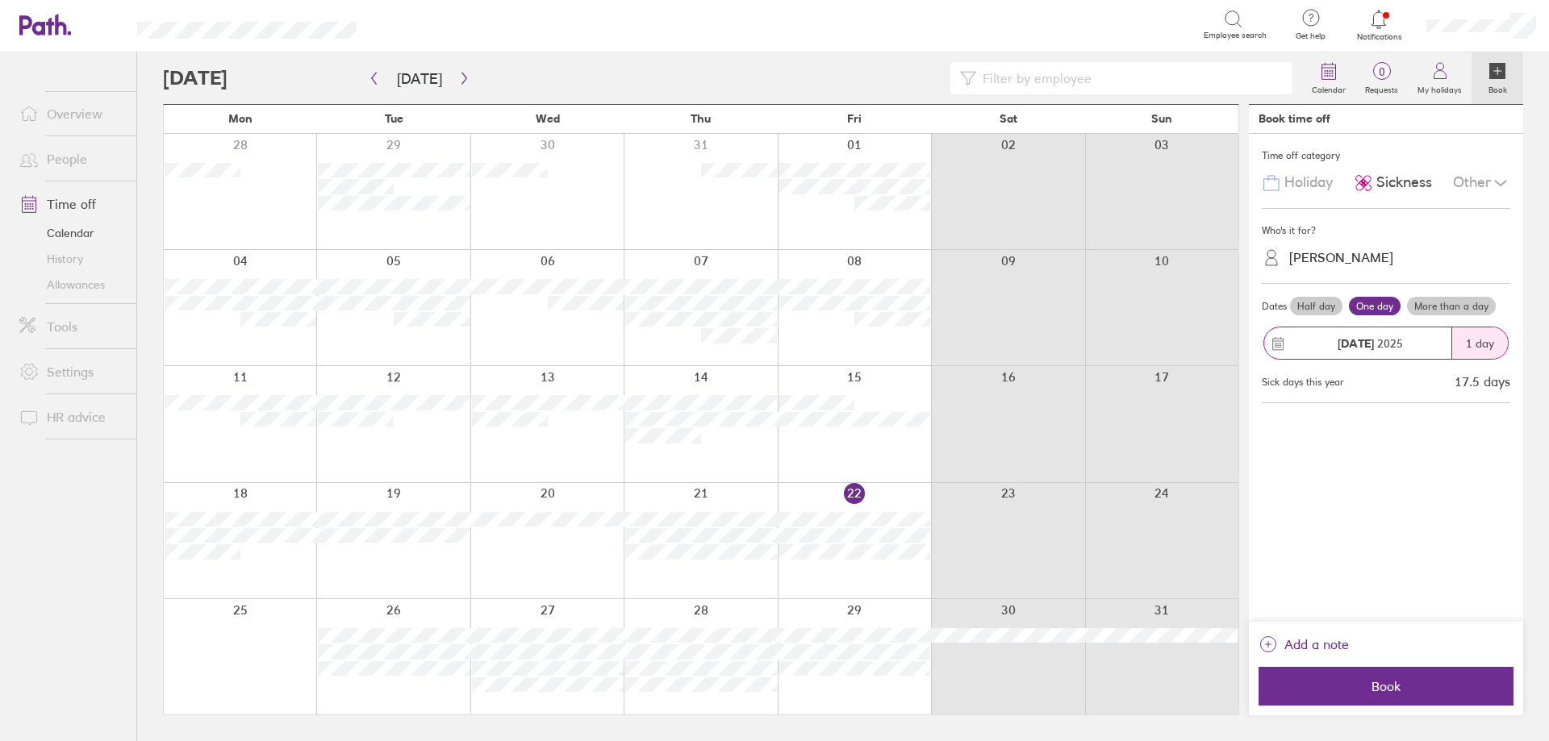
click at [1318, 303] on label "Half day" at bounding box center [1316, 306] width 52 height 19
click at [0, 0] on input "Half day" at bounding box center [0, 0] width 0 height 0
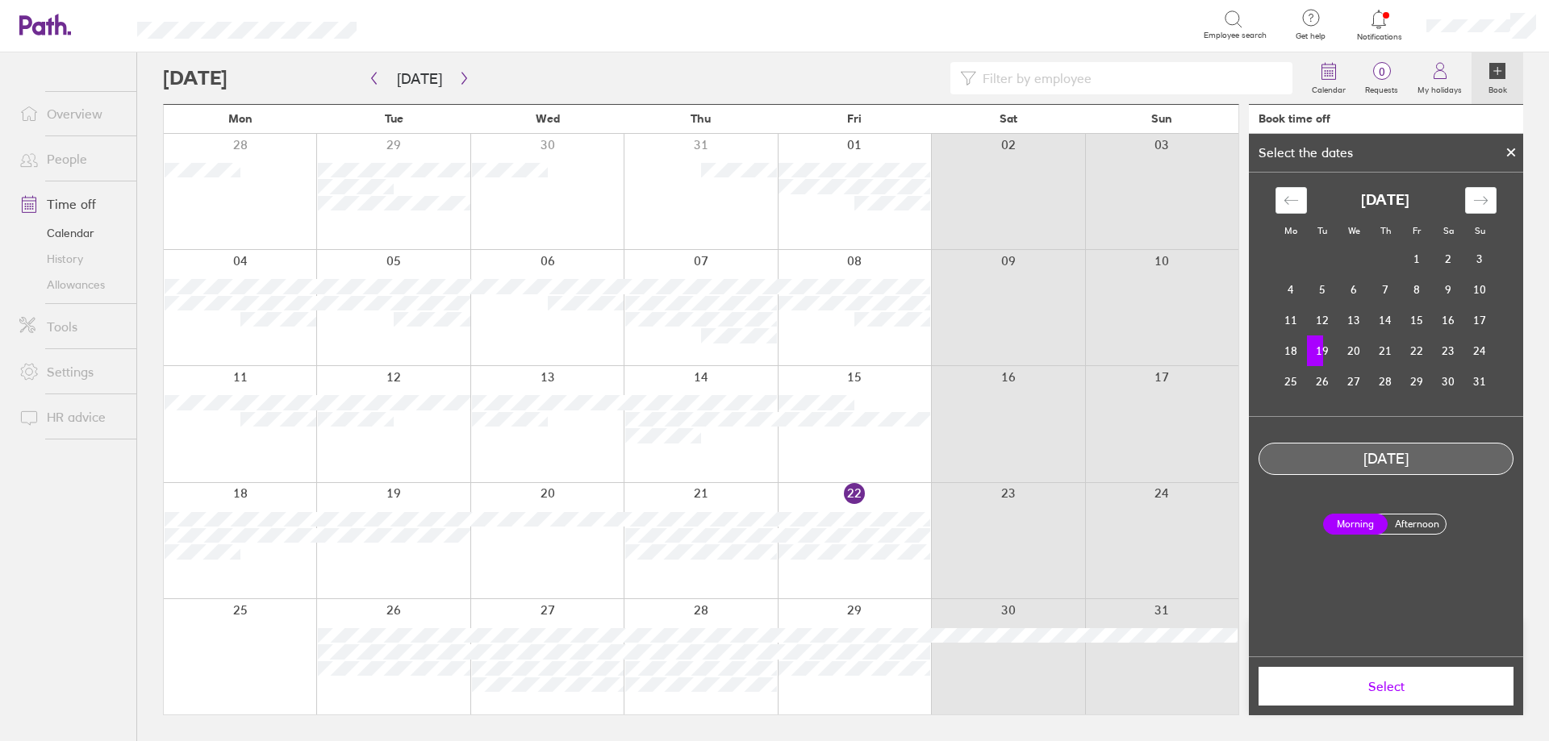
click at [1363, 700] on button "Select" at bounding box center [1386, 686] width 255 height 39
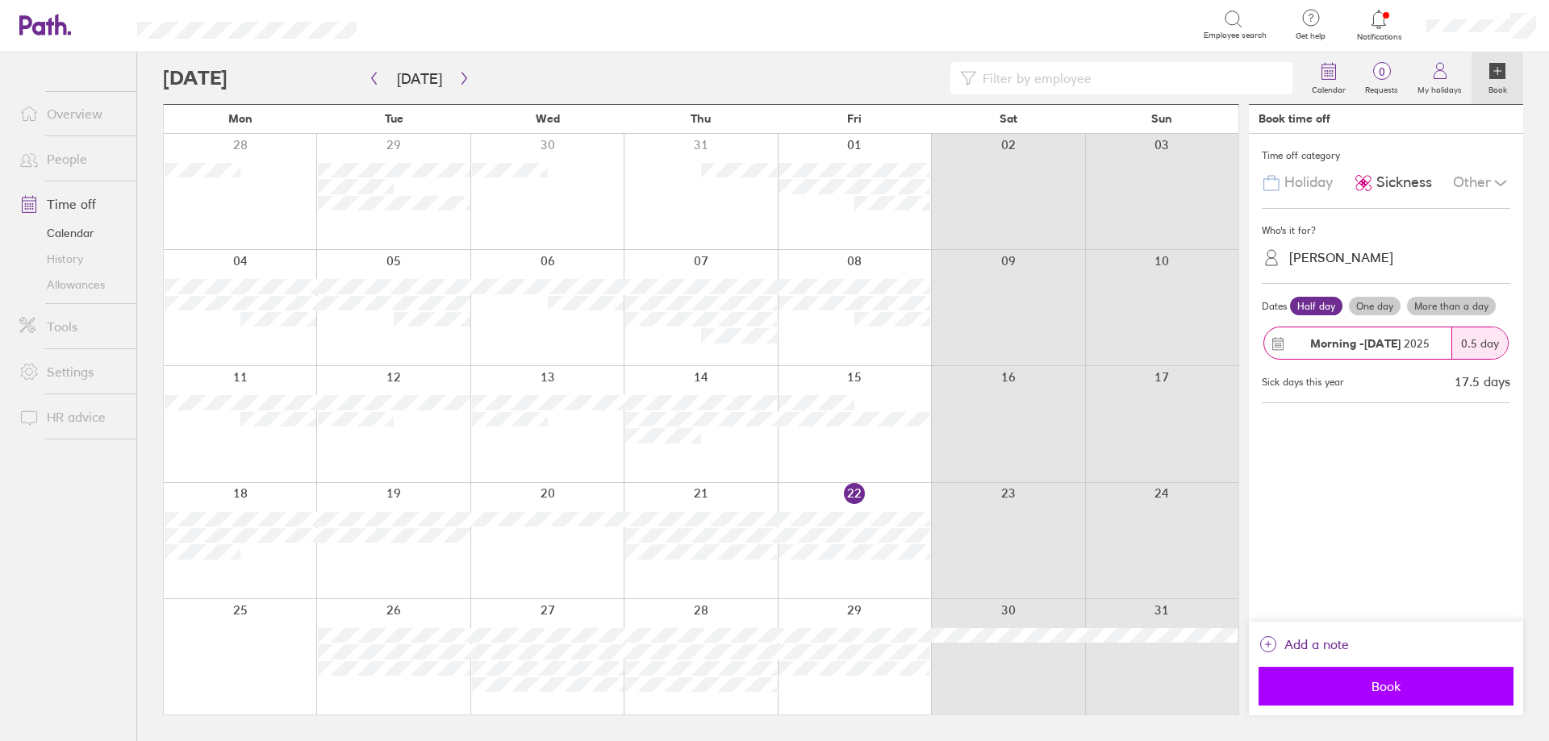
click at [1389, 679] on span "Book" at bounding box center [1386, 686] width 232 height 15
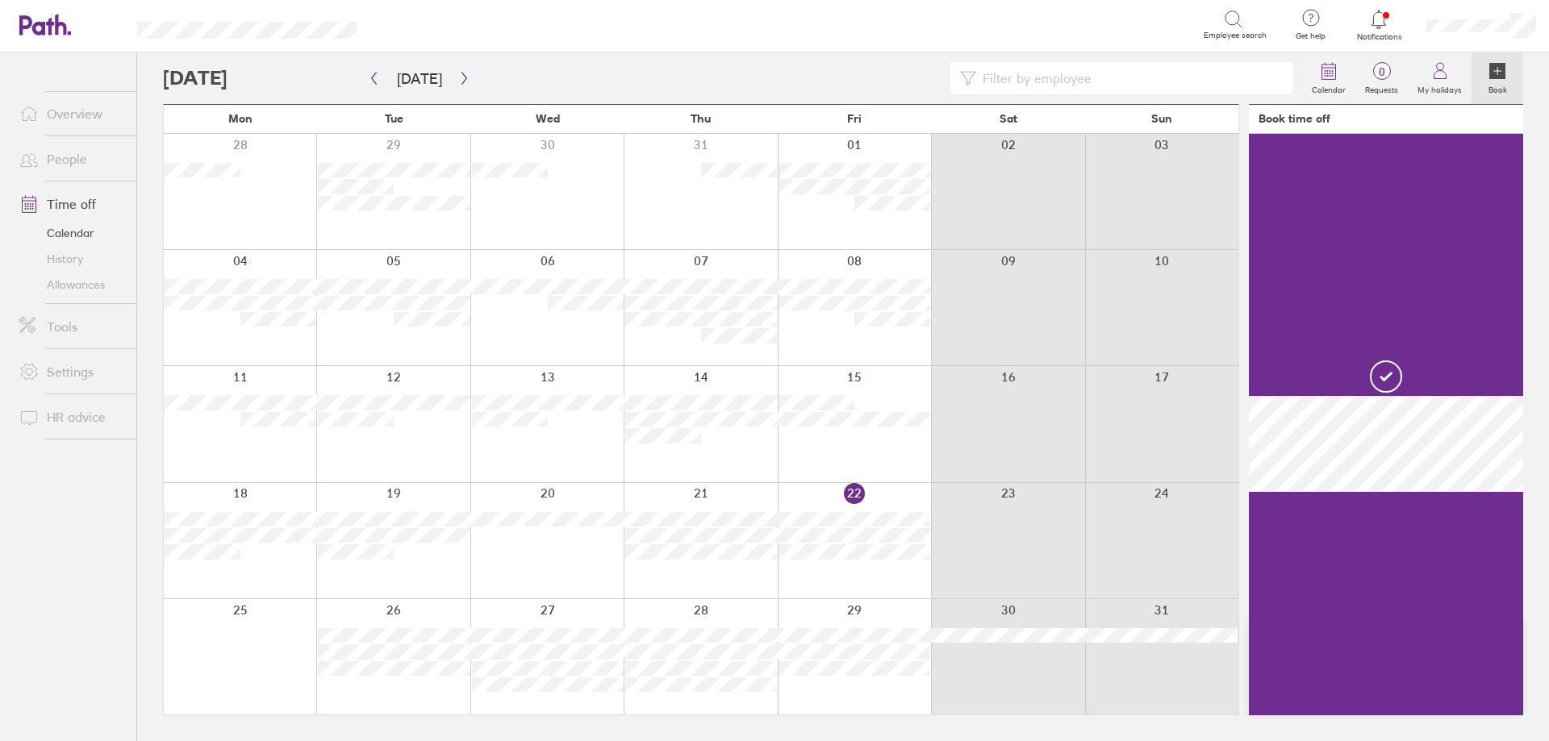
click at [535, 565] on div at bounding box center [546, 540] width 153 height 115
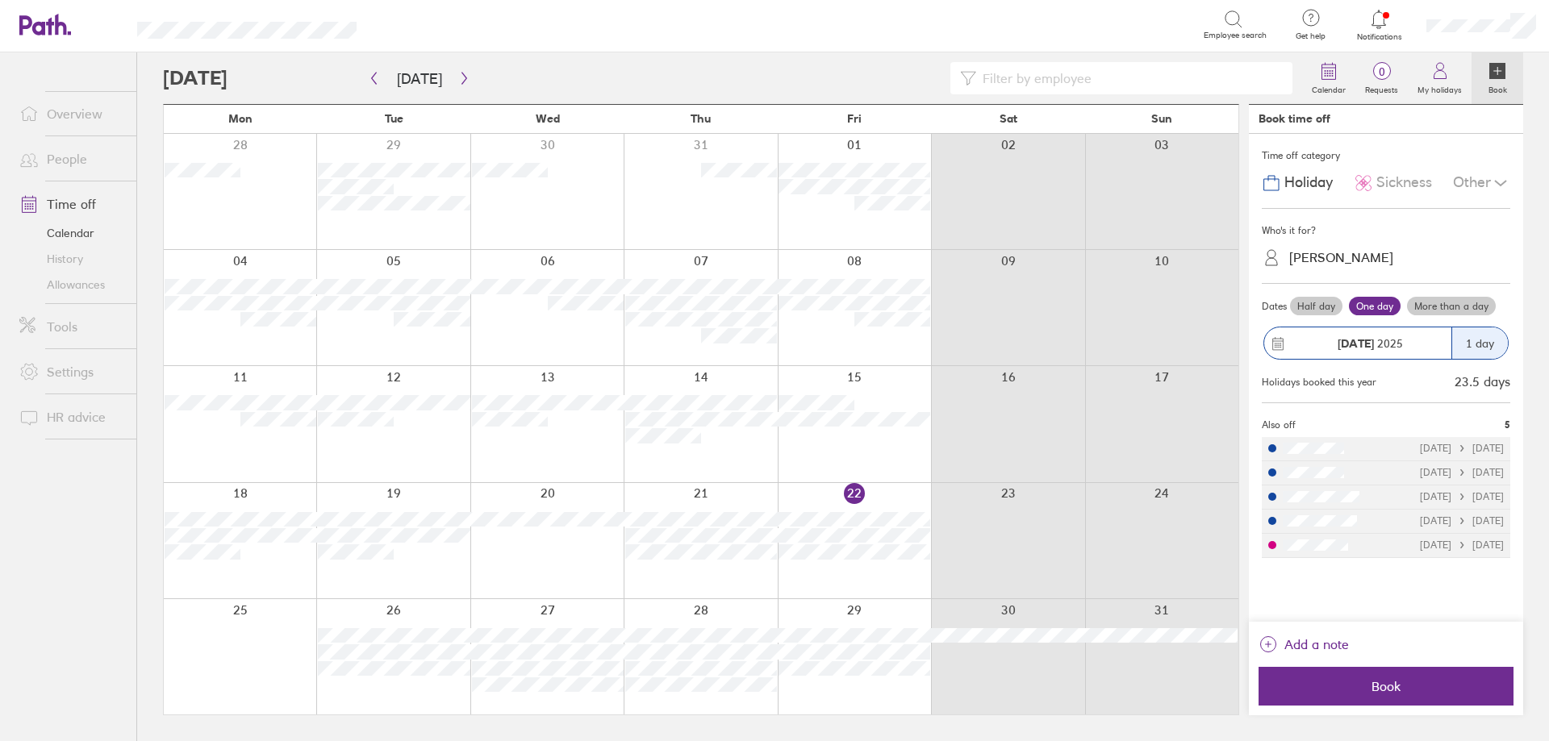
click at [1326, 303] on label "Half day" at bounding box center [1316, 306] width 52 height 19
click at [0, 0] on input "Half day" at bounding box center [0, 0] width 0 height 0
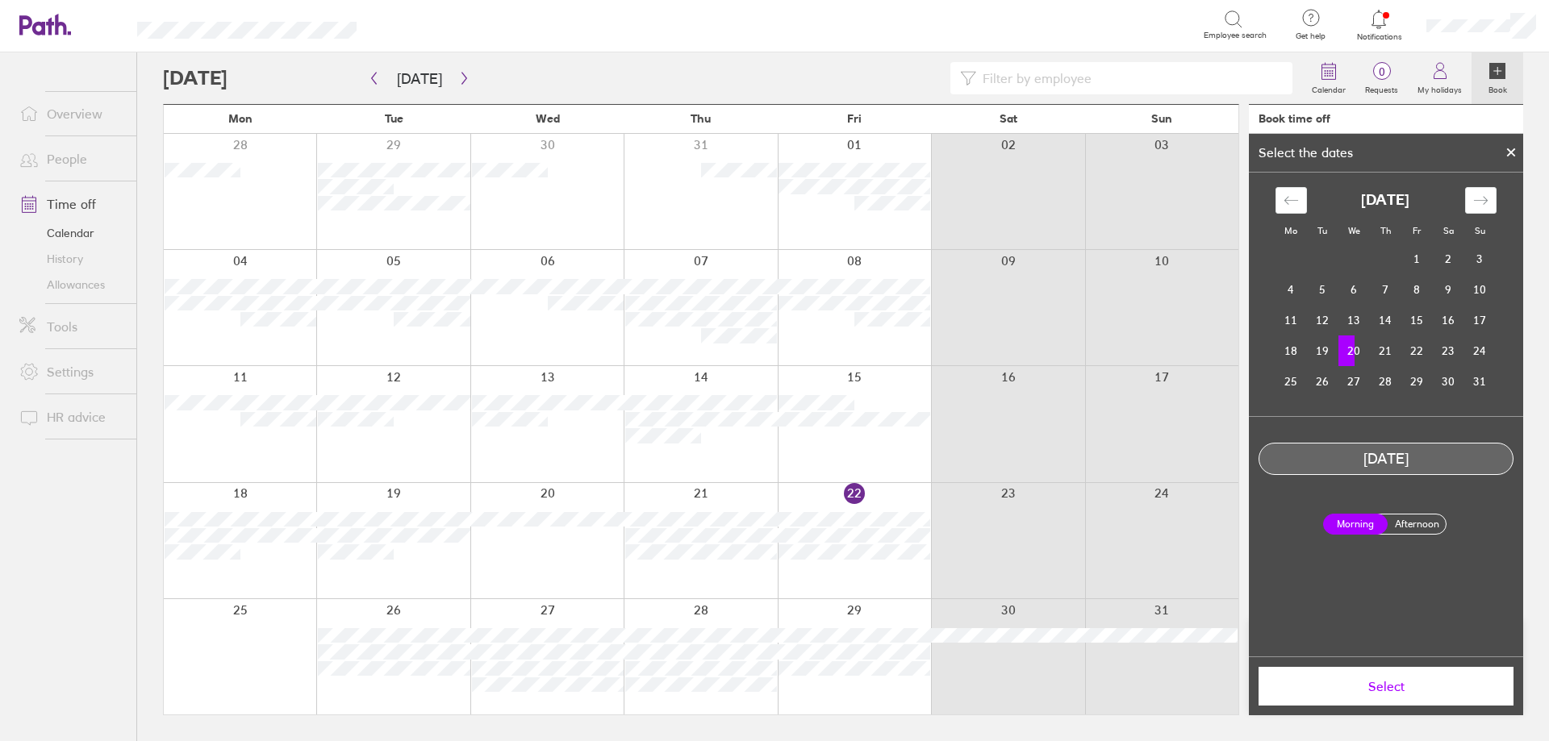
click at [1387, 689] on span "Select" at bounding box center [1386, 686] width 232 height 15
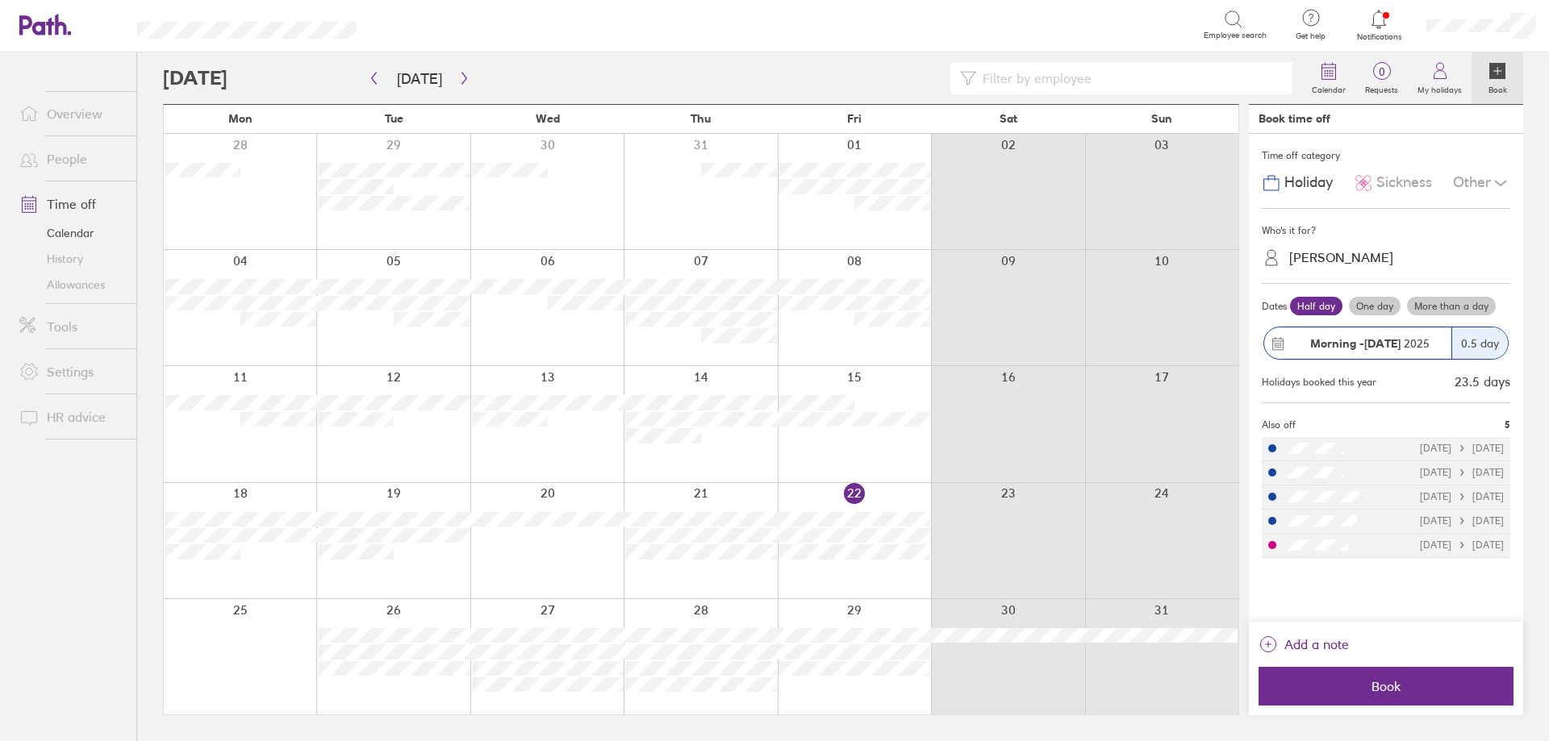
click at [1387, 689] on span "Book" at bounding box center [1386, 686] width 232 height 15
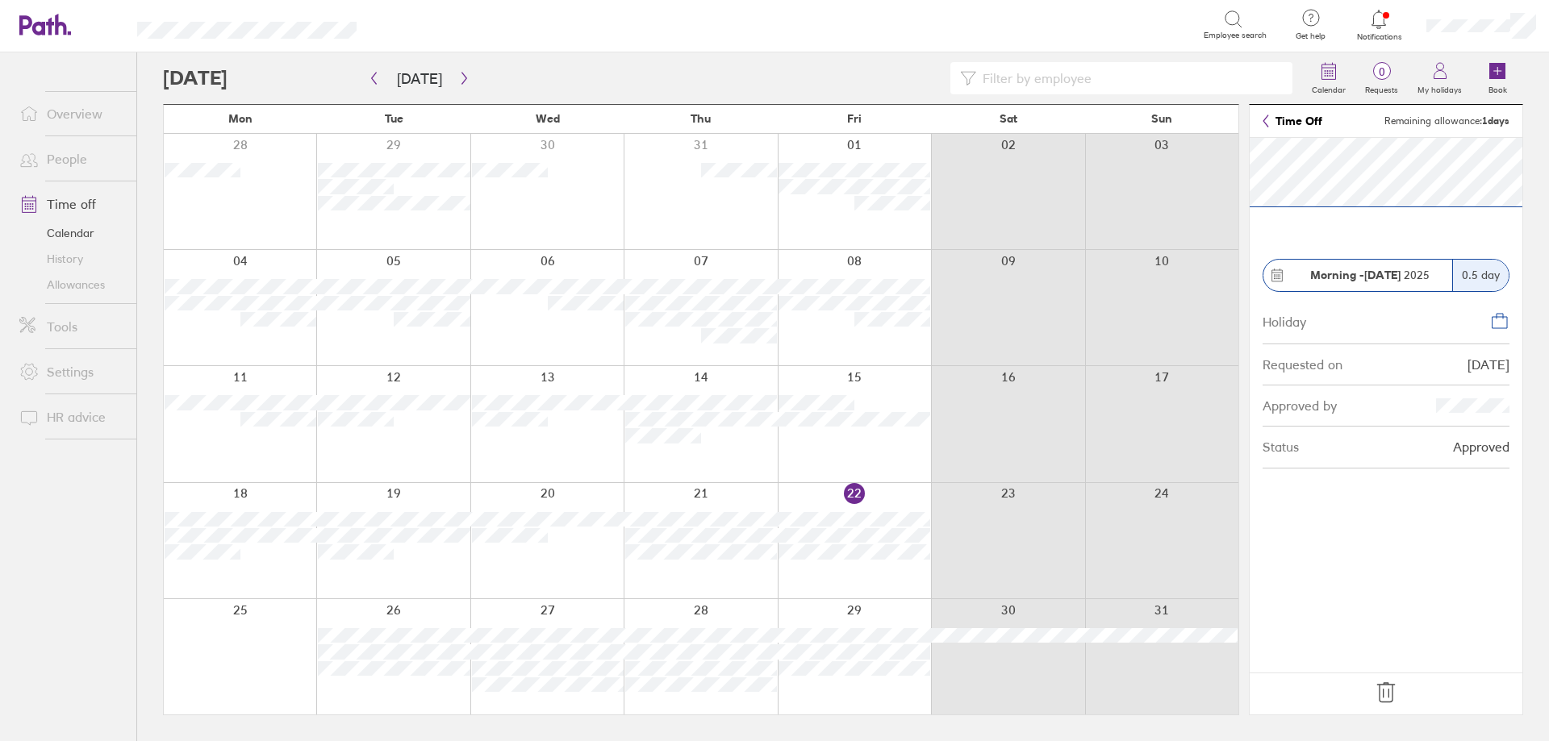
click at [1386, 704] on icon at bounding box center [1386, 693] width 26 height 26
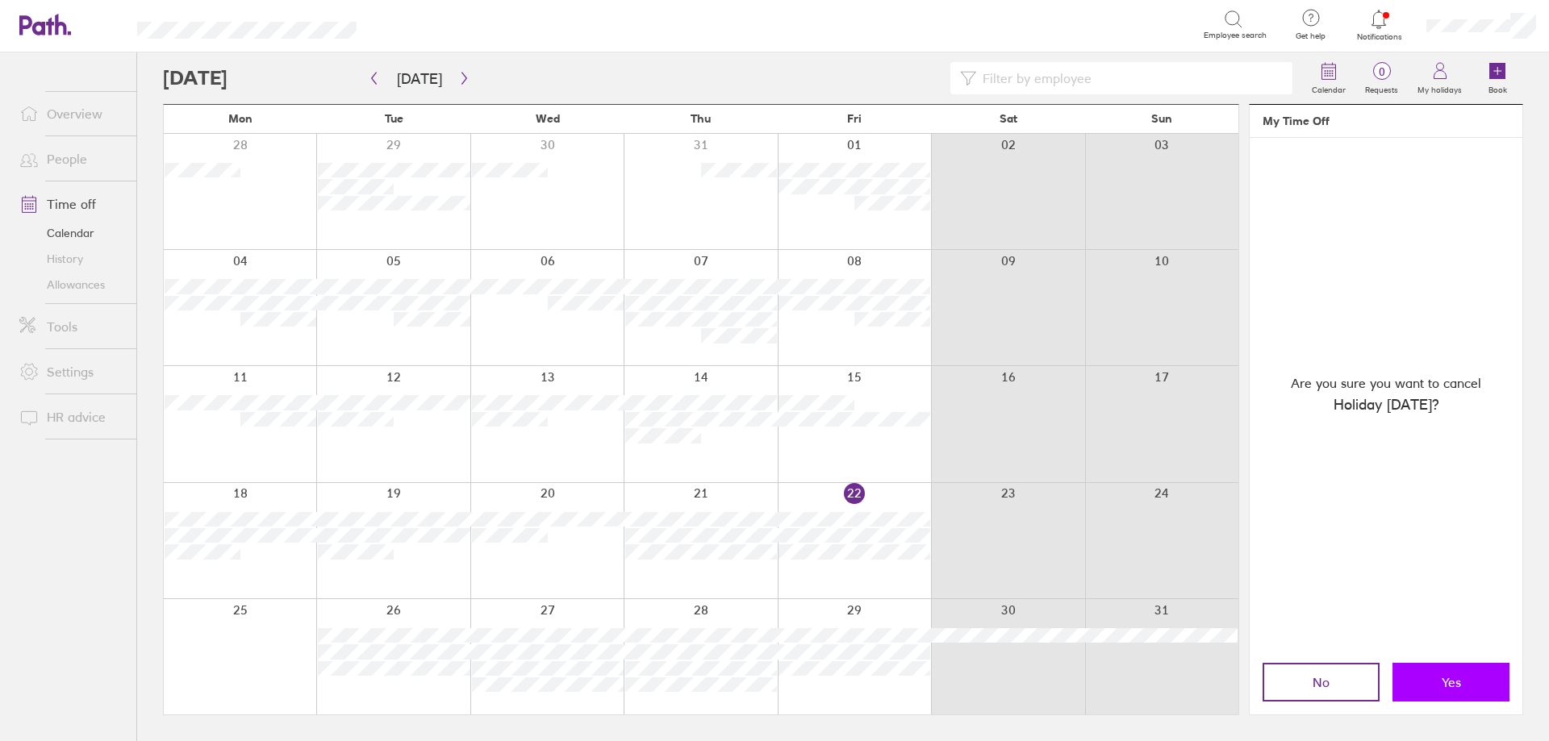
click at [1431, 681] on button "Yes" at bounding box center [1451, 682] width 117 height 39
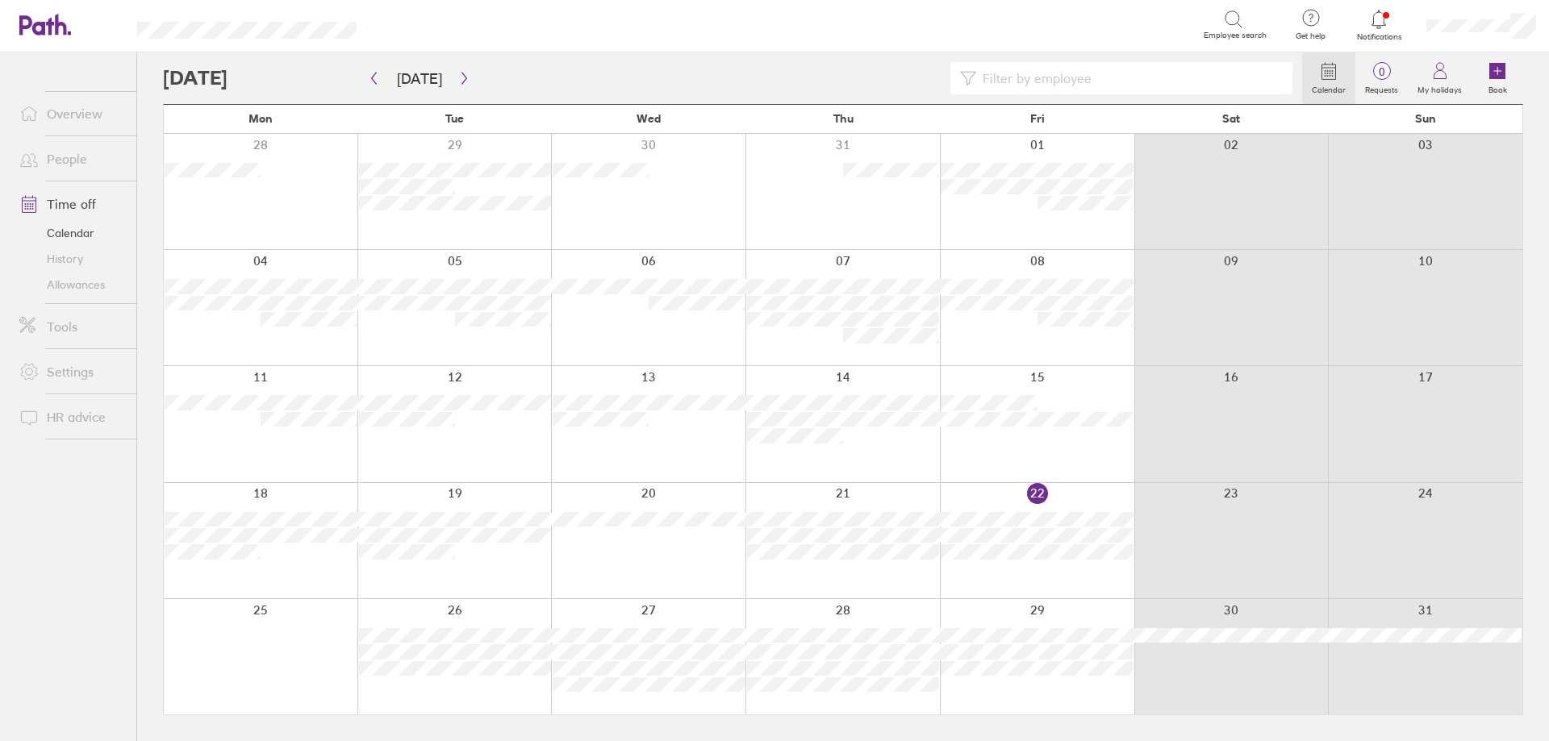
click at [675, 569] on div at bounding box center [648, 540] width 194 height 115
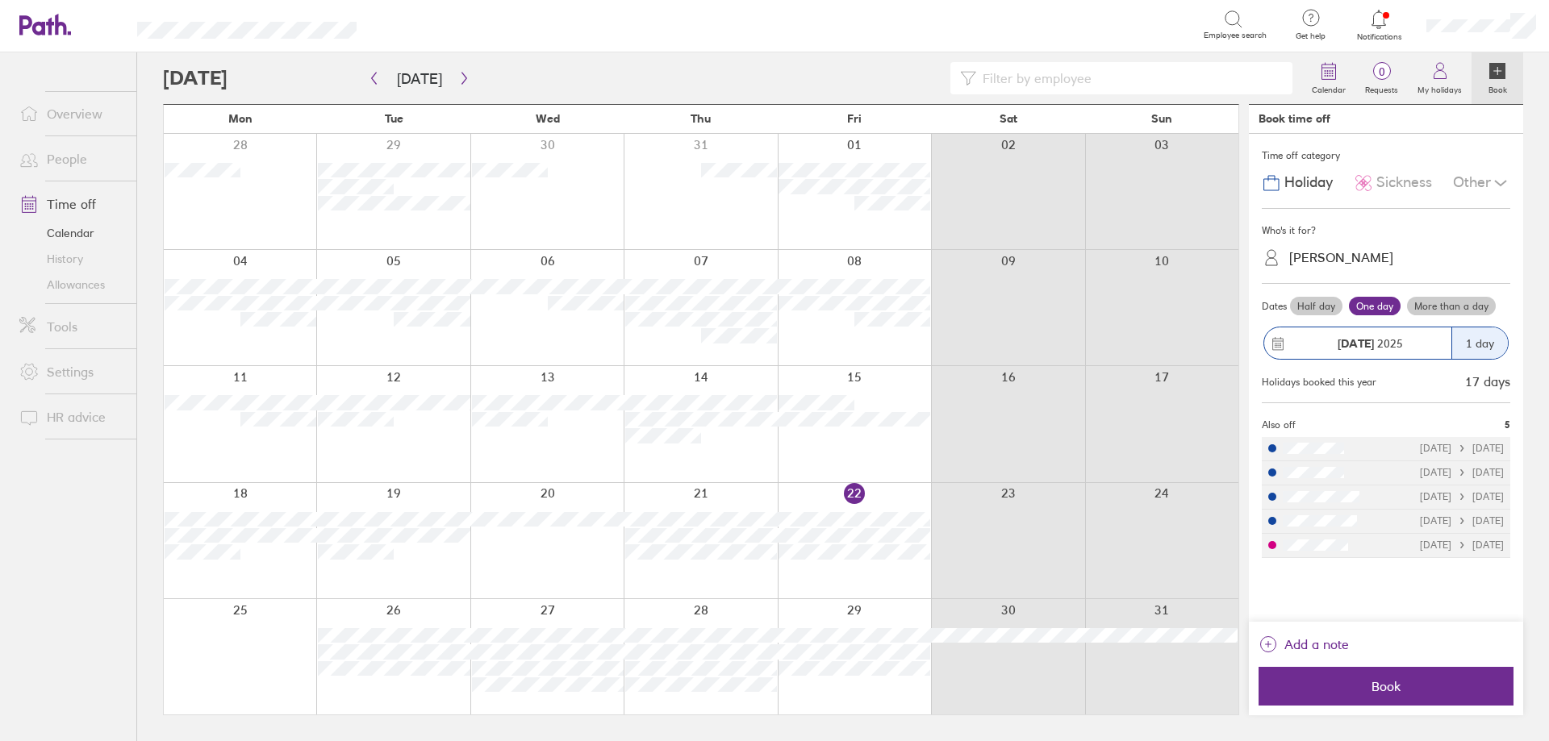
click at [1352, 257] on div "[PERSON_NAME]" at bounding box center [1341, 257] width 104 height 15
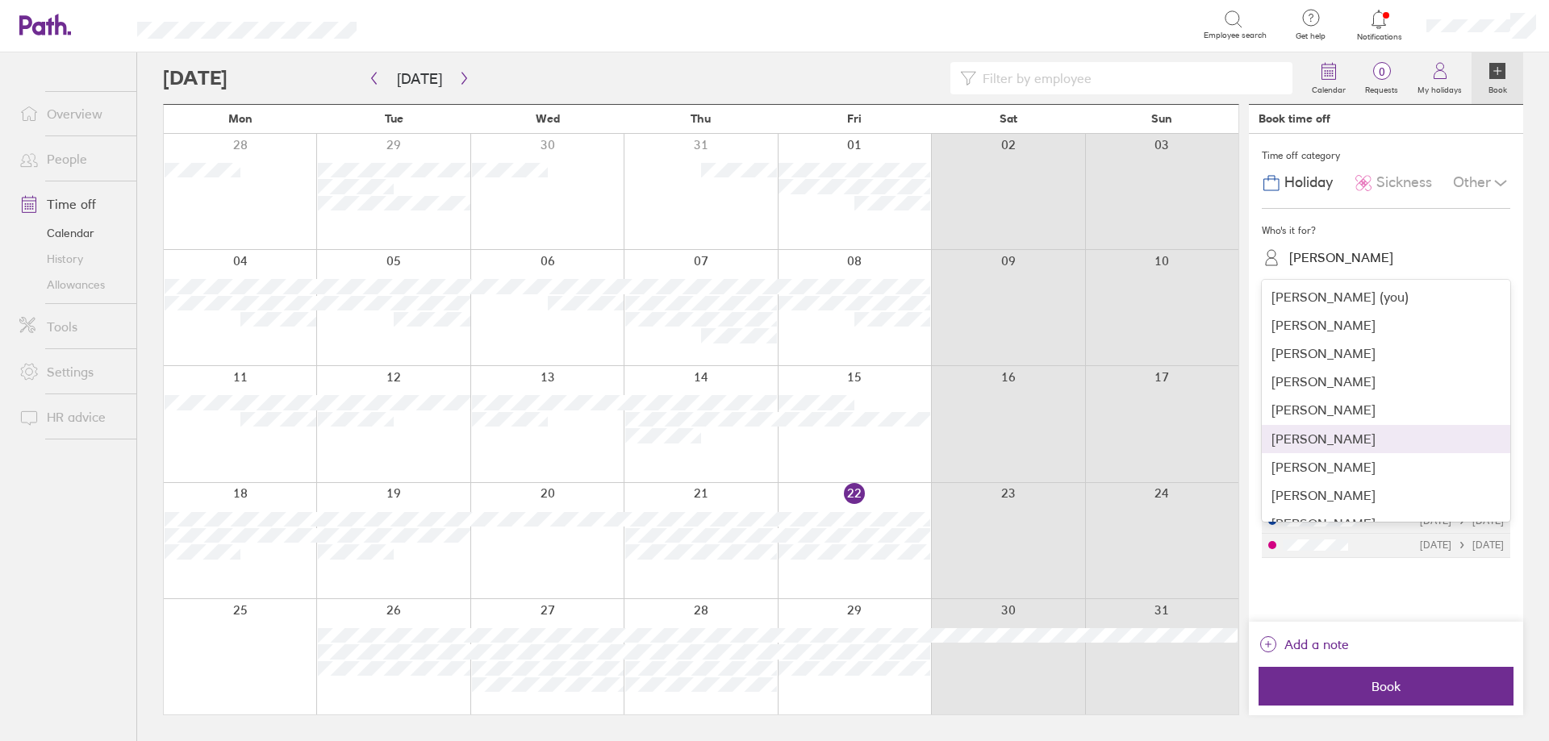
click at [1319, 434] on div "[PERSON_NAME]" at bounding box center [1386, 439] width 249 height 28
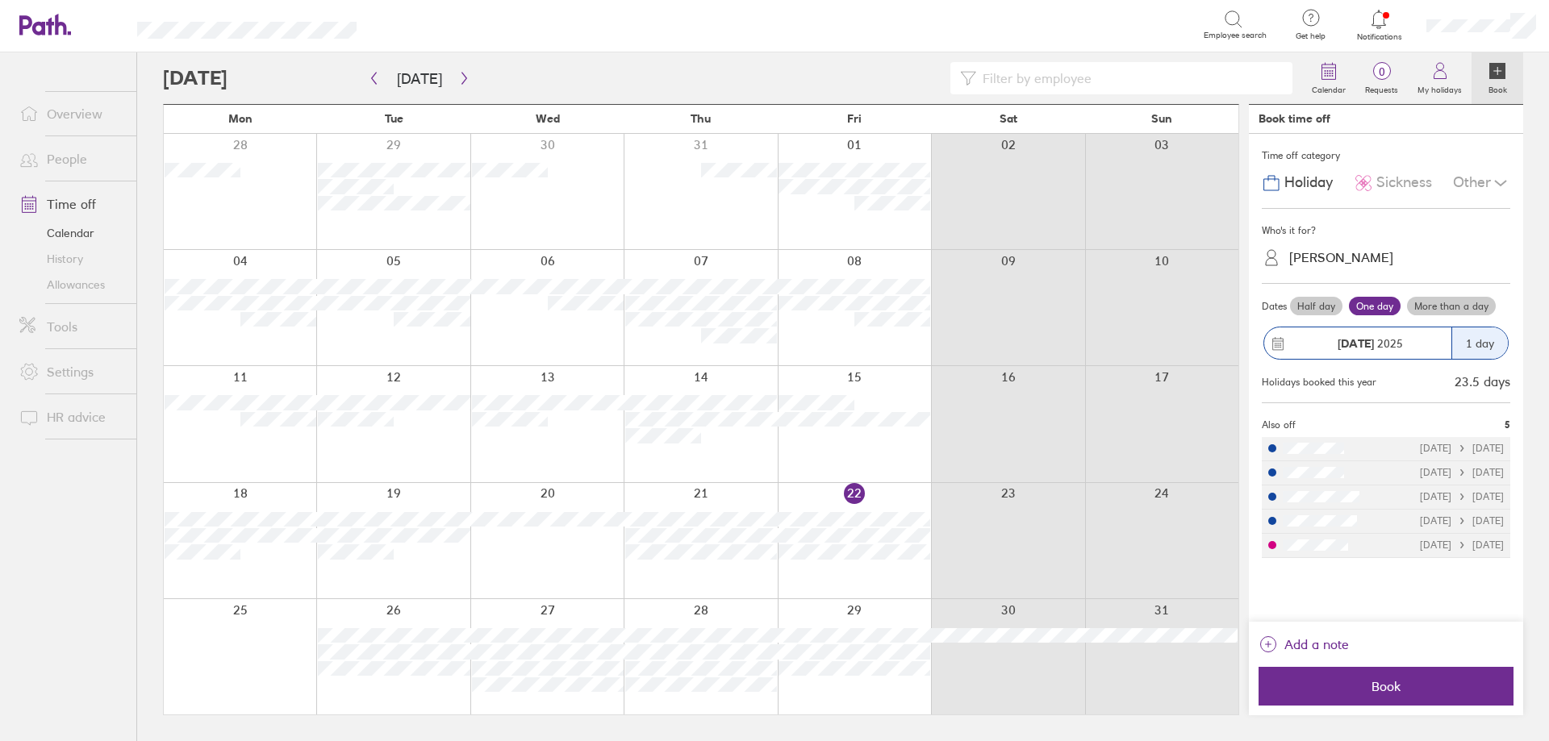
click at [1329, 308] on label "Half day" at bounding box center [1316, 306] width 52 height 19
click at [0, 0] on input "Half day" at bounding box center [0, 0] width 0 height 0
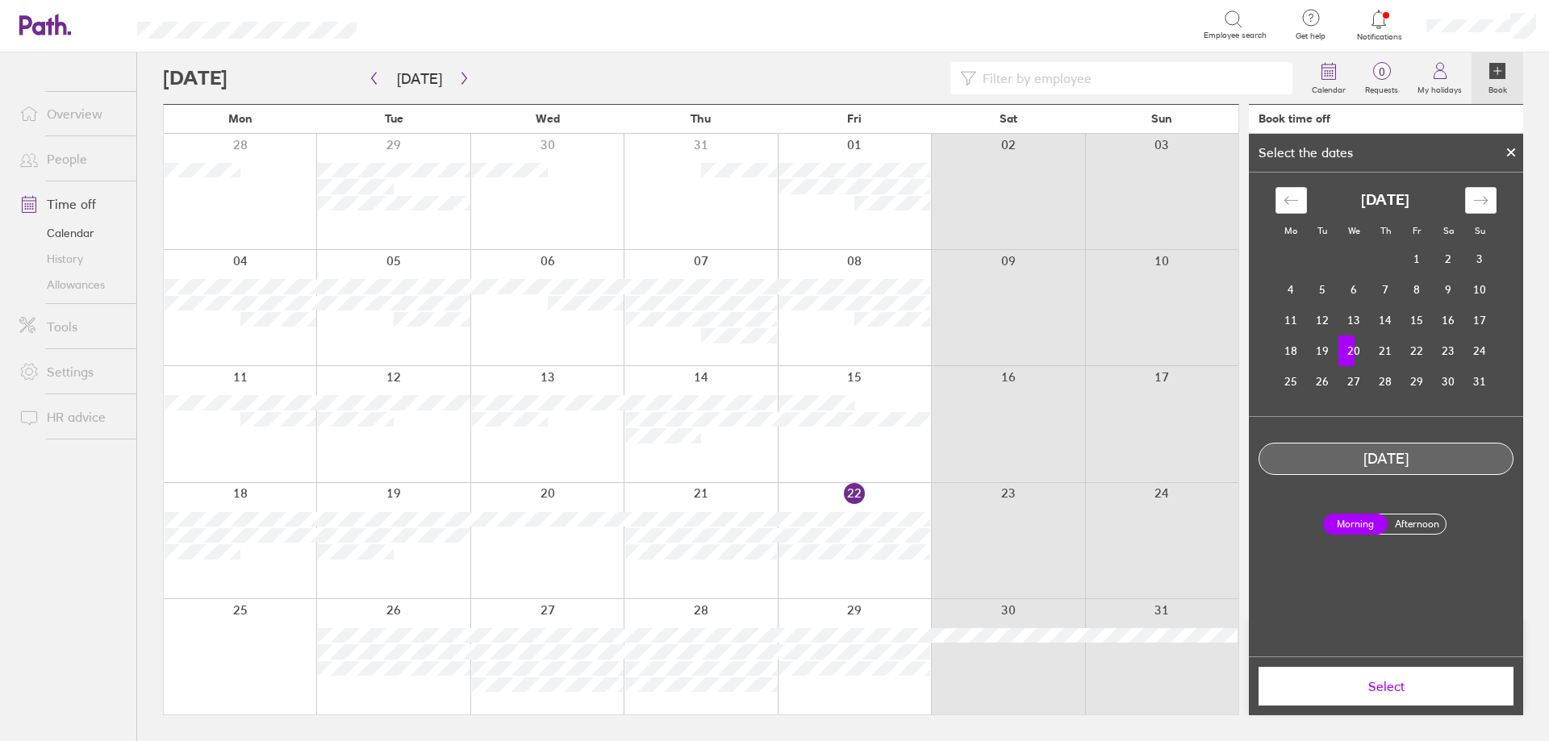
click at [1398, 688] on span "Select" at bounding box center [1386, 686] width 232 height 15
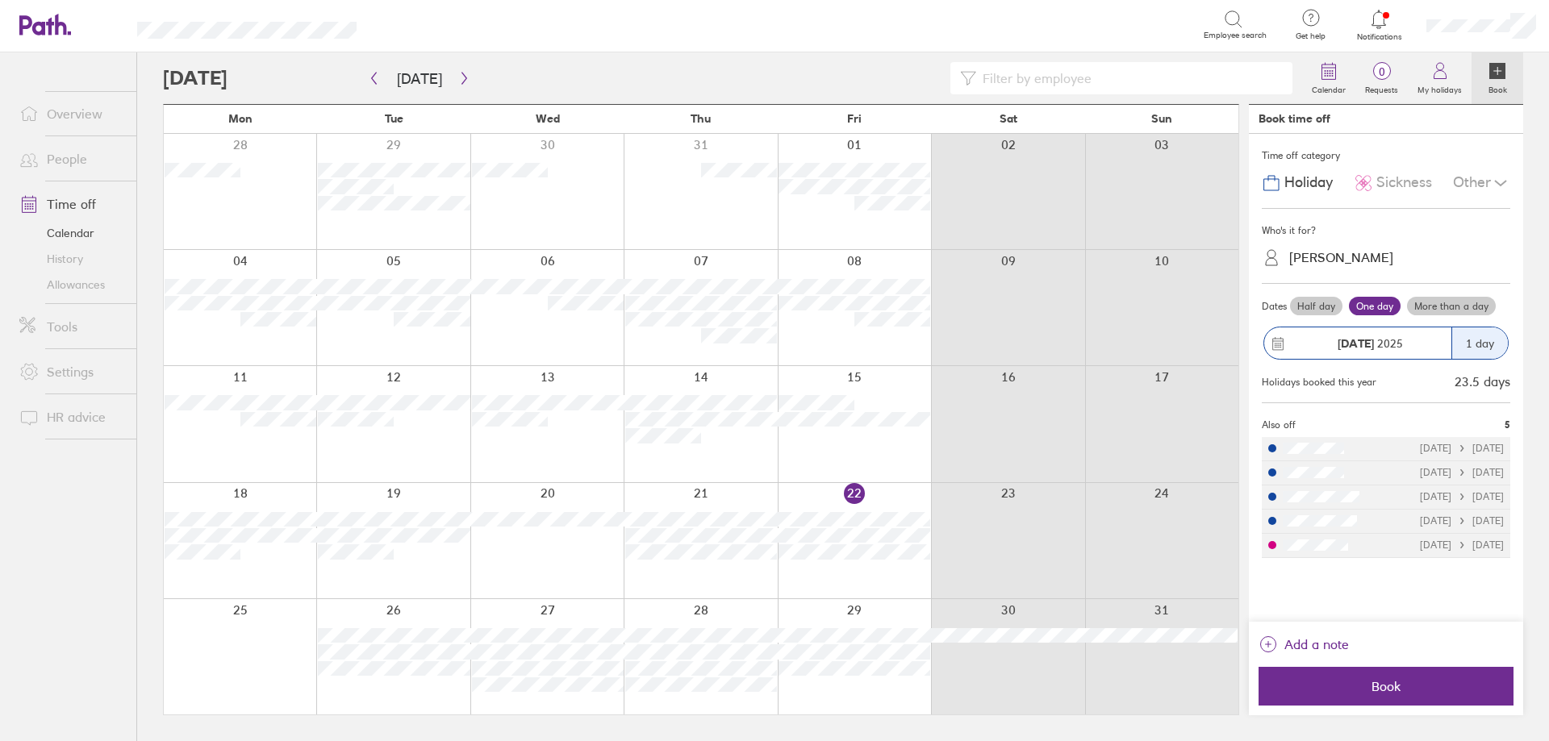
click at [1415, 181] on span "Sickness" at bounding box center [1404, 182] width 56 height 17
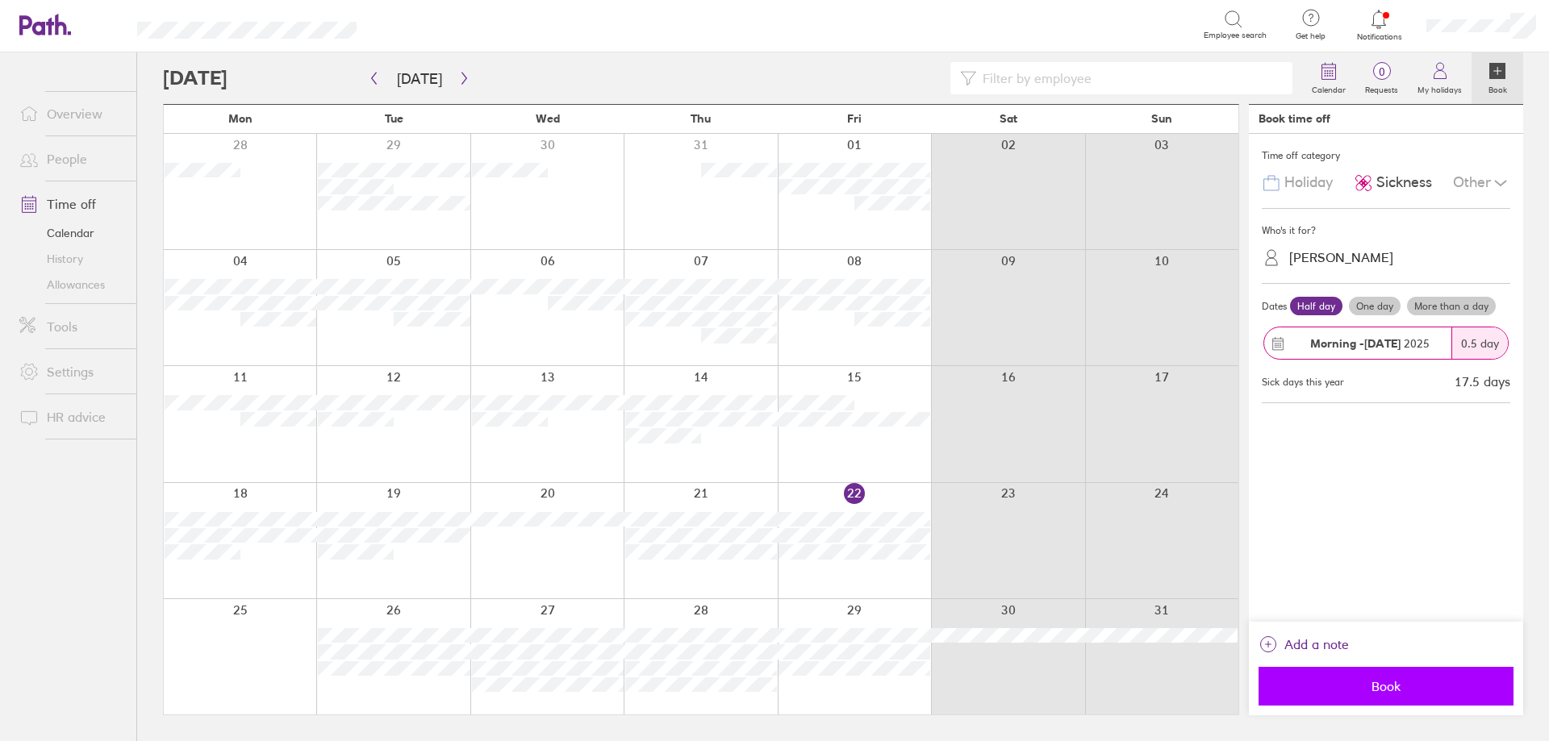
click at [1362, 691] on span "Book" at bounding box center [1386, 686] width 232 height 15
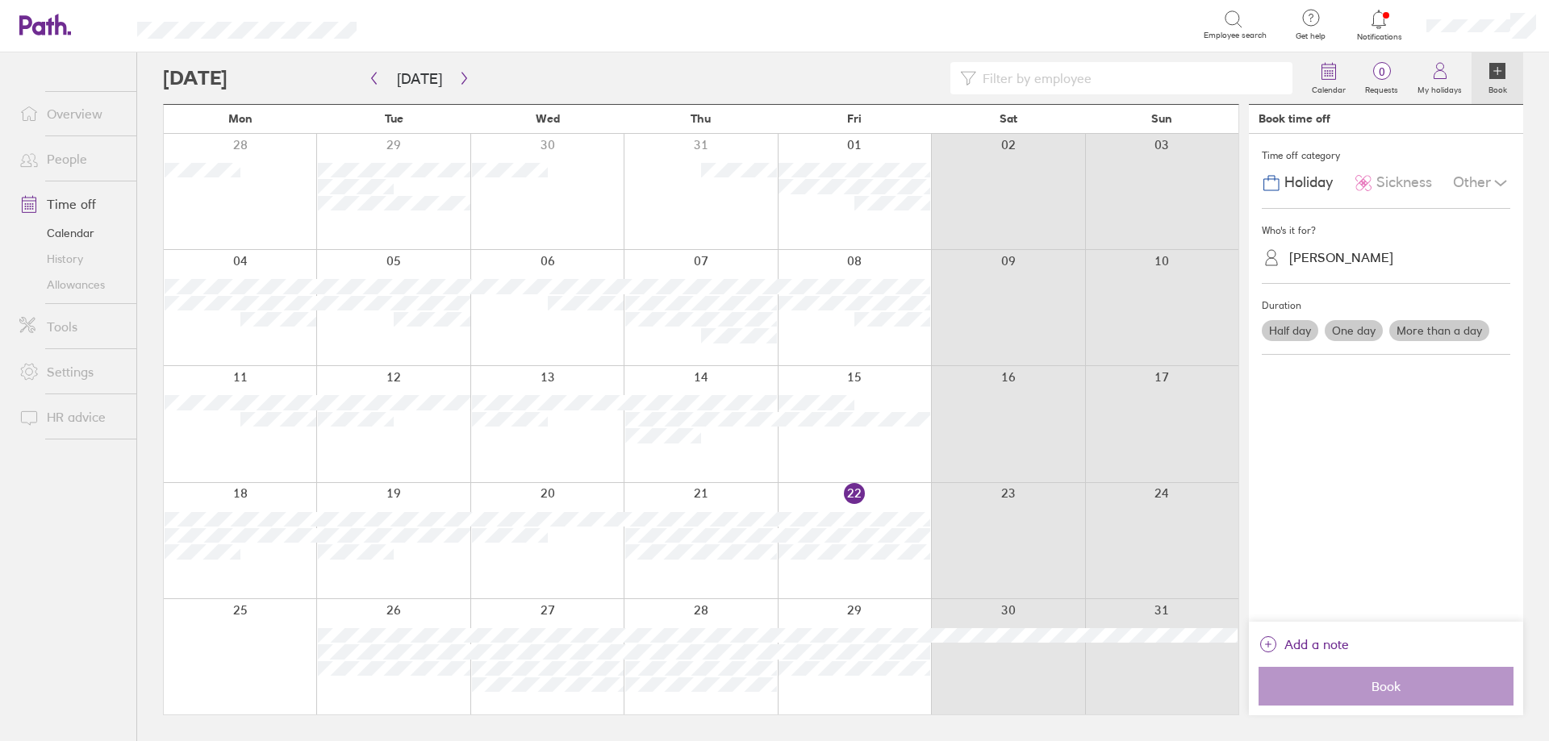
click at [749, 570] on div at bounding box center [700, 540] width 153 height 115
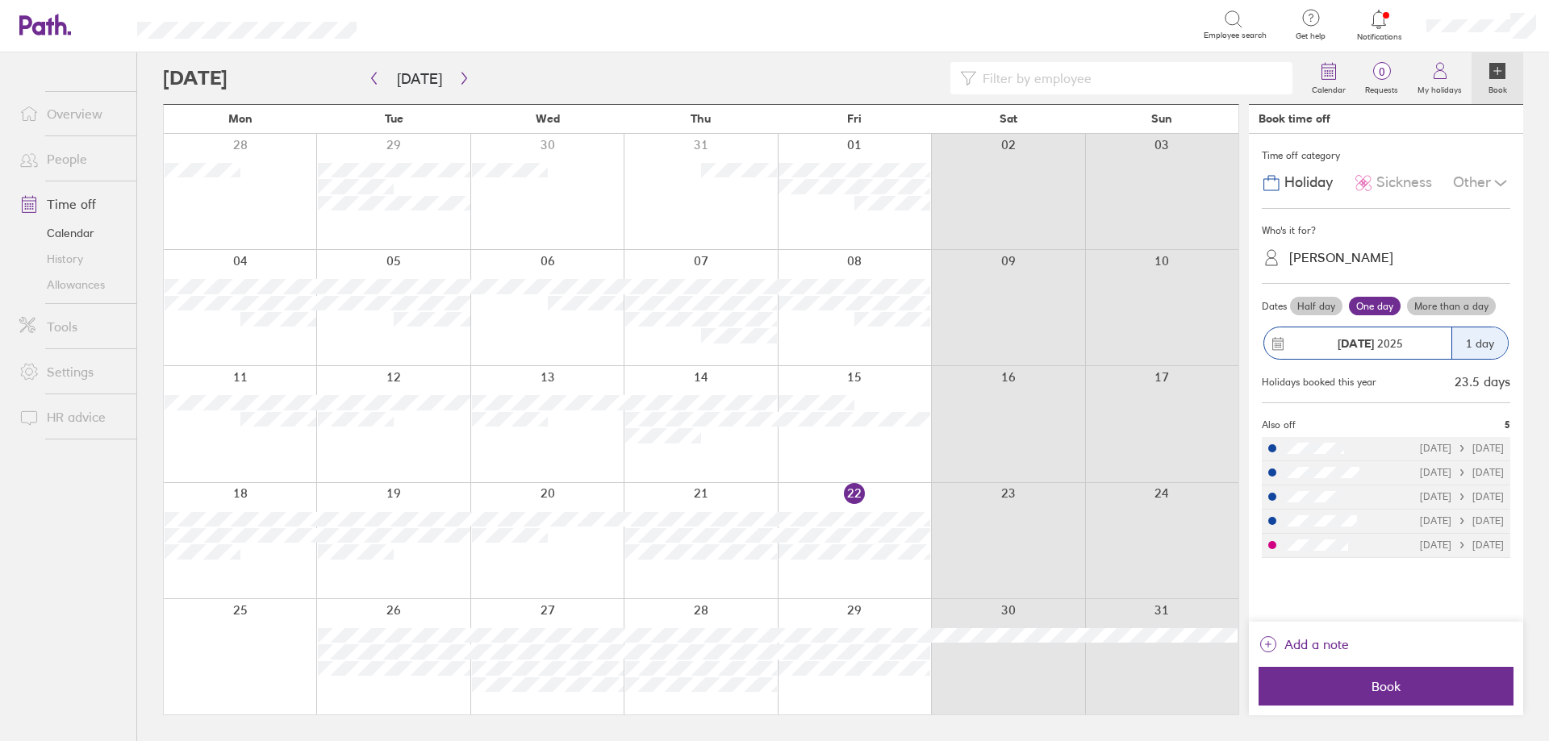
click at [1330, 305] on label "Half day" at bounding box center [1316, 306] width 52 height 19
click at [0, 0] on input "Half day" at bounding box center [0, 0] width 0 height 0
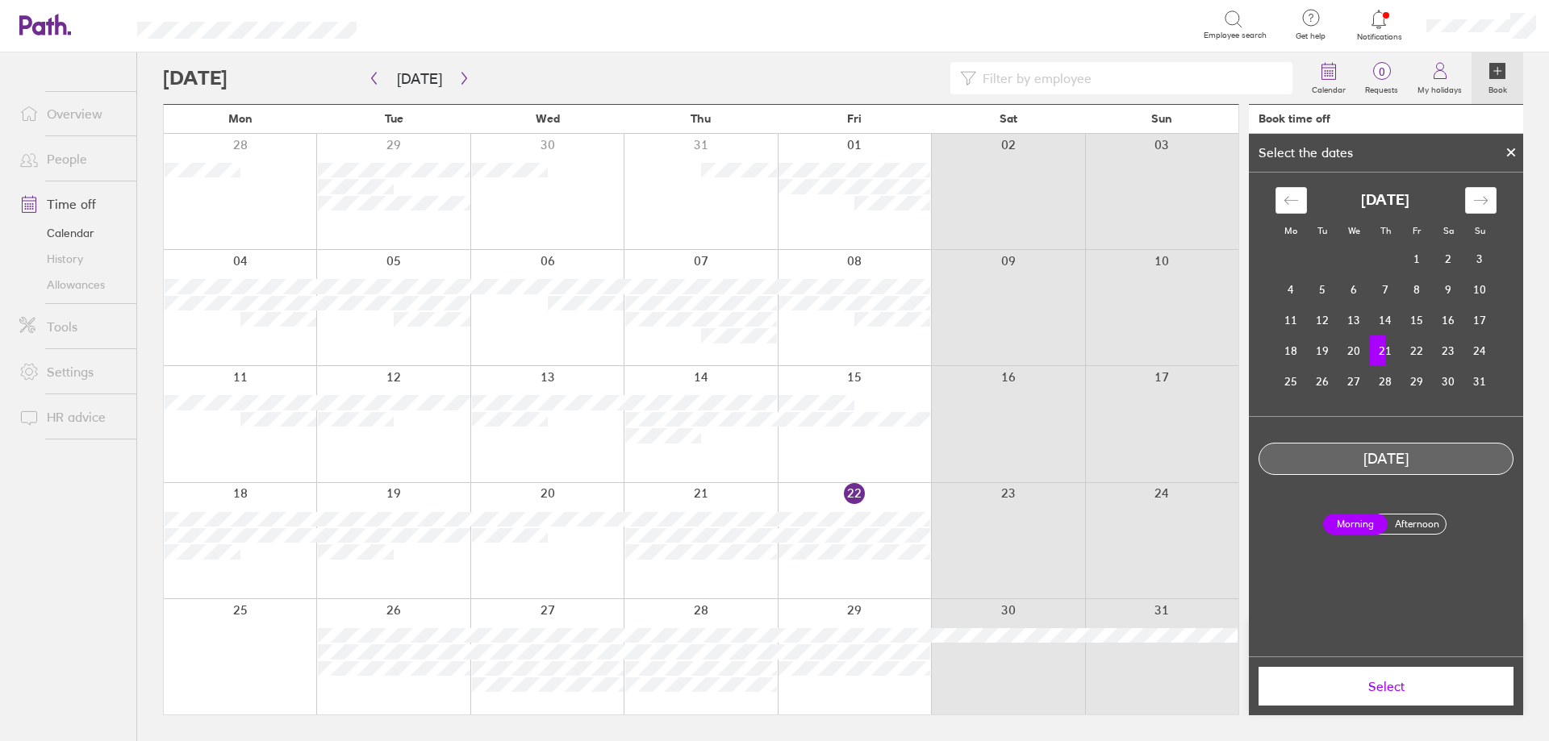
click at [1330, 305] on td "12" at bounding box center [1322, 320] width 31 height 31
click at [1380, 352] on td "21" at bounding box center [1385, 351] width 31 height 31
click at [1401, 678] on button "Select" at bounding box center [1386, 686] width 255 height 39
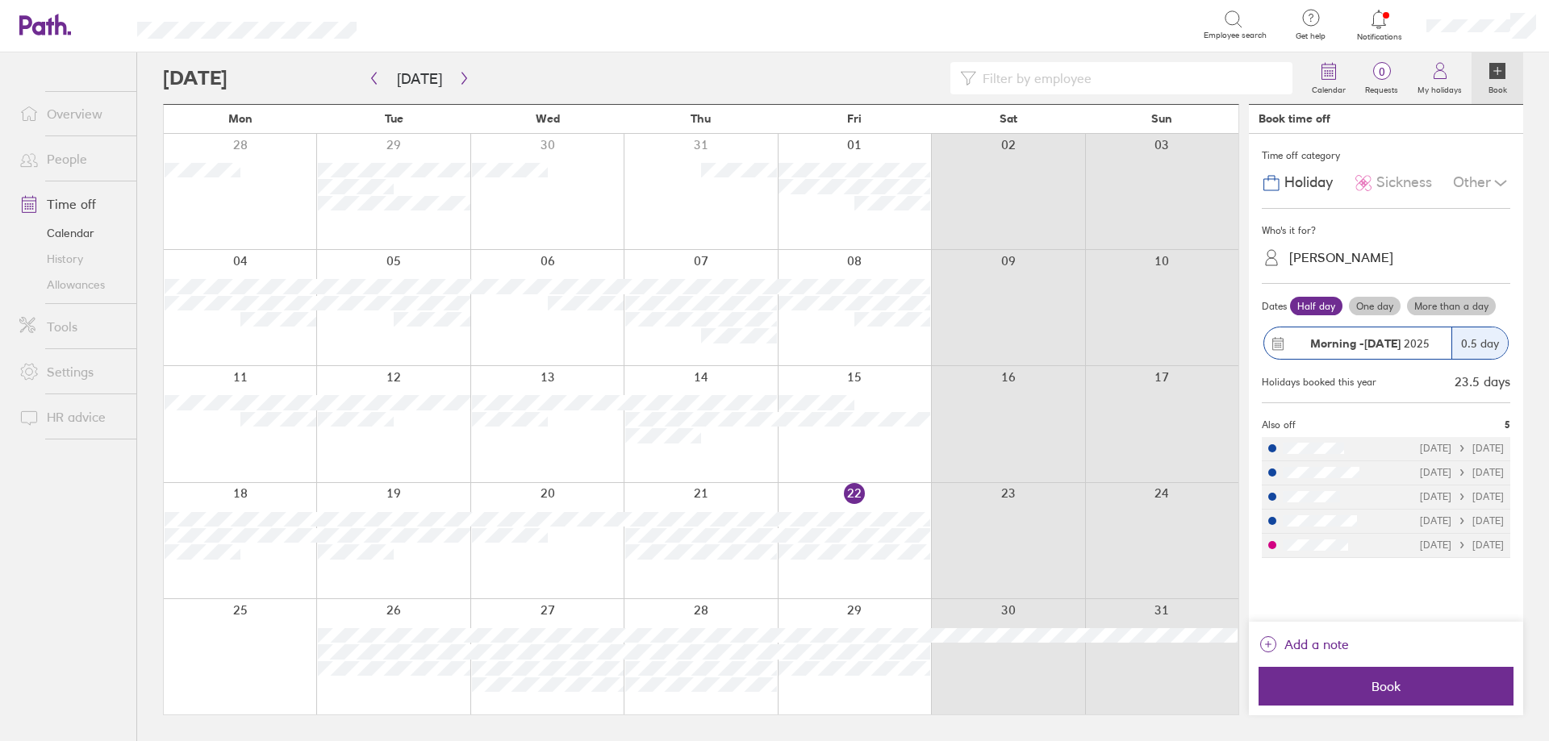
click at [1390, 179] on span "Sickness" at bounding box center [1404, 182] width 56 height 17
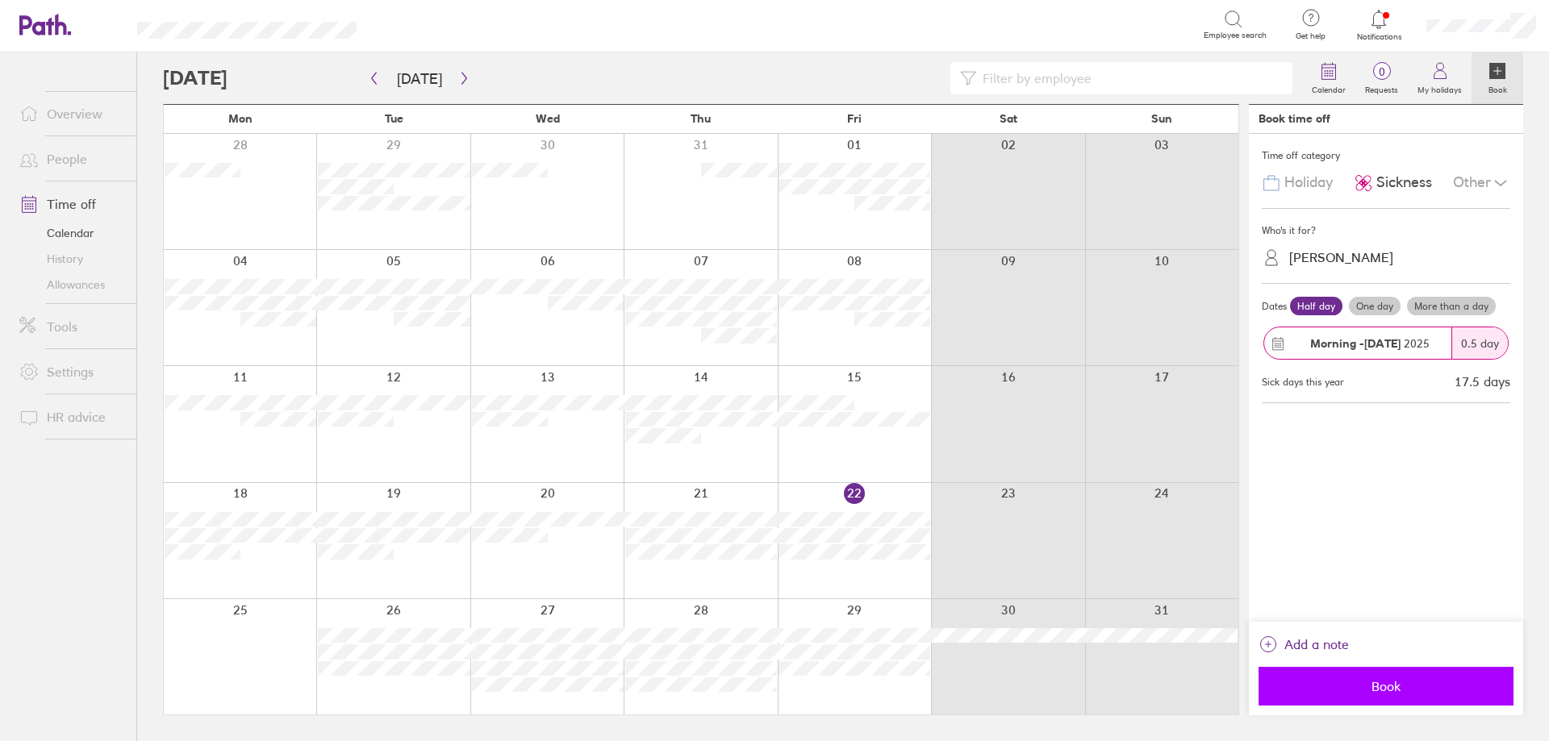
click at [1385, 691] on span "Book" at bounding box center [1386, 686] width 232 height 15
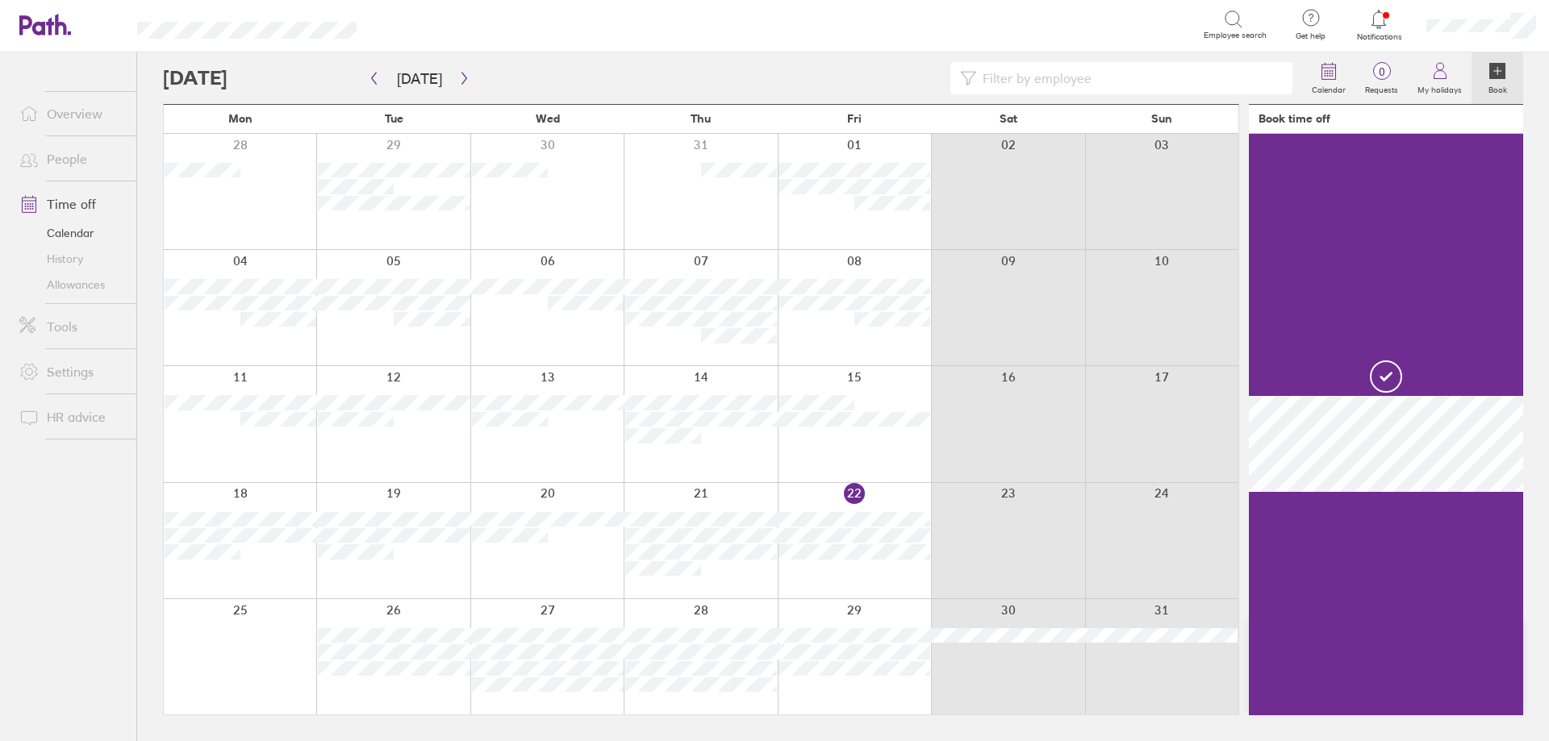
click at [881, 583] on div at bounding box center [854, 540] width 153 height 115
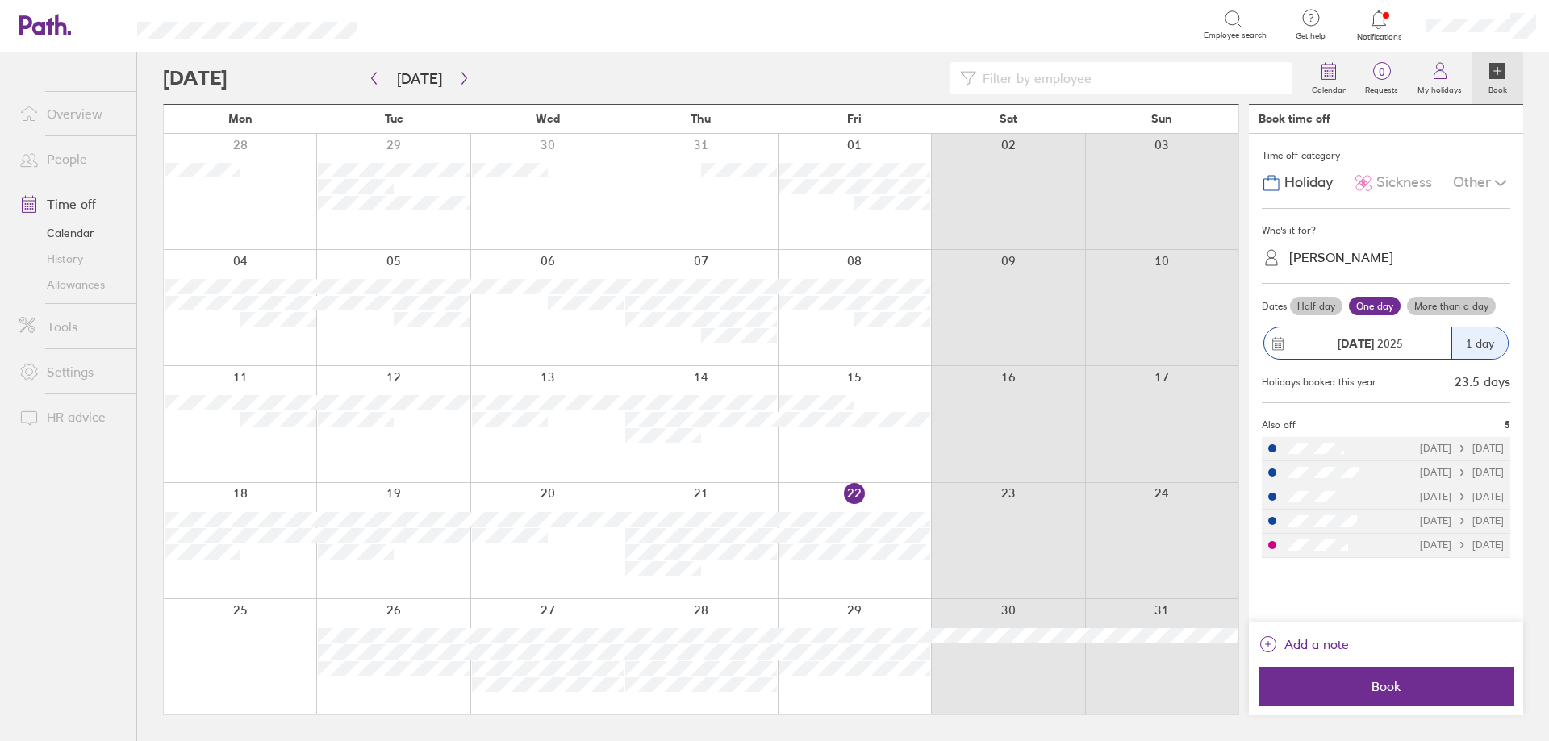
click at [1321, 311] on label "Half day" at bounding box center [1316, 306] width 52 height 19
click at [0, 0] on input "Half day" at bounding box center [0, 0] width 0 height 0
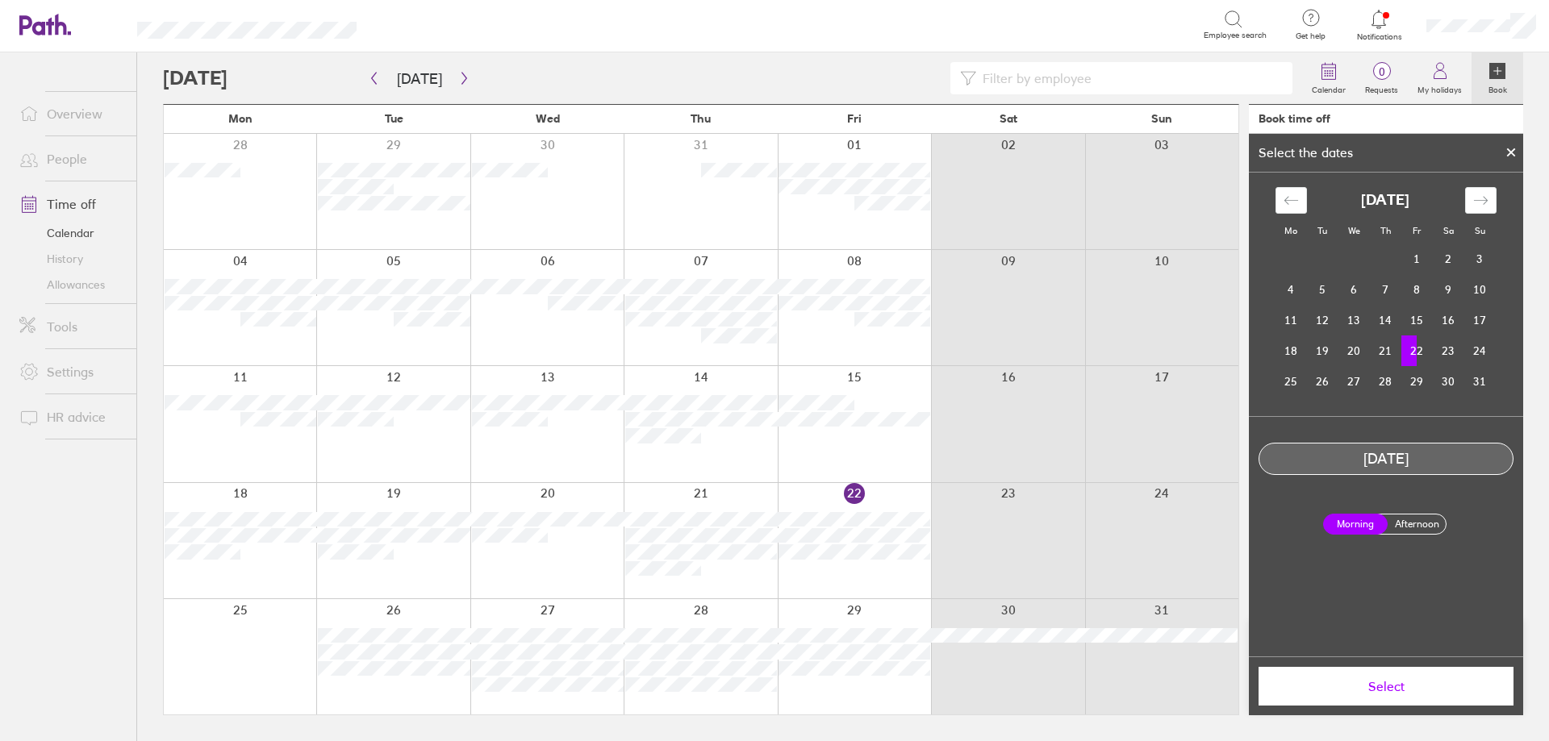
click at [1405, 698] on button "Select" at bounding box center [1386, 686] width 255 height 39
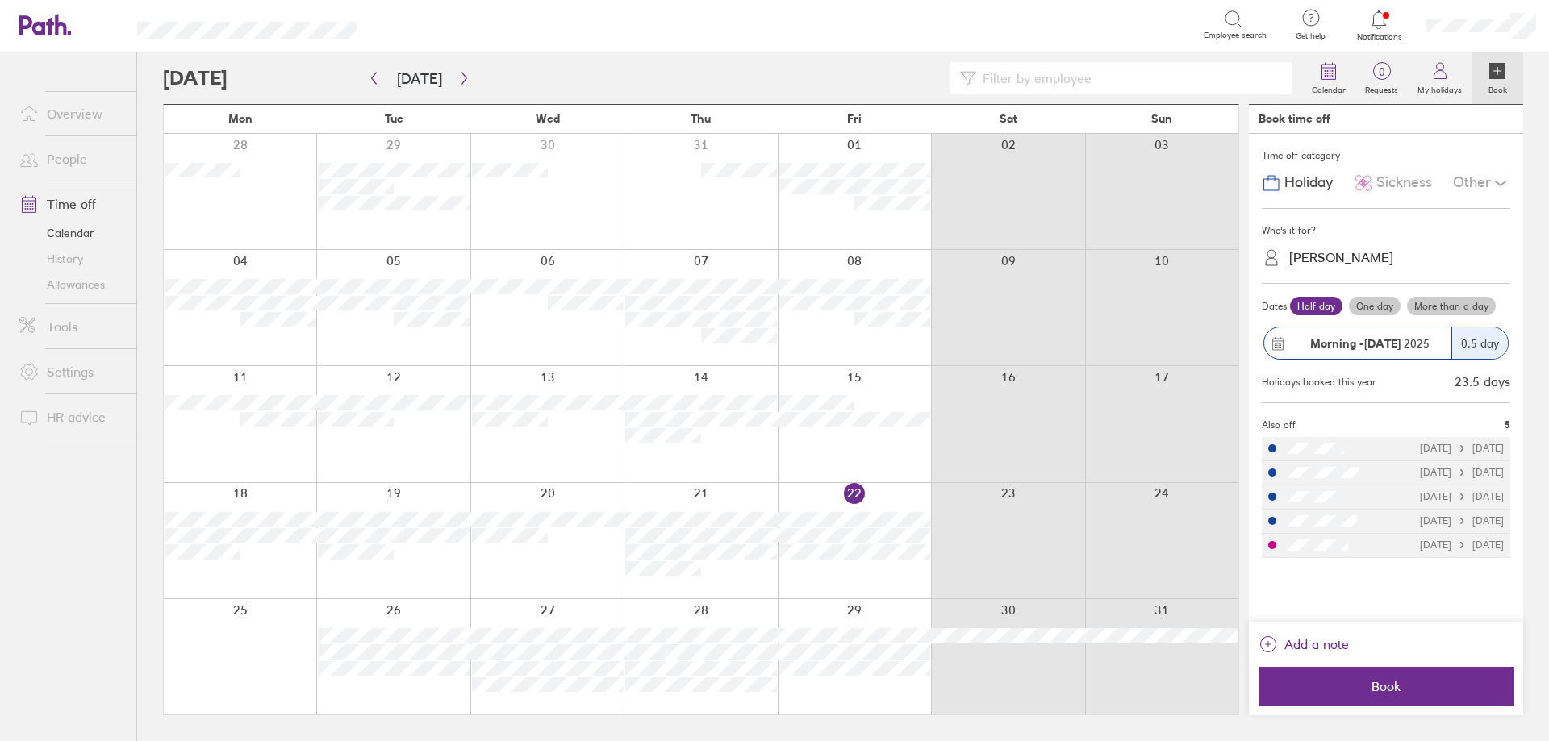
click at [1374, 190] on div "Sickness" at bounding box center [1393, 183] width 78 height 31
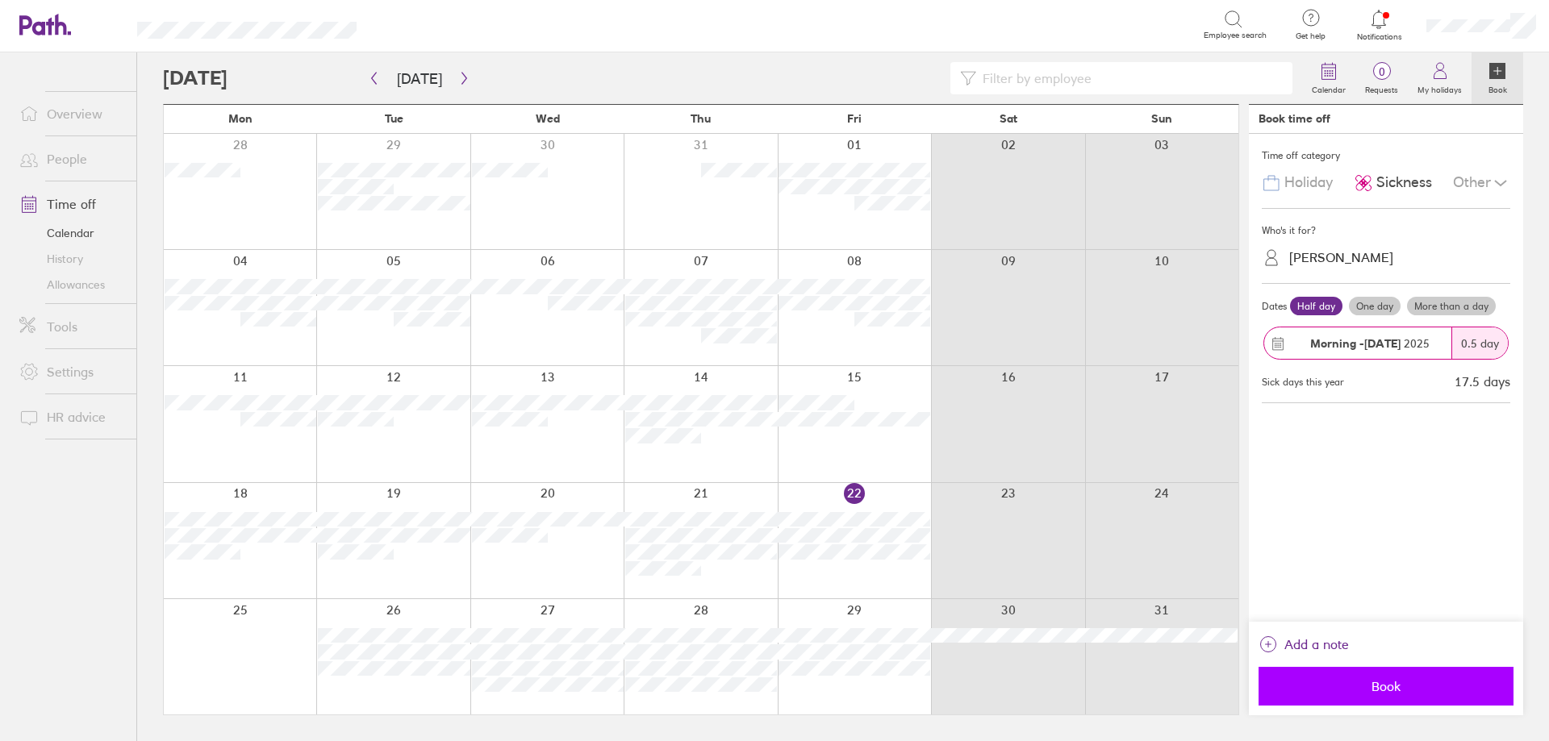
click at [1367, 695] on button "Book" at bounding box center [1386, 686] width 255 height 39
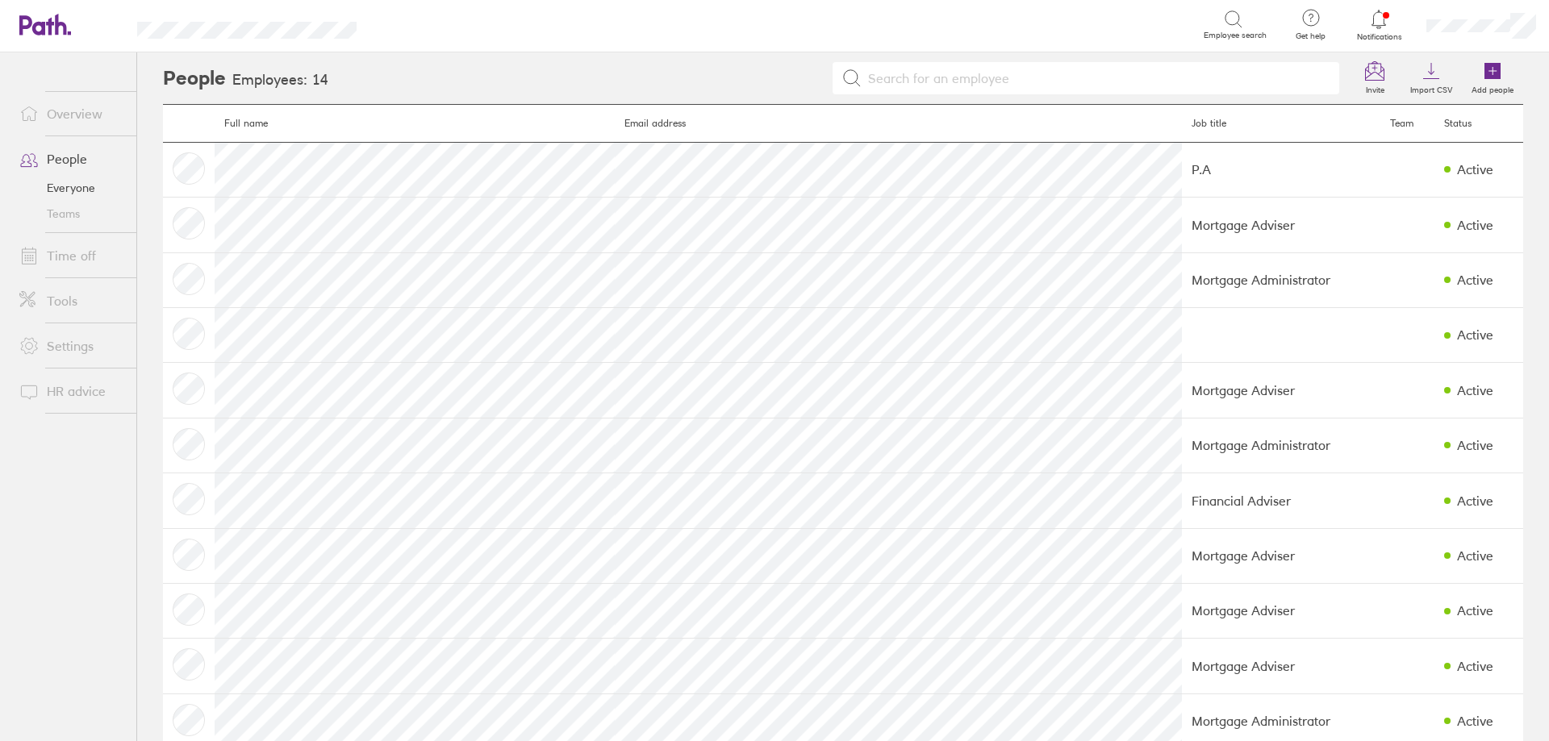
click at [77, 249] on link "Time off" at bounding box center [71, 256] width 130 height 32
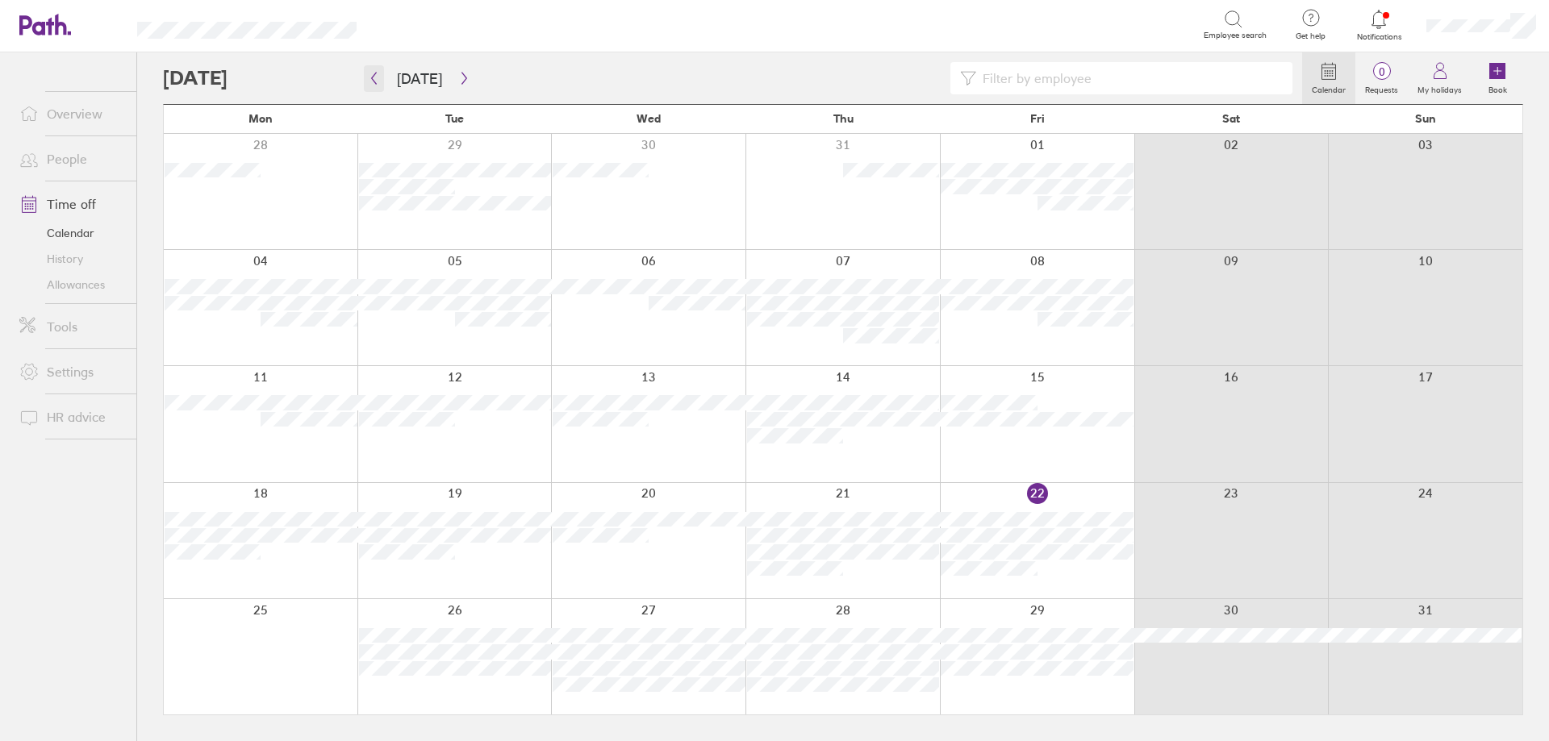
click at [382, 73] on button "button" at bounding box center [374, 78] width 20 height 27
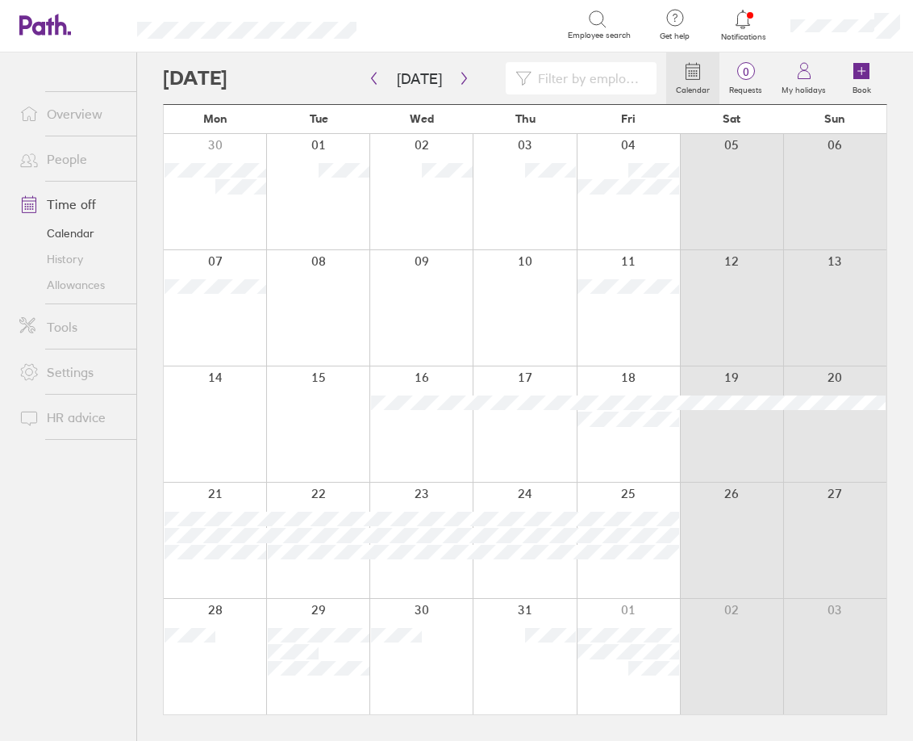
click at [42, 637] on ul "Overview People Time off Calendar History Allowances Tools Settings HR advice" at bounding box center [68, 369] width 136 height 635
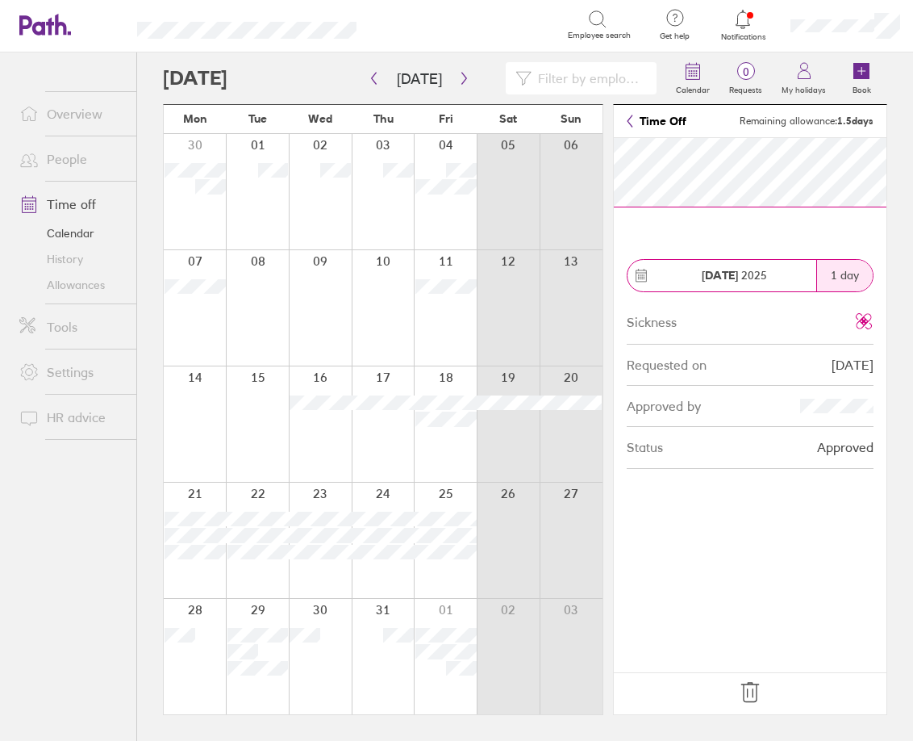
click at [747, 698] on icon at bounding box center [750, 692] width 26 height 26
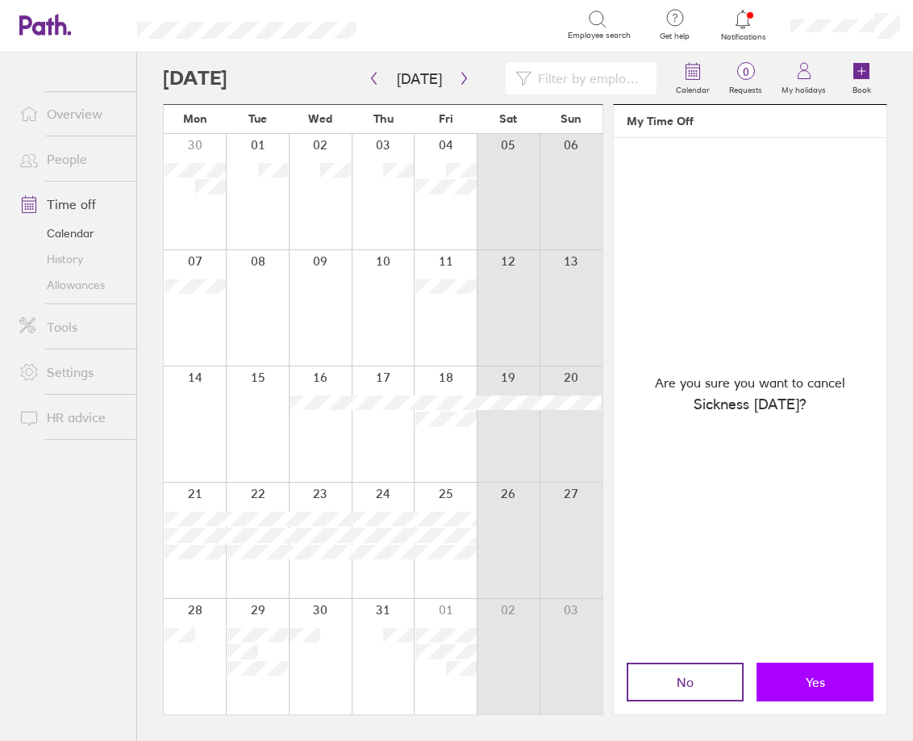
click at [821, 695] on button "Yes" at bounding box center [815, 681] width 117 height 39
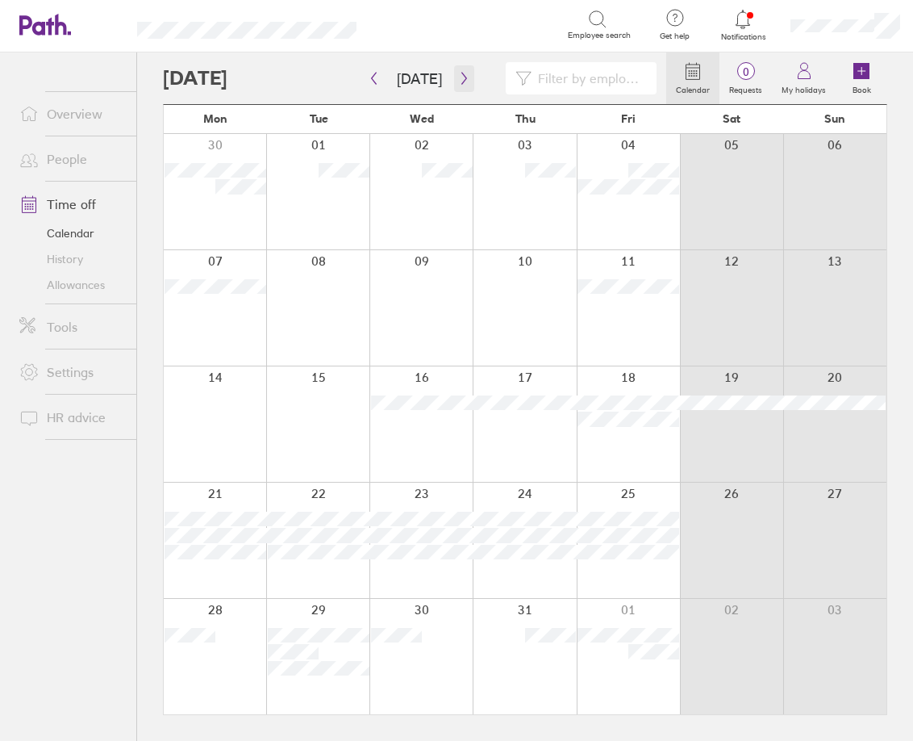
click at [462, 76] on icon "button" at bounding box center [464, 79] width 5 height 12
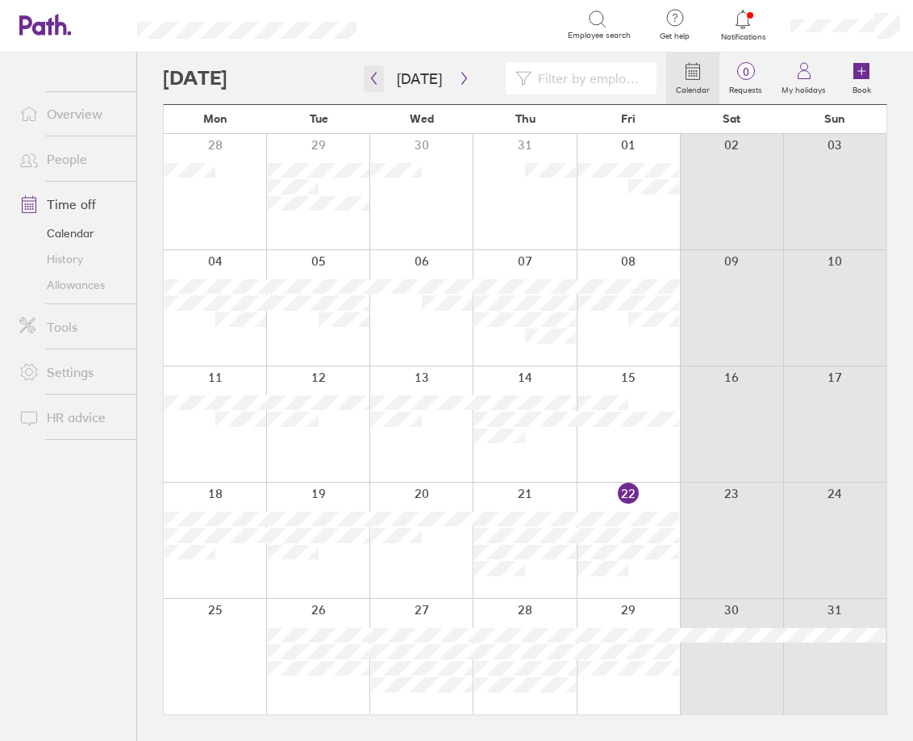
click at [378, 77] on icon "button" at bounding box center [374, 78] width 12 height 13
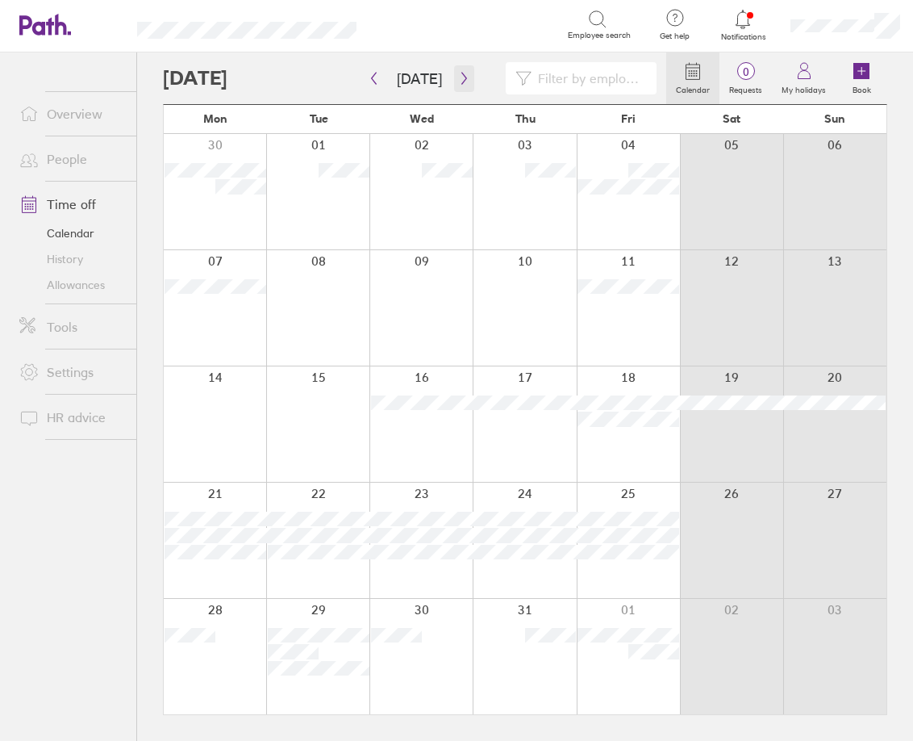
click at [458, 72] on icon "button" at bounding box center [464, 78] width 12 height 13
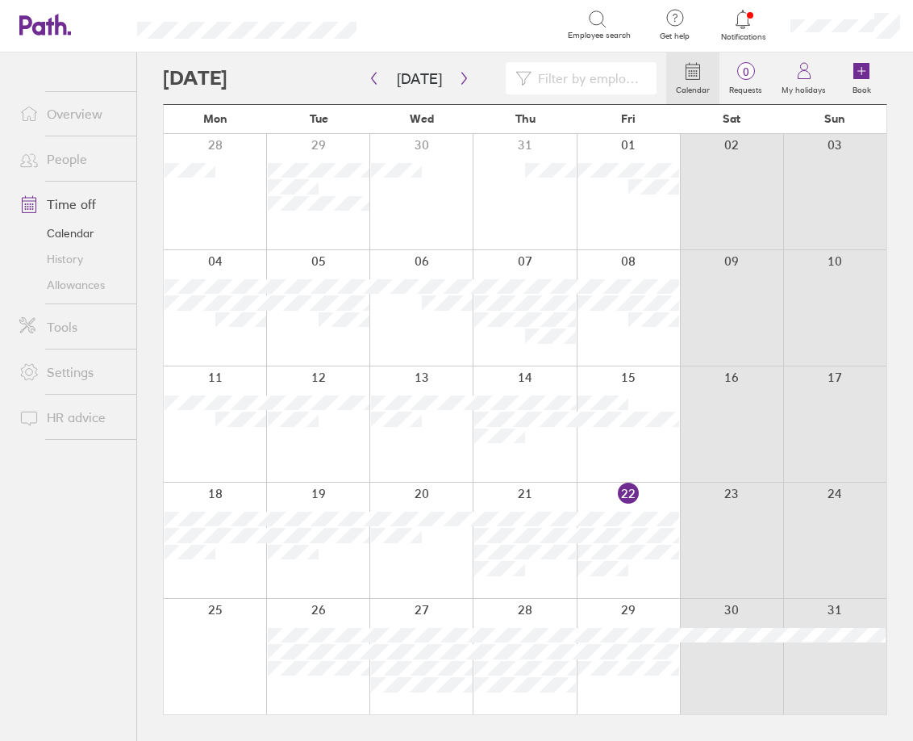
click at [19, 119] on span at bounding box center [26, 113] width 40 height 19
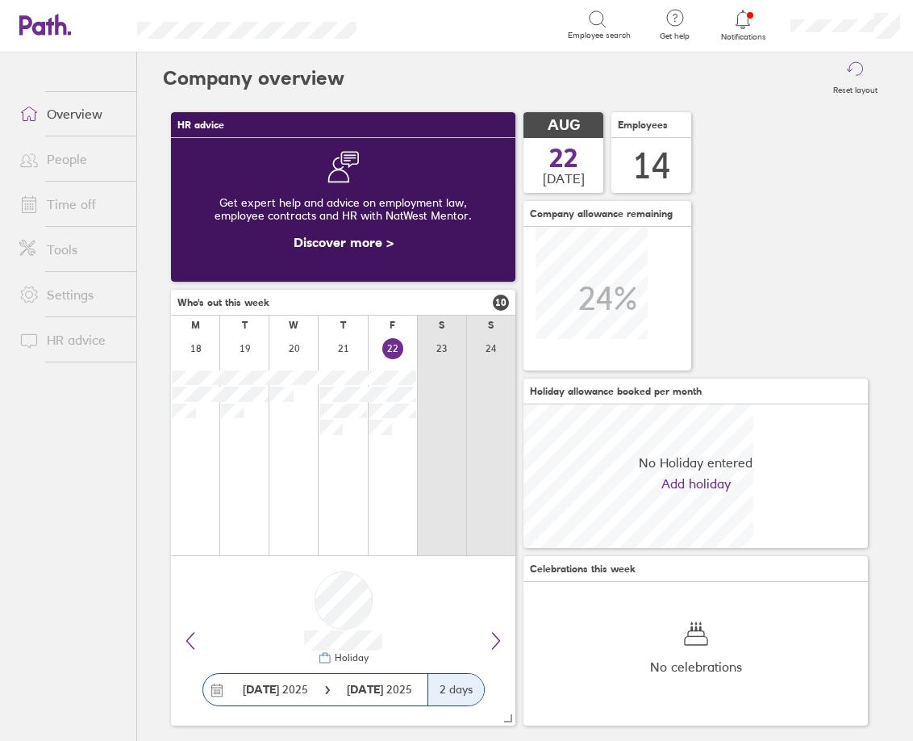
scroll to position [144, 345]
click at [92, 200] on link "Time off" at bounding box center [71, 204] width 130 height 32
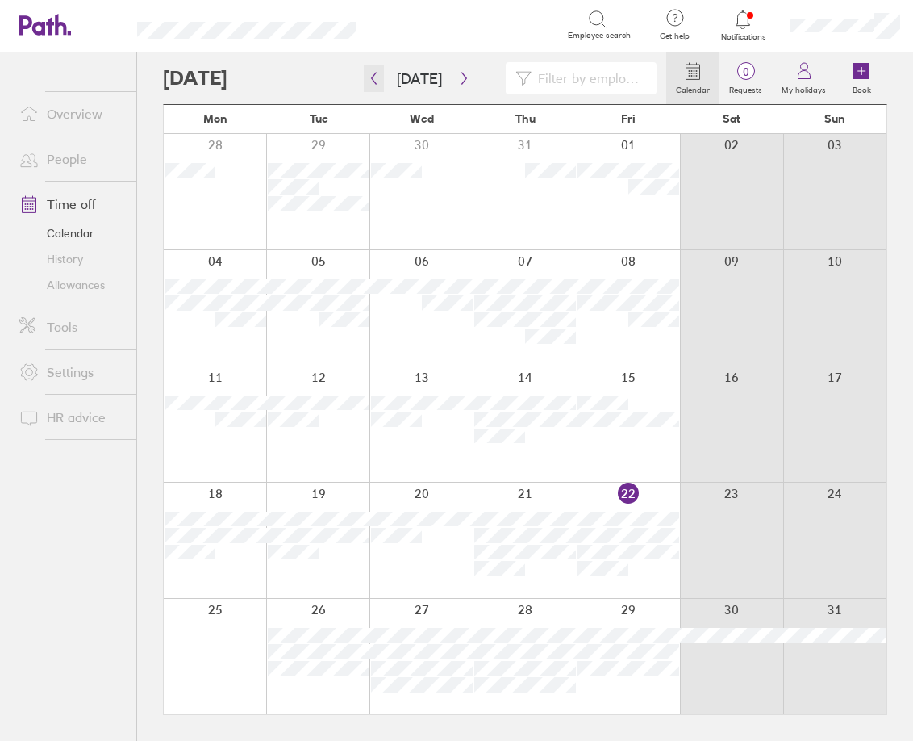
click at [373, 91] on button "button" at bounding box center [374, 78] width 20 height 27
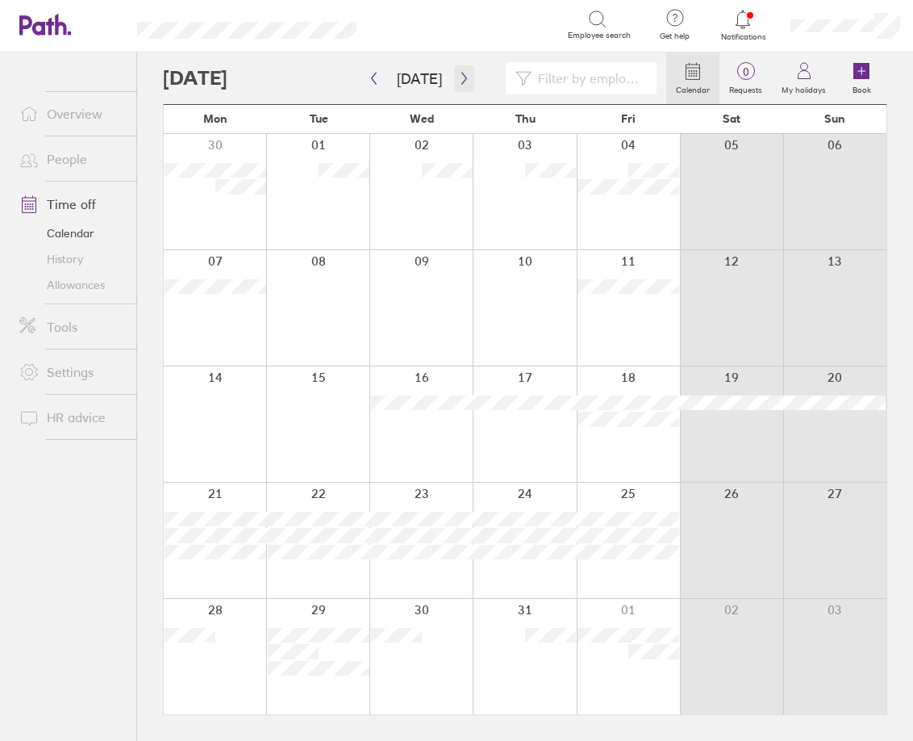
click at [460, 78] on icon "button" at bounding box center [464, 78] width 12 height 13
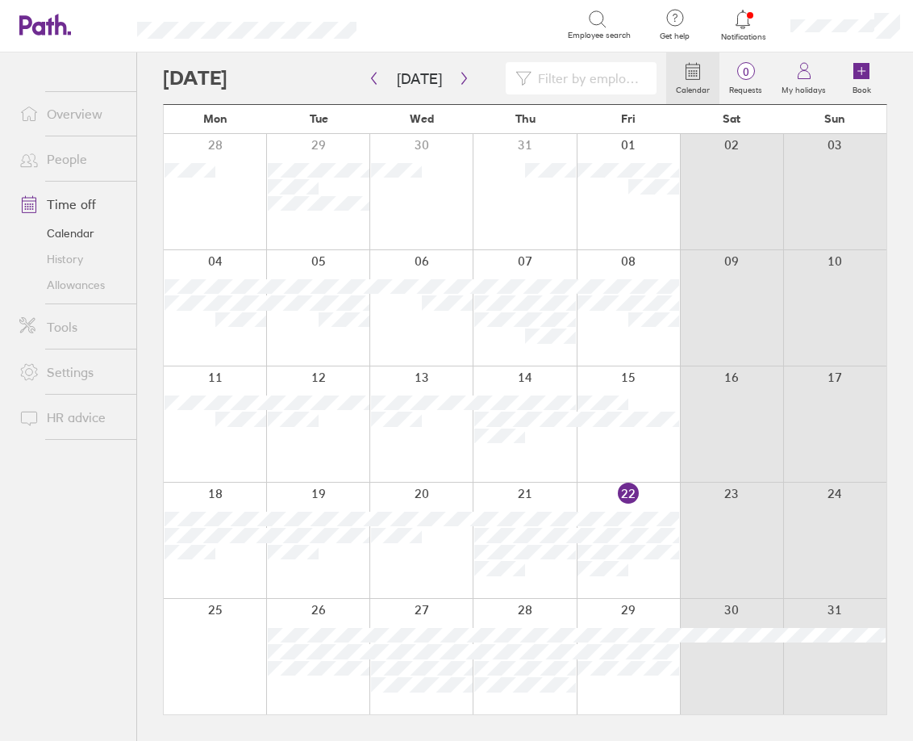
click at [608, 76] on input at bounding box center [589, 78] width 115 height 31
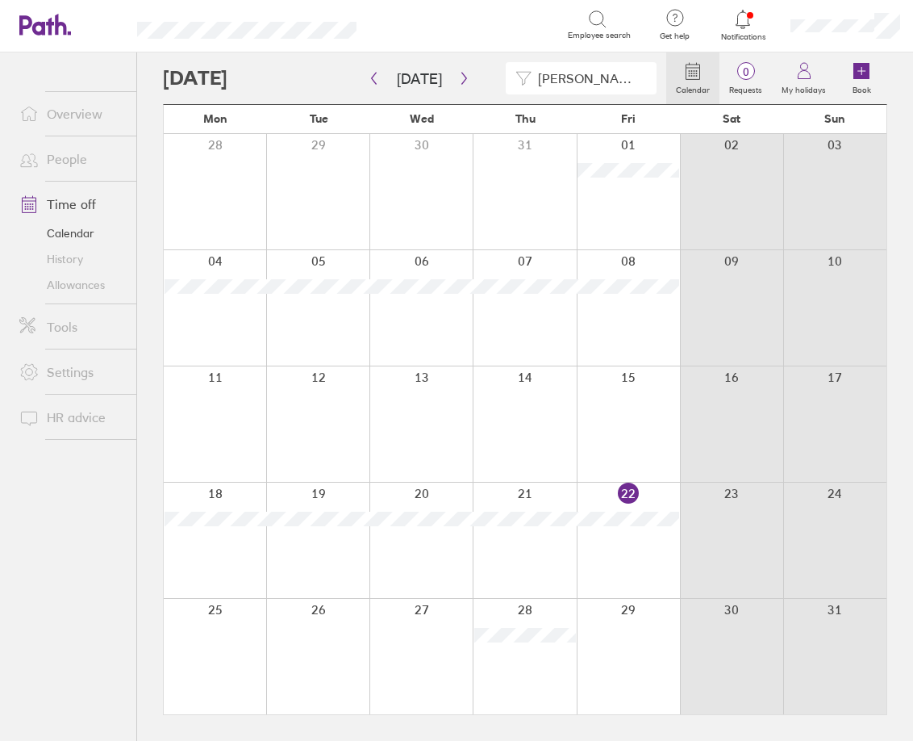
type input "[PERSON_NAME]"
click at [375, 82] on icon "button" at bounding box center [374, 79] width 5 height 12
click at [462, 76] on icon "button" at bounding box center [464, 79] width 5 height 12
